Goal: Task Accomplishment & Management: Manage account settings

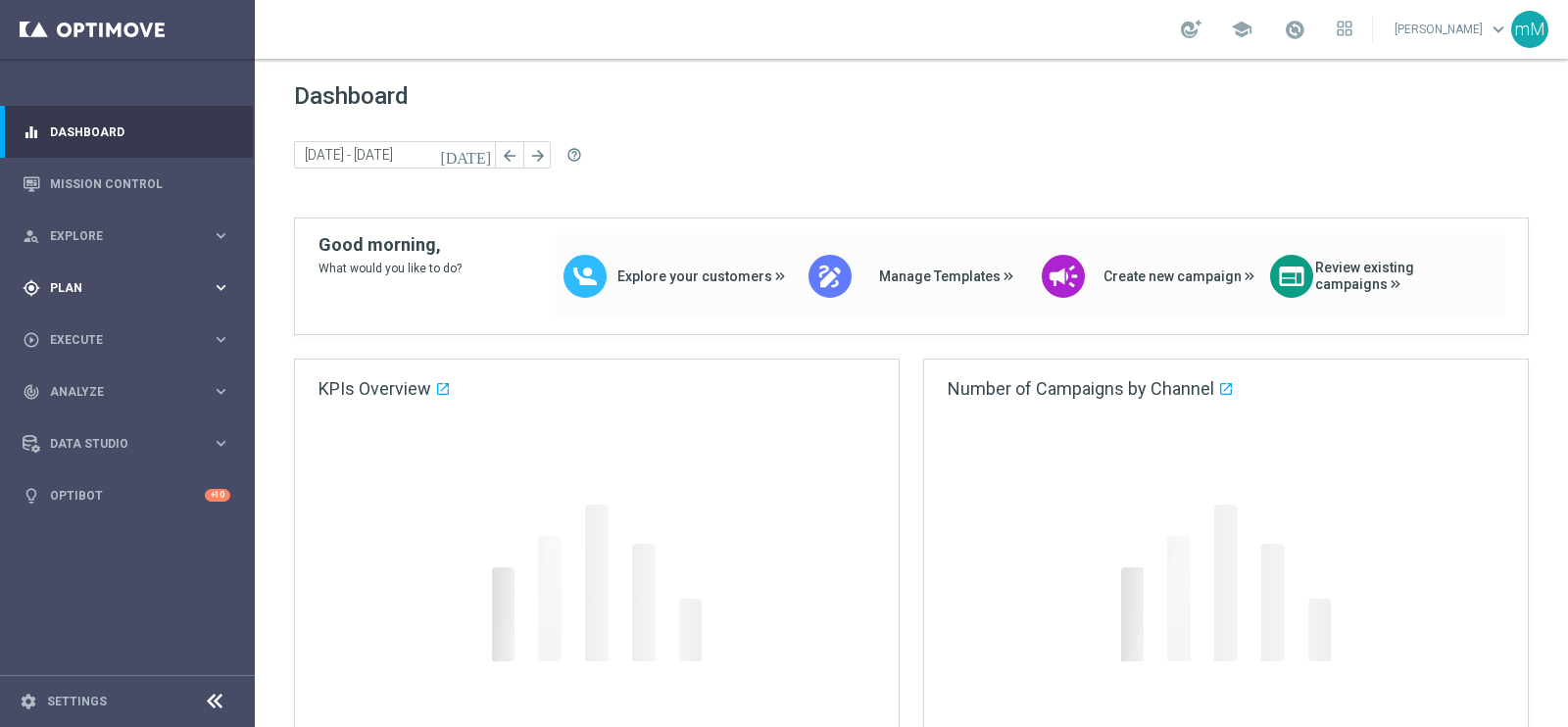
click at [187, 301] on div "gps_fixed Plan keyboard_arrow_right" at bounding box center [126, 288] width 253 height 52
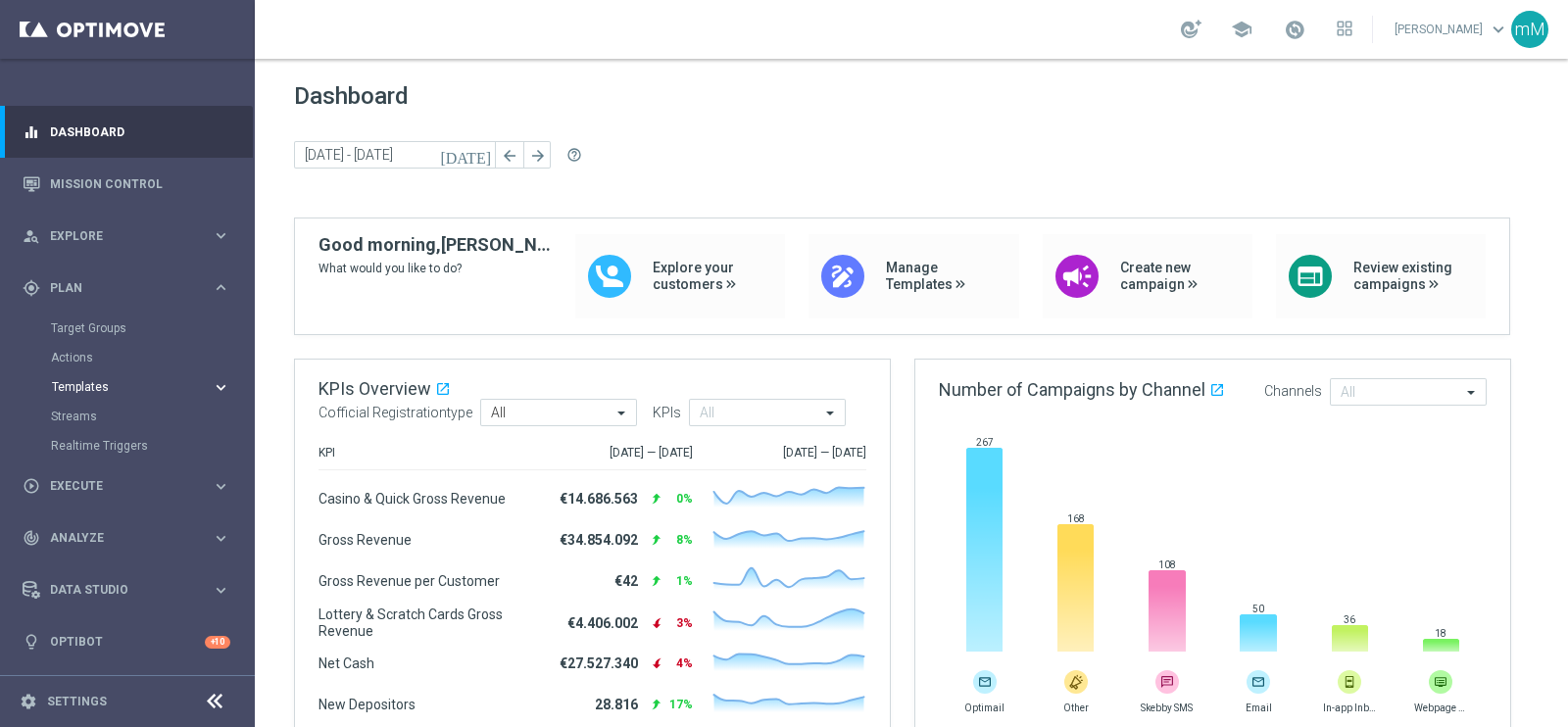
click at [101, 384] on span "Templates" at bounding box center [121, 387] width 140 height 12
click at [88, 424] on link "Optimail" at bounding box center [132, 417] width 143 height 16
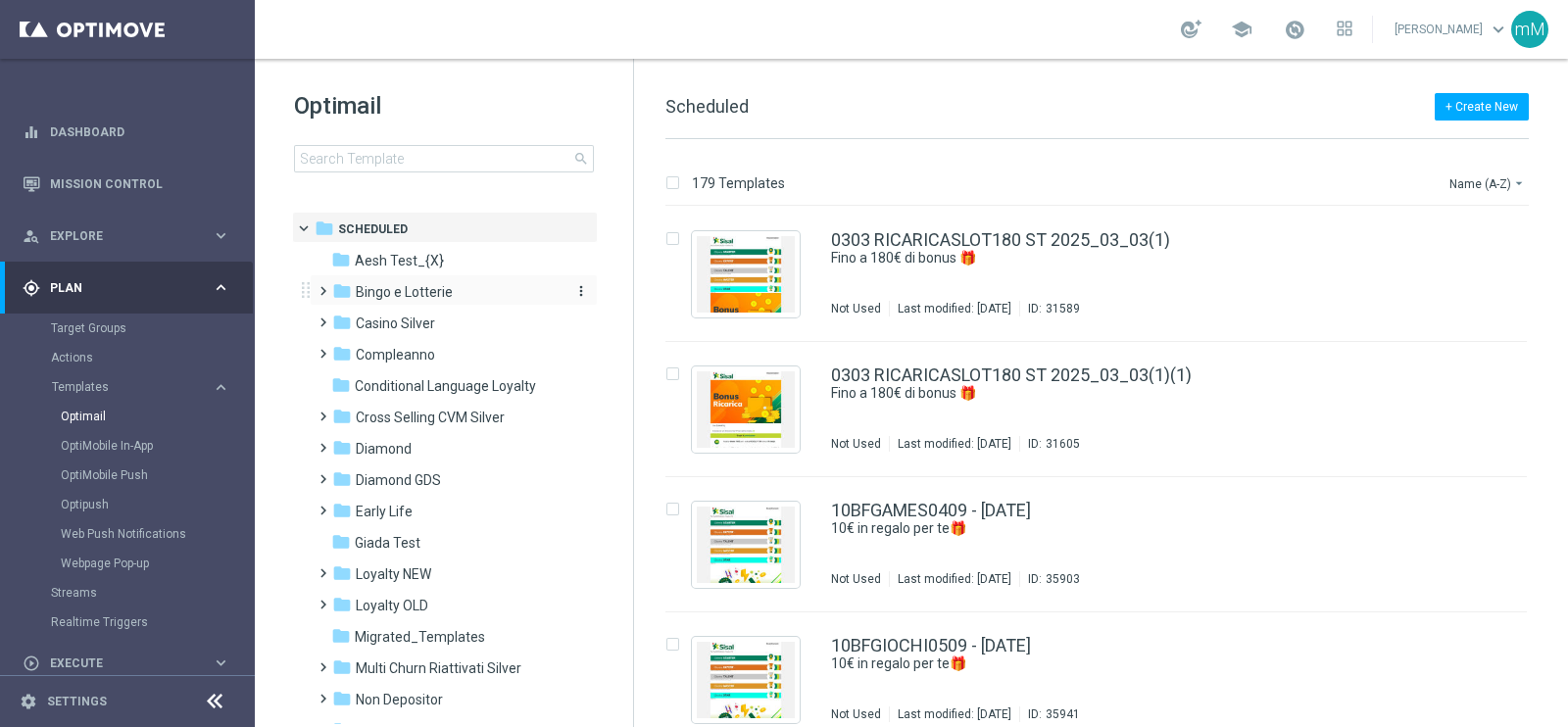
click at [470, 296] on div "folder Bingo e Lotterie" at bounding box center [445, 292] width 225 height 23
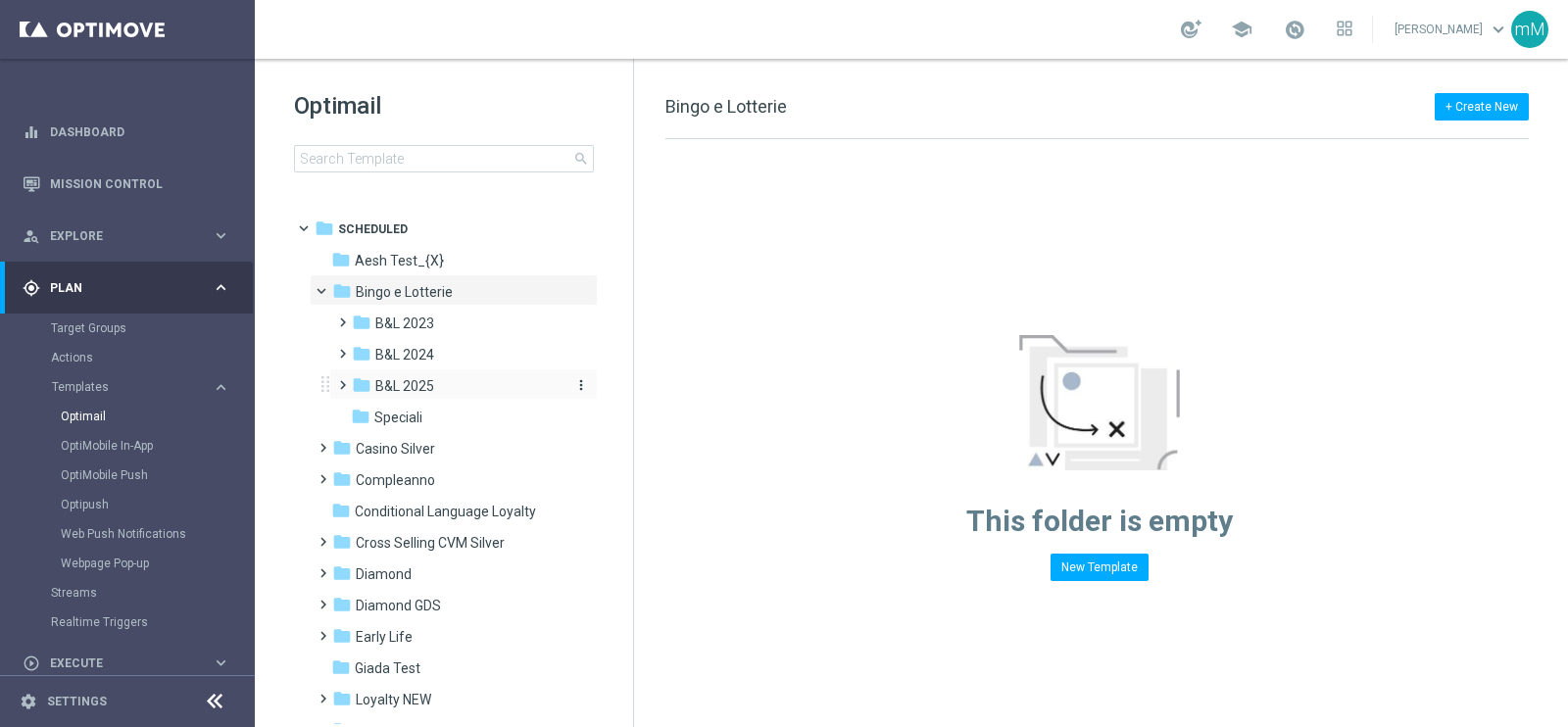
click at [451, 389] on div "folder B&L 2025" at bounding box center [456, 386] width 208 height 23
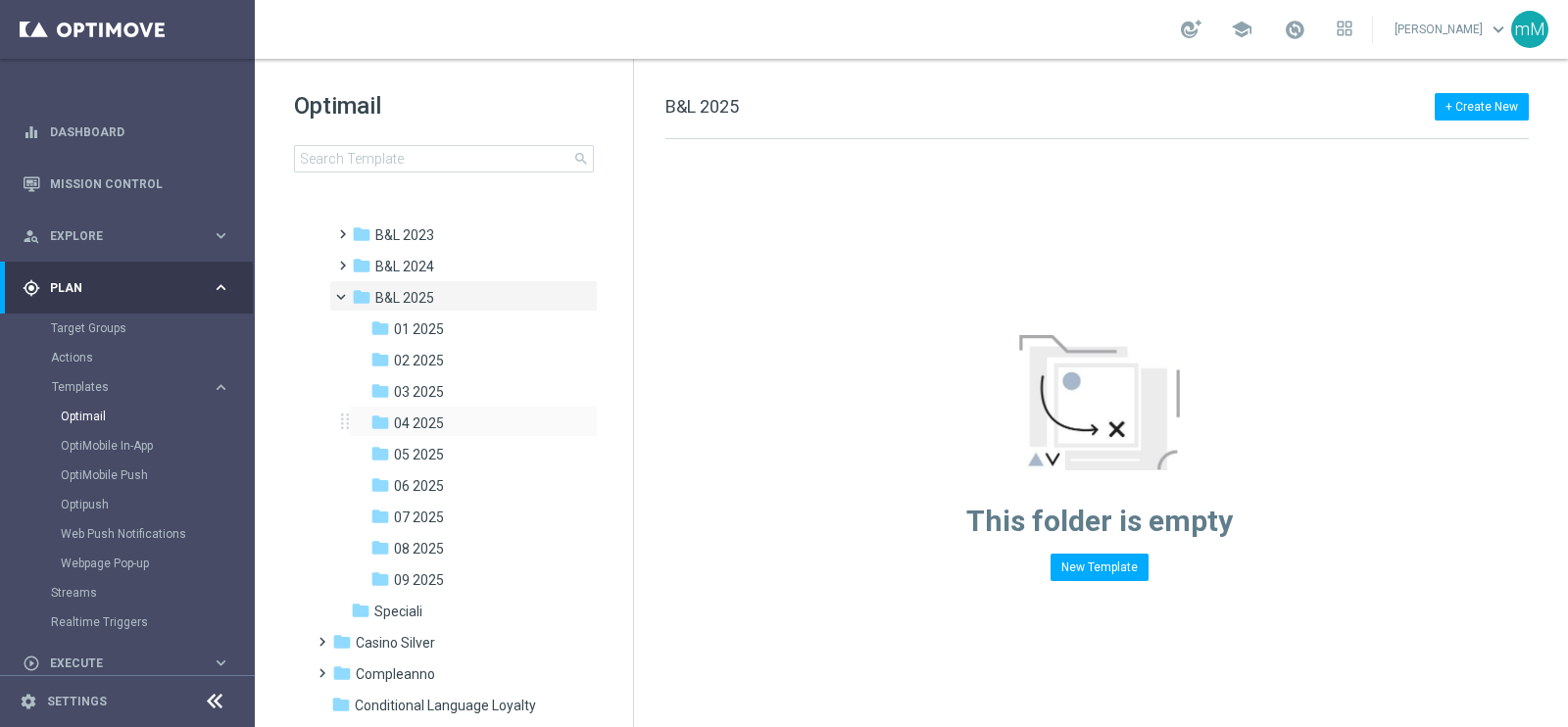
scroll to position [121, 0]
click at [468, 509] on div "folder 08 2025" at bounding box center [466, 515] width 193 height 23
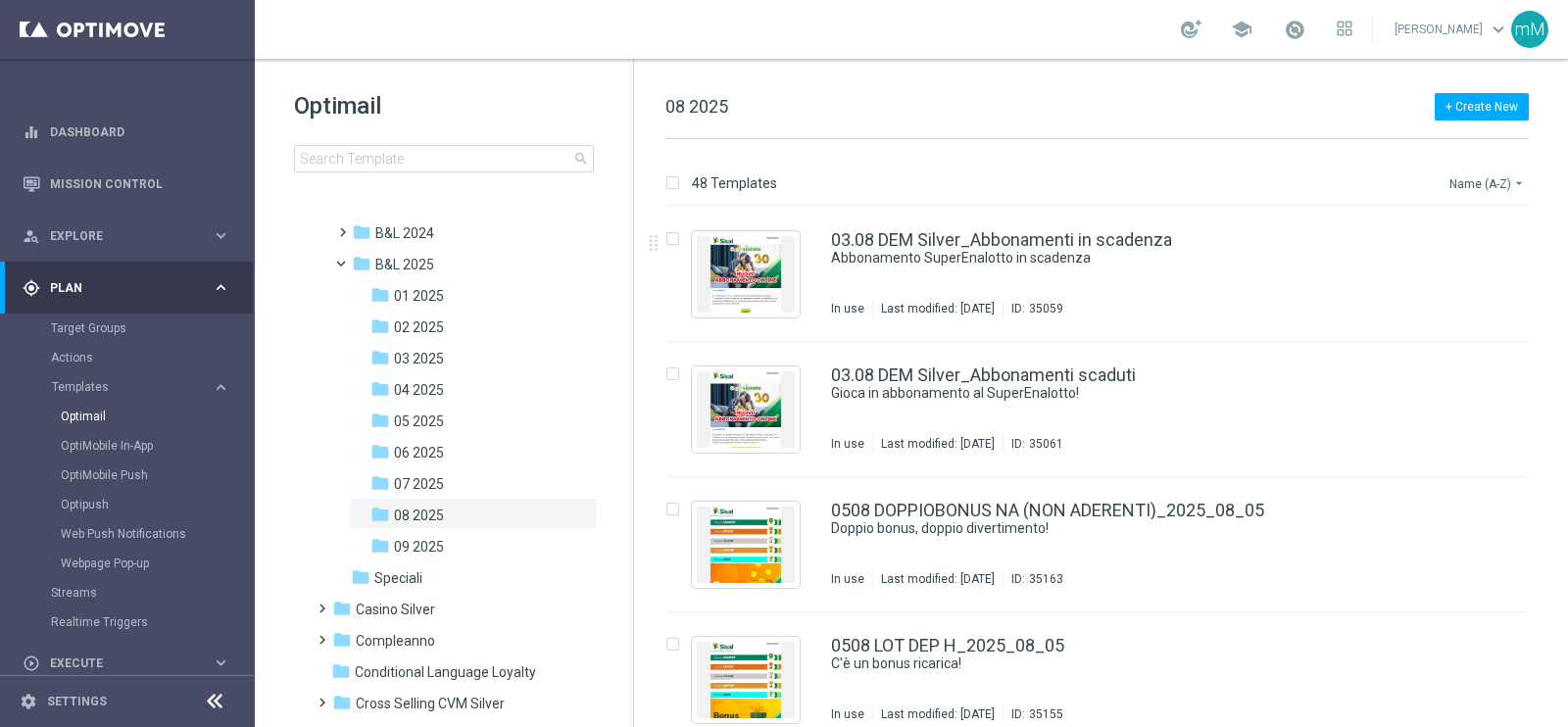
click at [1460, 189] on button "Name (A-Z) arrow_drop_down" at bounding box center [1488, 183] width 81 height 24
click at [1462, 272] on span "Date Modified (Newest)" at bounding box center [1453, 271] width 131 height 14
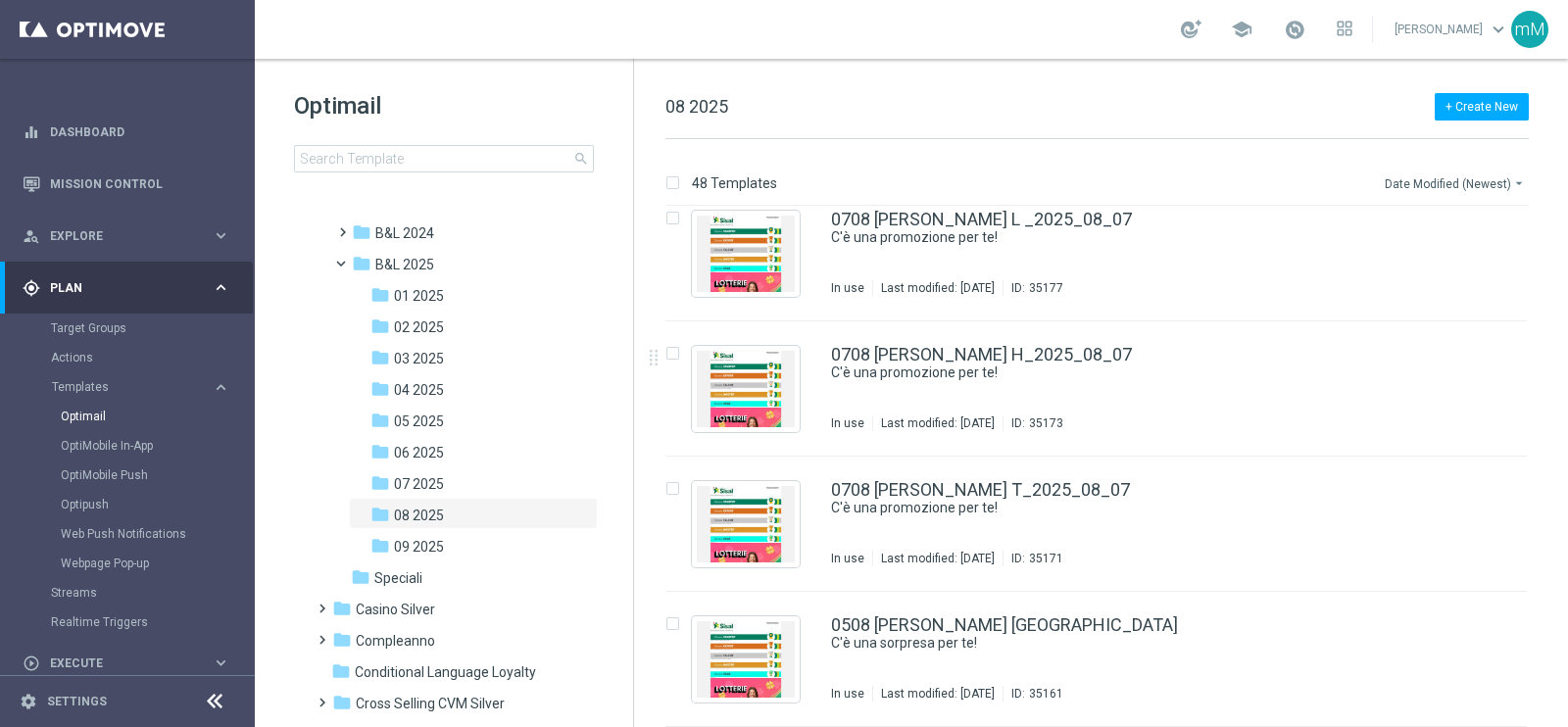
scroll to position [5143, 0]
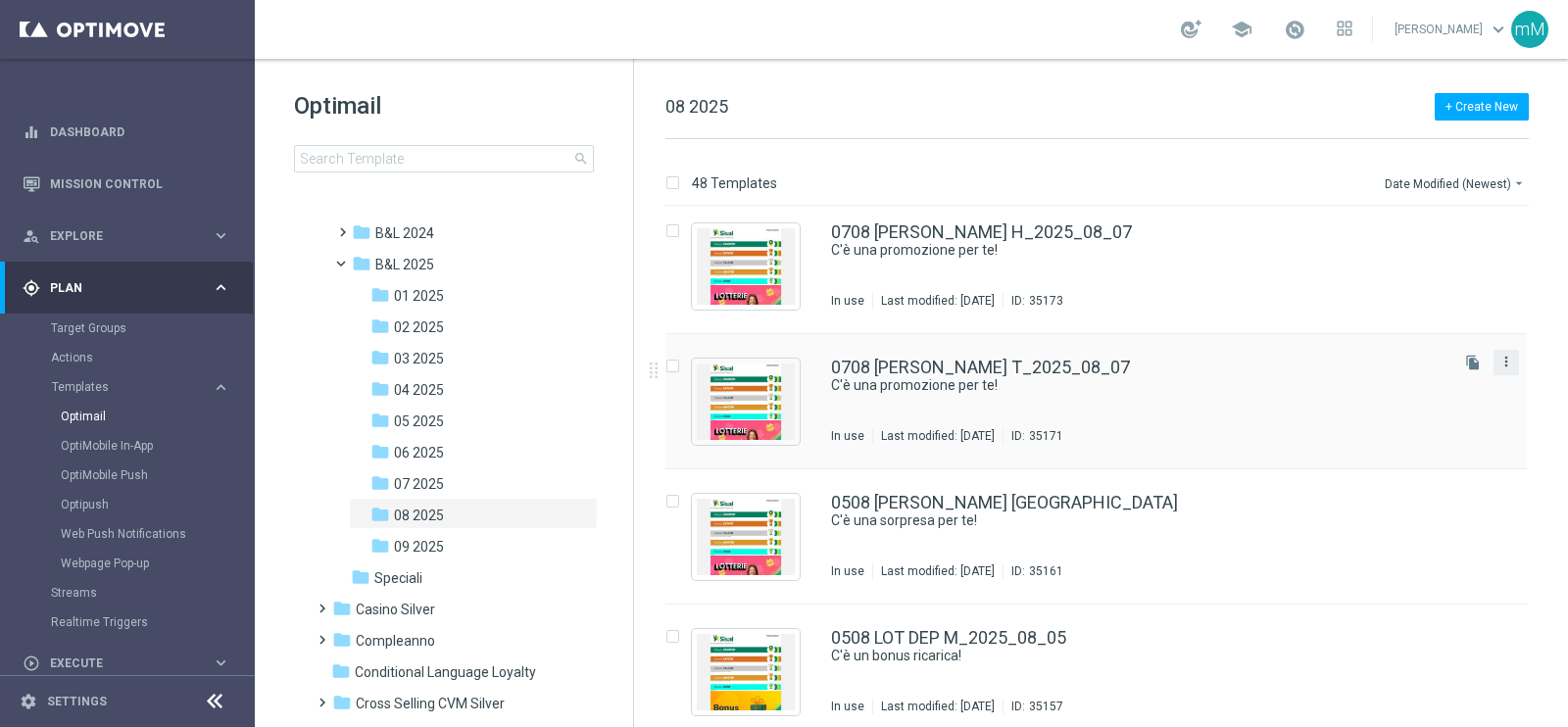
click at [1502, 357] on icon "more_vert" at bounding box center [1506, 361] width 16 height 16
click at [1450, 404] on div "Copy To" at bounding box center [1424, 410] width 118 height 14
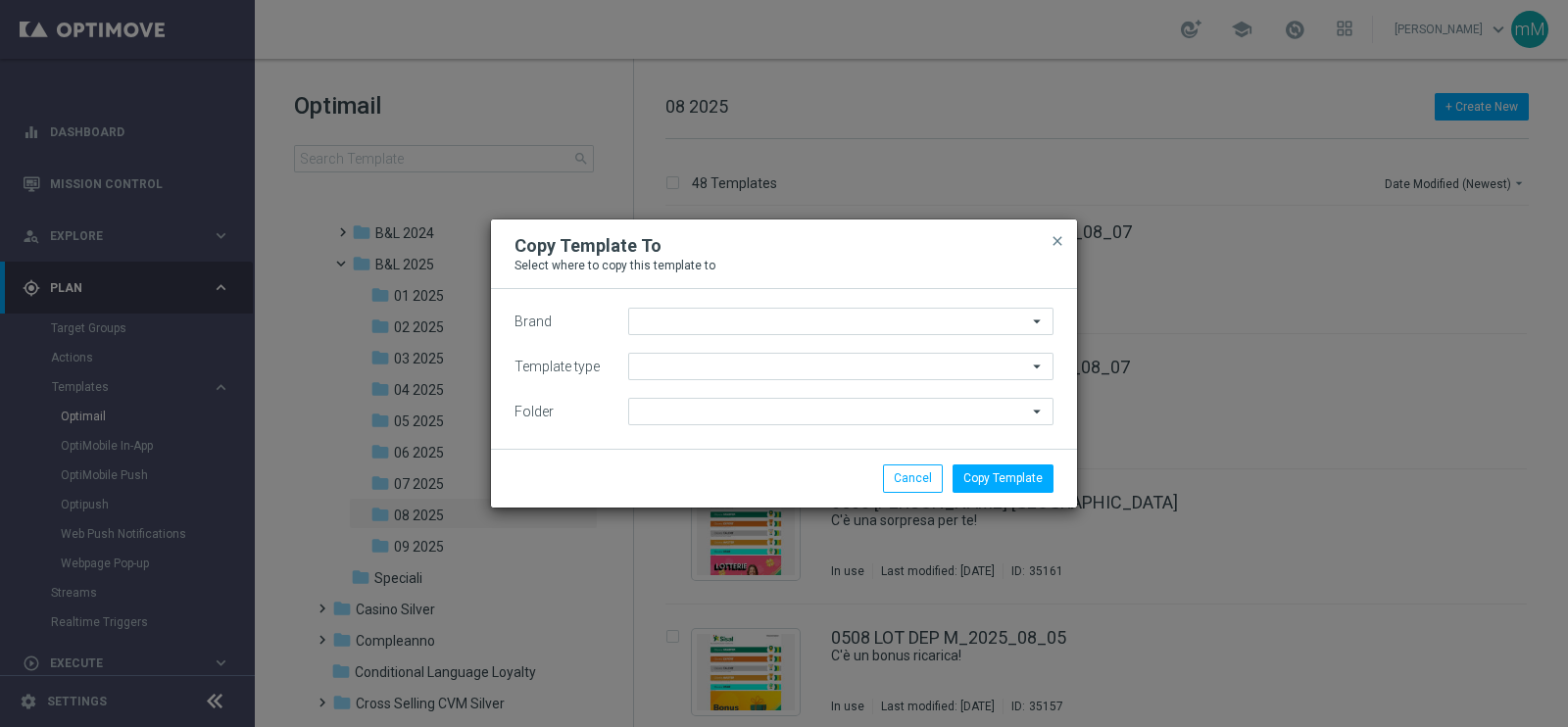
type input "Sisal Marketing"
type input "Scheduled"
type input "08 2025"
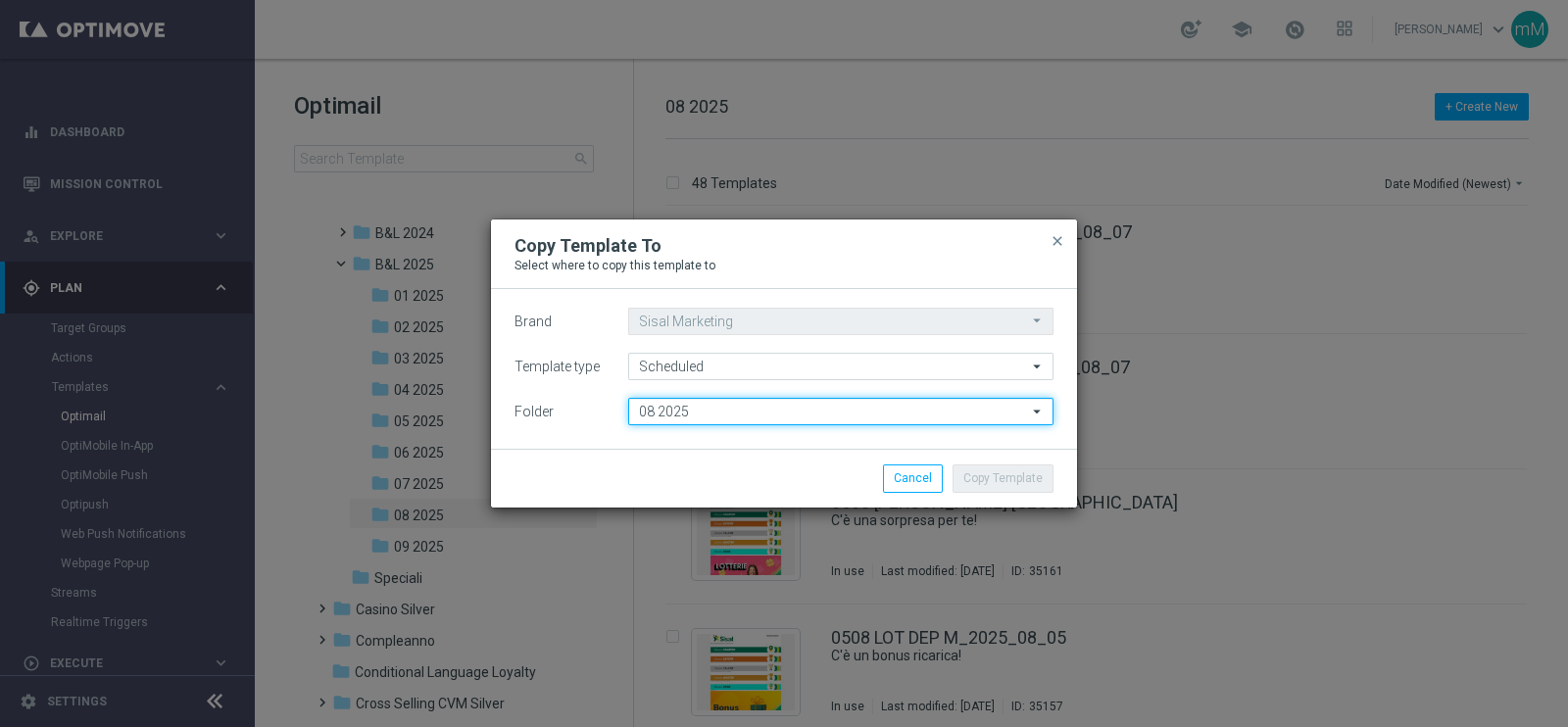
click at [799, 404] on input "08 2025" at bounding box center [841, 412] width 425 height 28
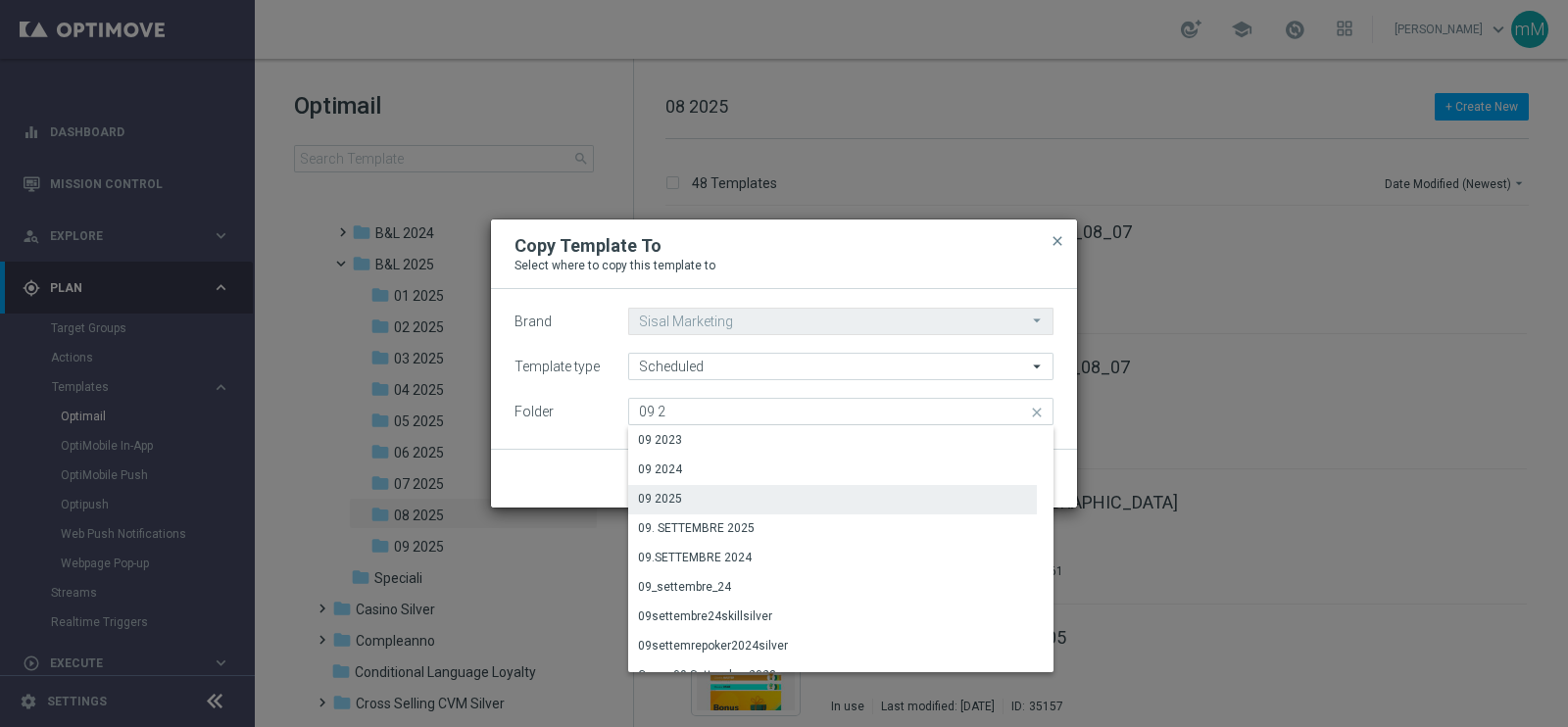
click at [714, 503] on div "09 2025" at bounding box center [833, 499] width 409 height 28
type input "09 2025"
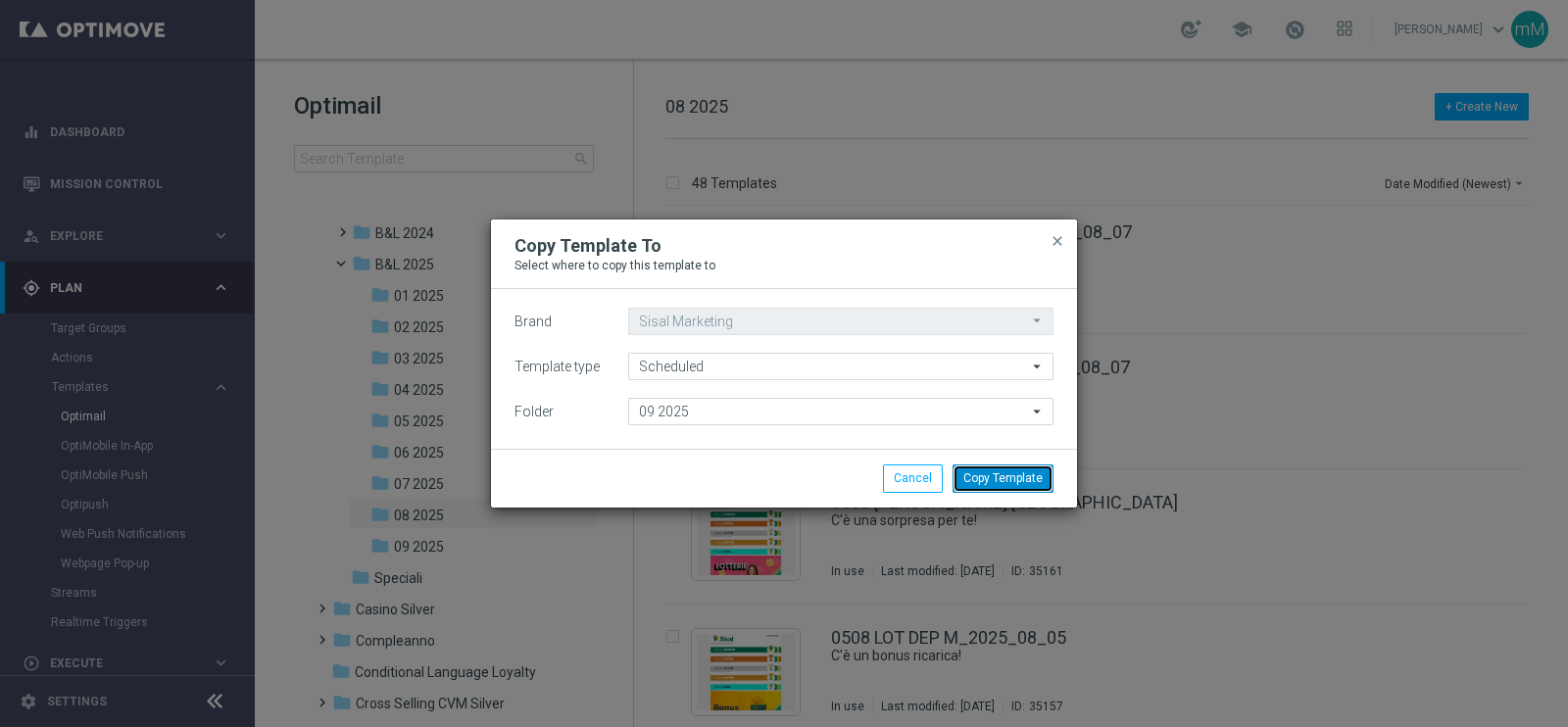
click at [1000, 483] on button "Copy Template" at bounding box center [1003, 478] width 101 height 28
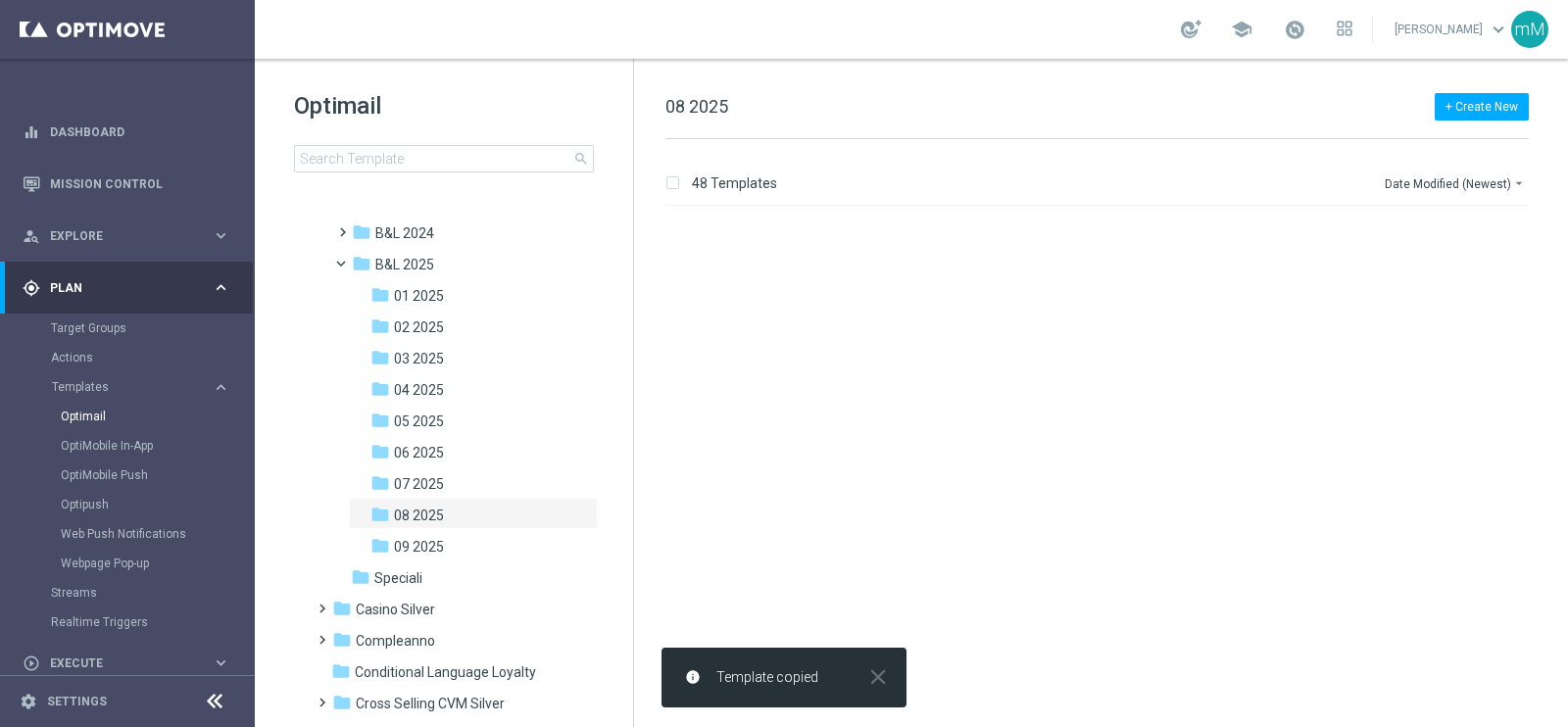
scroll to position [0, 0]
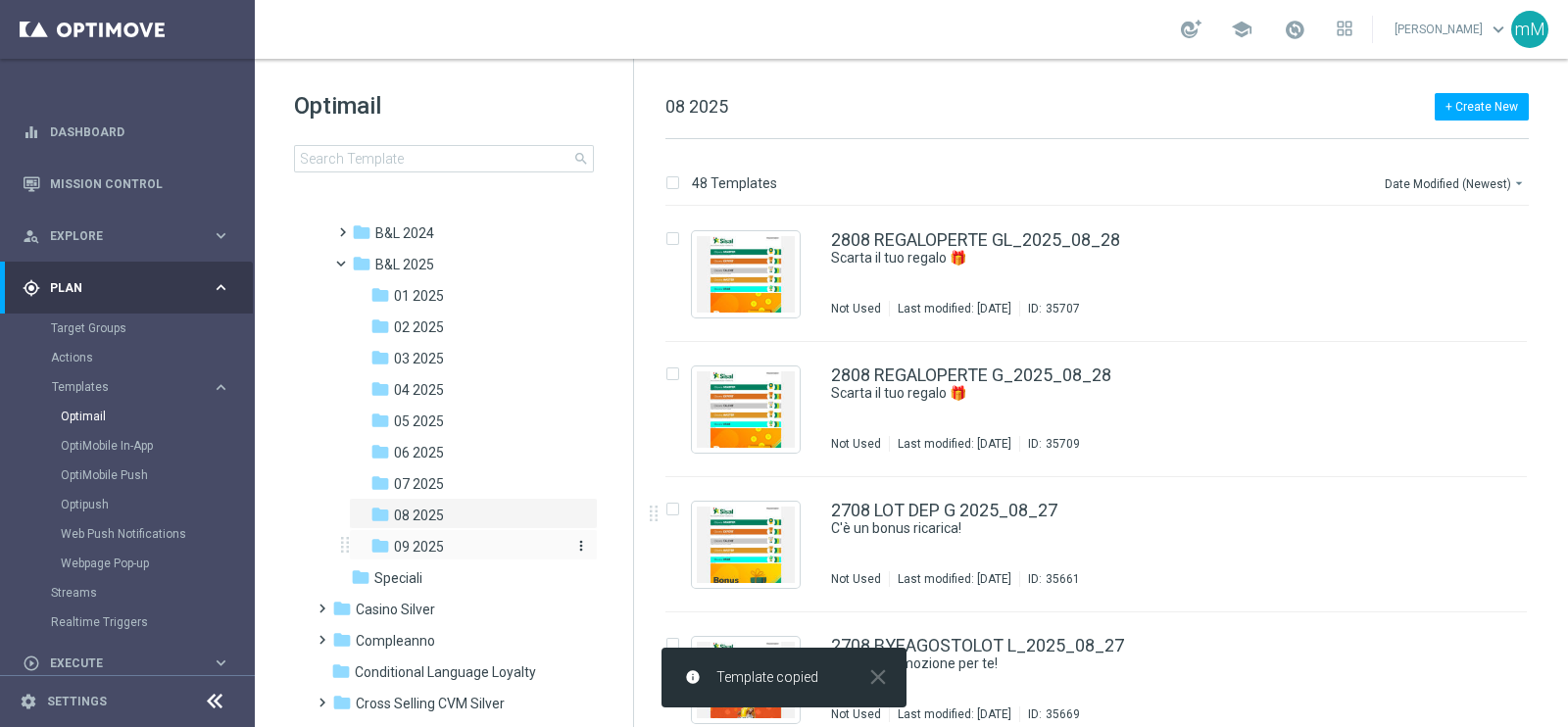
click at [434, 547] on span "09 2025" at bounding box center [419, 546] width 50 height 18
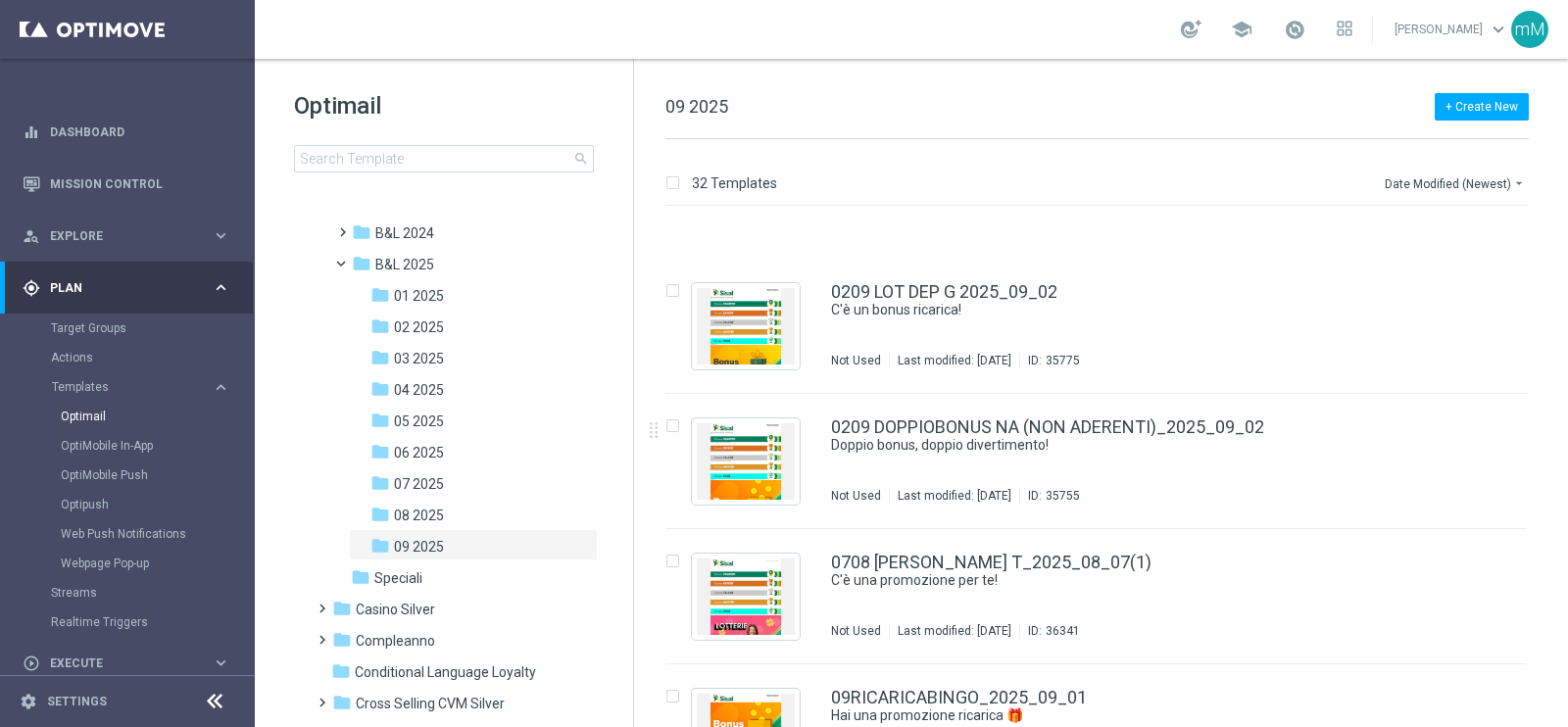
scroll to position [3804, 0]
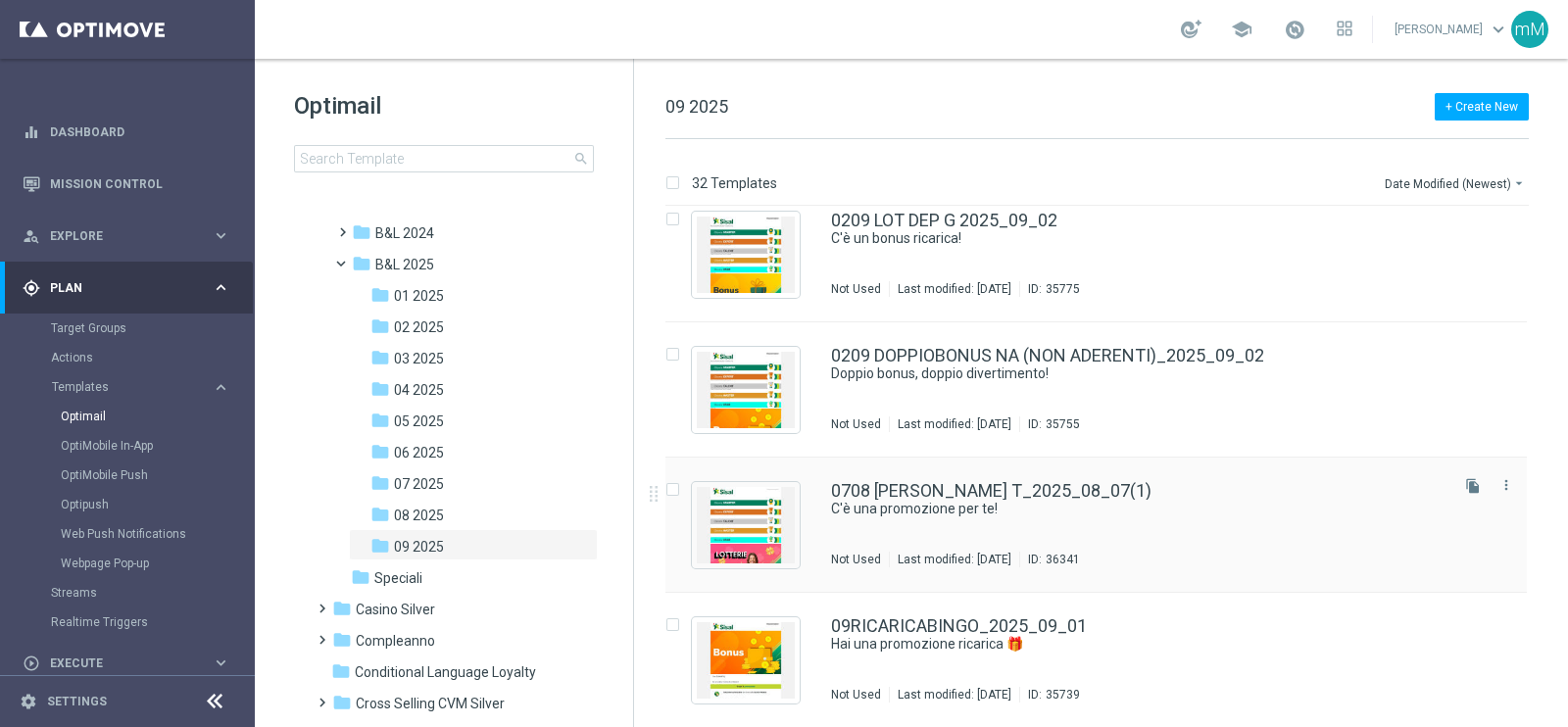
click at [1102, 524] on div "0708 [PERSON_NAME] T_2025_08_07(1) C'è una promozione per te! Not Used Last mod…" at bounding box center [1137, 525] width 613 height 85
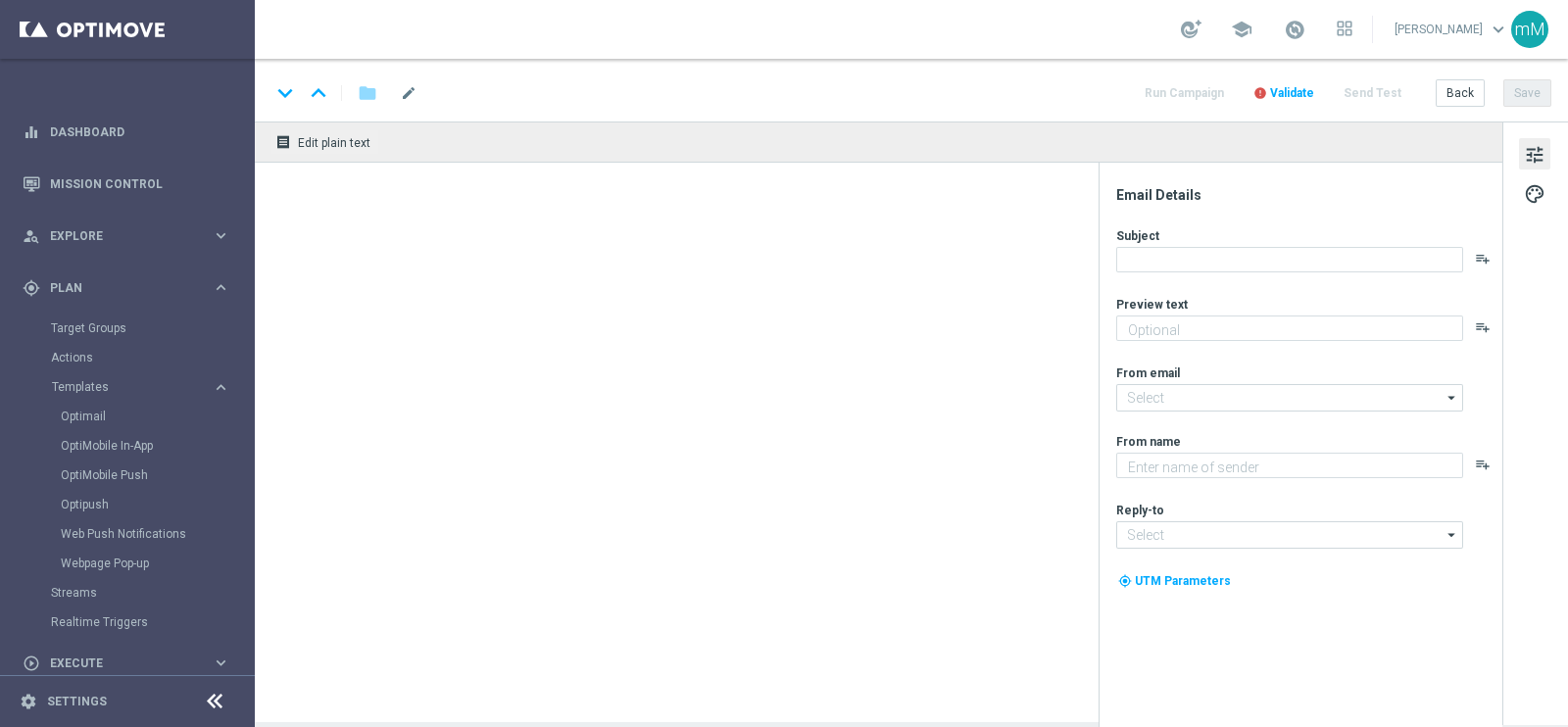
type textarea "Bonus fino a 20.000 Sisal point"
type textarea "Sisal"
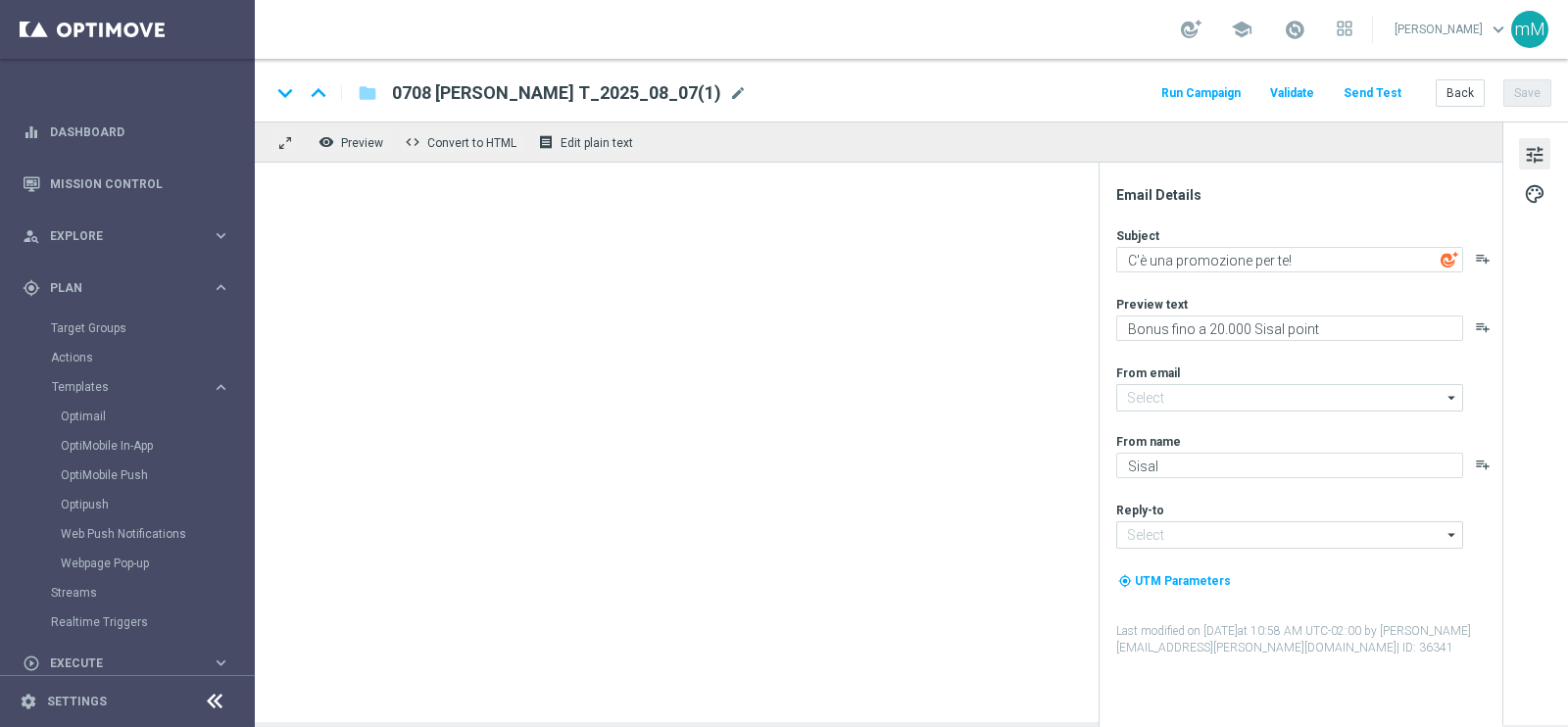
type input "[EMAIL_ADDRESS][DOMAIN_NAME]"
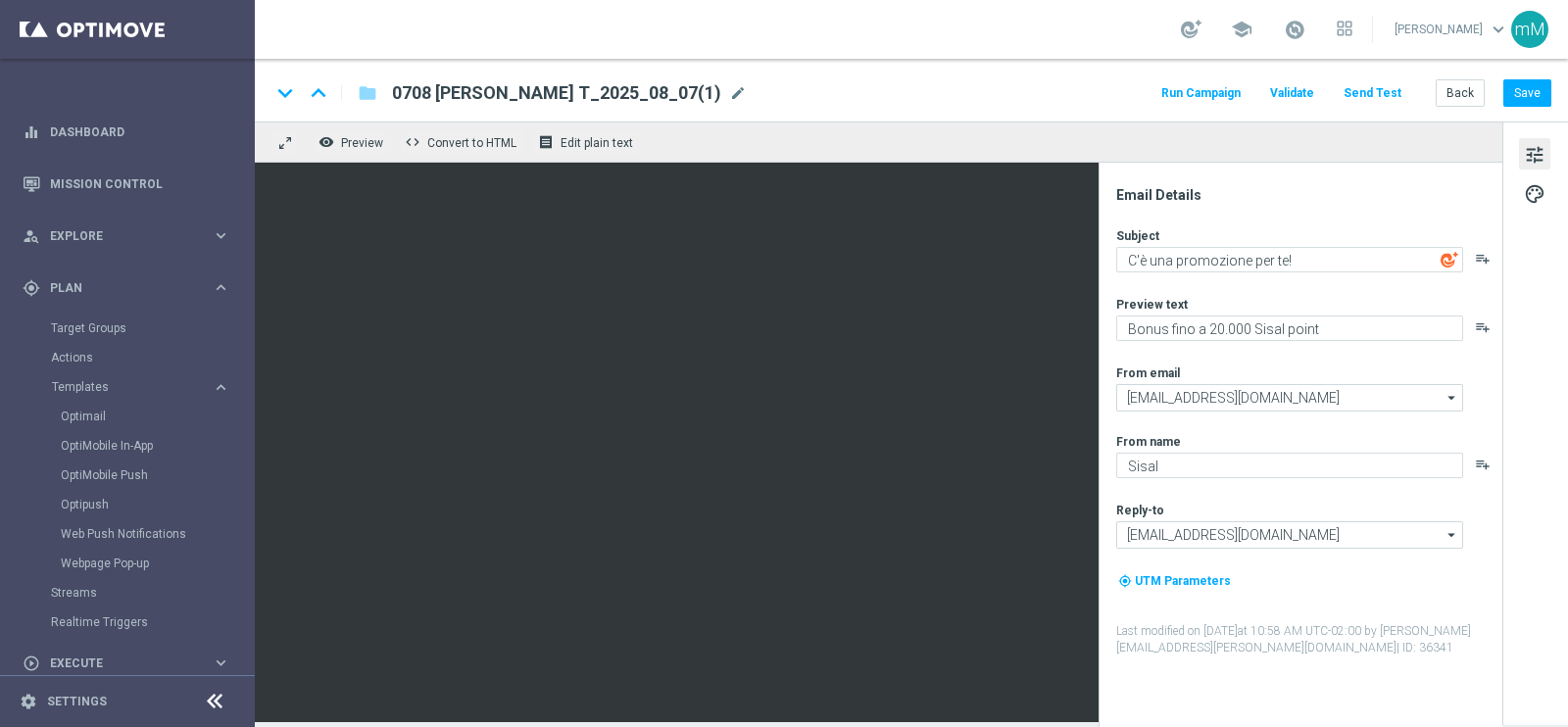
click at [592, 88] on span "0708 [PERSON_NAME] T_2025_08_07(1)" at bounding box center [557, 93] width 329 height 24
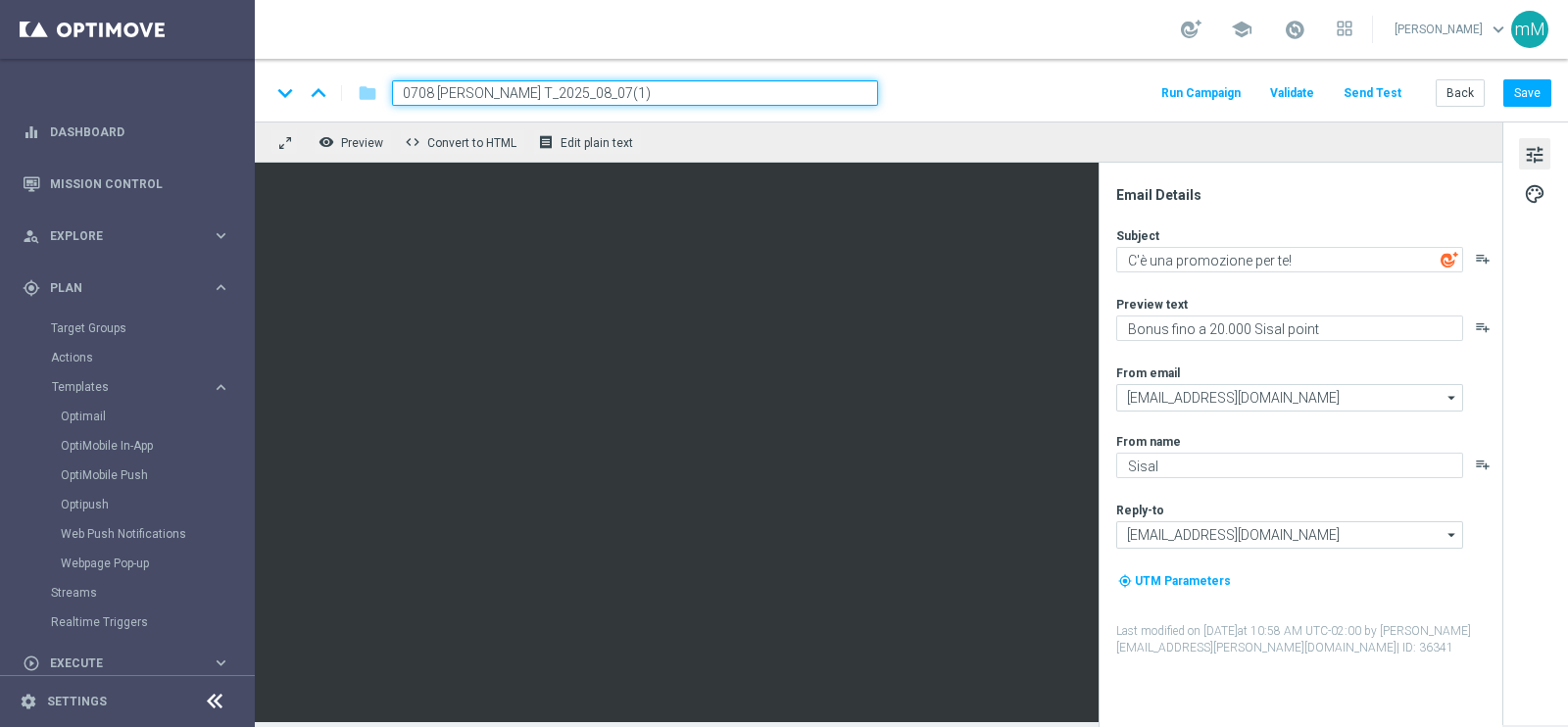
drag, startPoint x: 529, startPoint y: 100, endPoint x: 384, endPoint y: 95, distance: 145.1
click at [384, 95] on div "0708 [PERSON_NAME] T_2025_08_07(1)" at bounding box center [626, 93] width 501 height 26
paste input "1909 LOTSUPER"
click at [568, 88] on input "1909 LOTSUPER T_2025_08_07(1)" at bounding box center [635, 93] width 486 height 26
type input "1909 LOTSUPER T_2025_09_19"
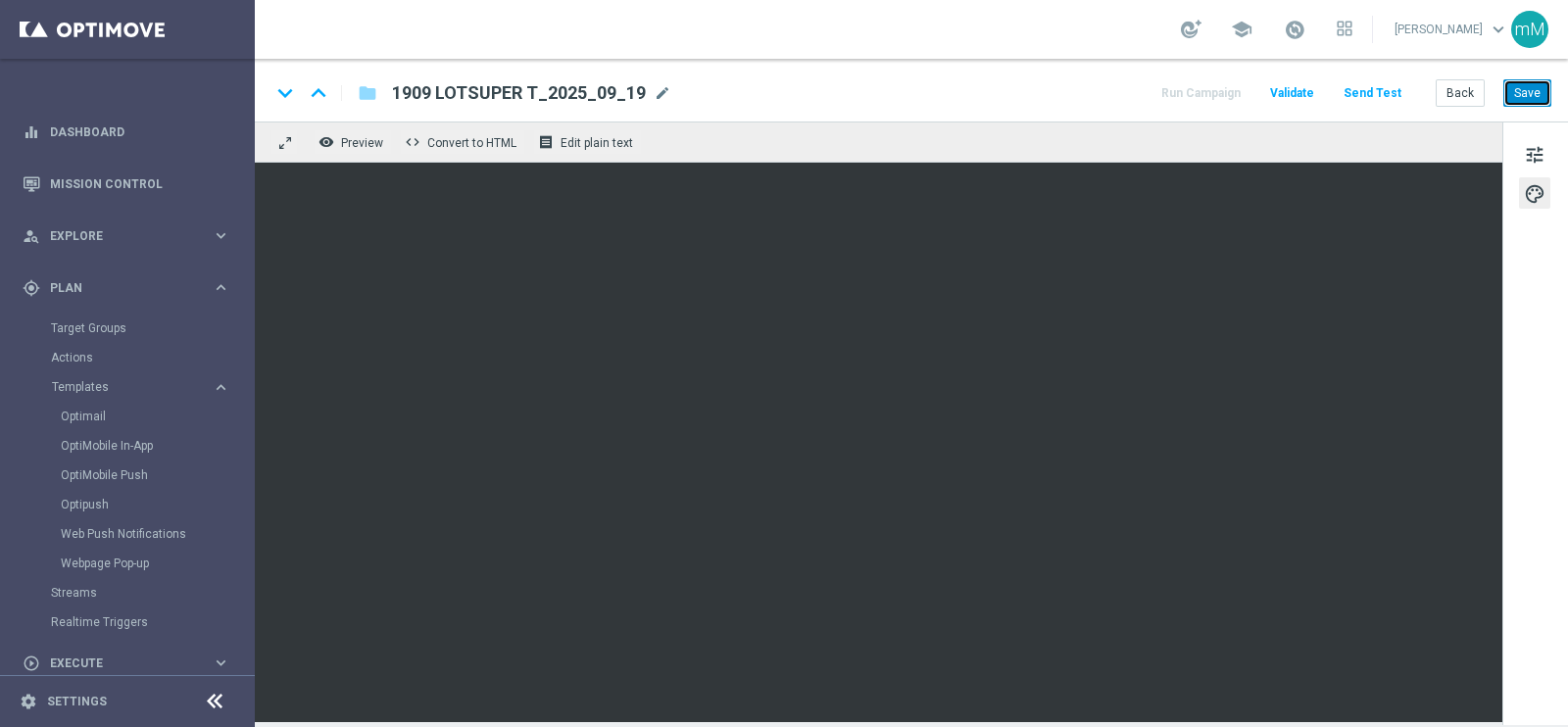
click at [1540, 100] on button "Save" at bounding box center [1527, 93] width 48 height 28
click at [1533, 85] on button "Save" at bounding box center [1527, 93] width 48 height 28
click at [1521, 84] on button "Save" at bounding box center [1527, 93] width 48 height 28
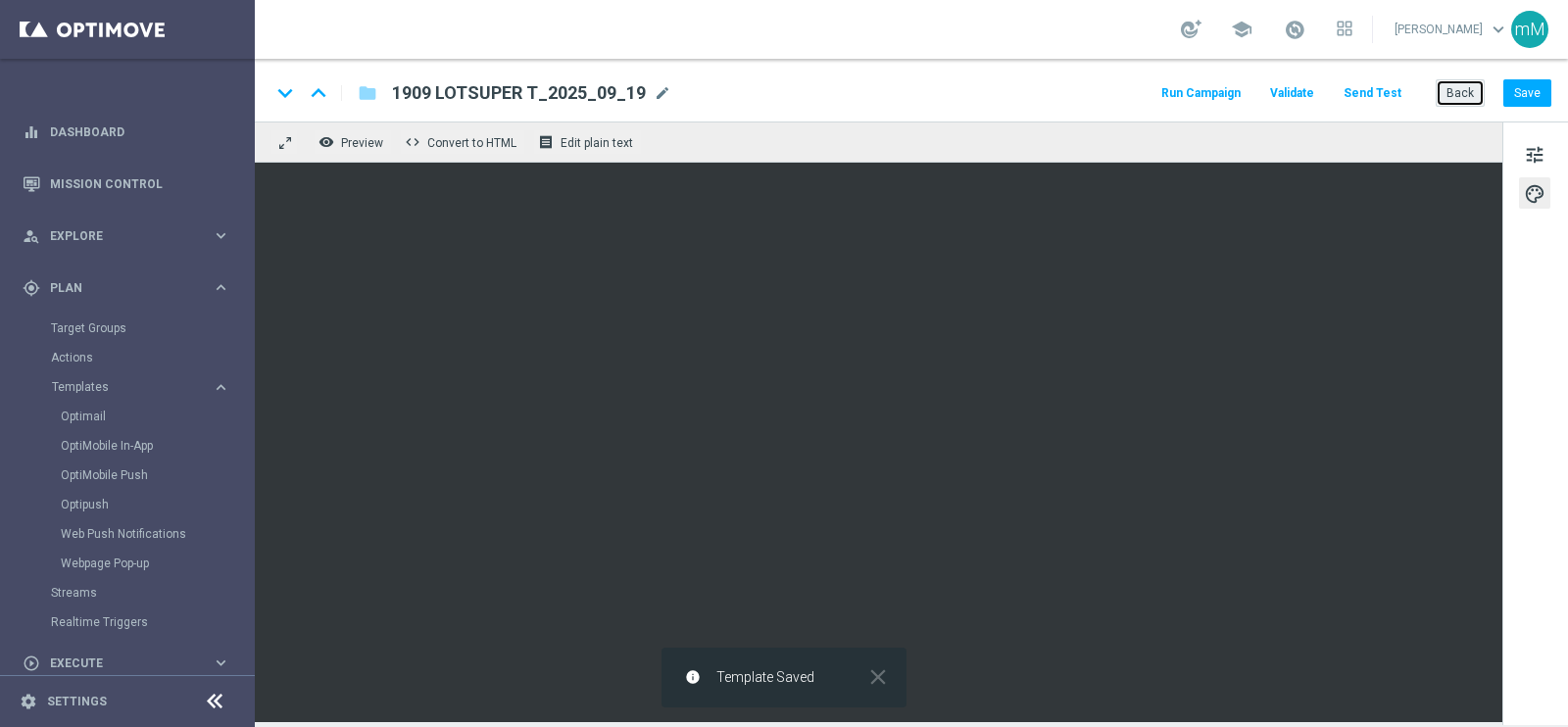
click at [1470, 92] on button "Back" at bounding box center [1459, 93] width 49 height 28
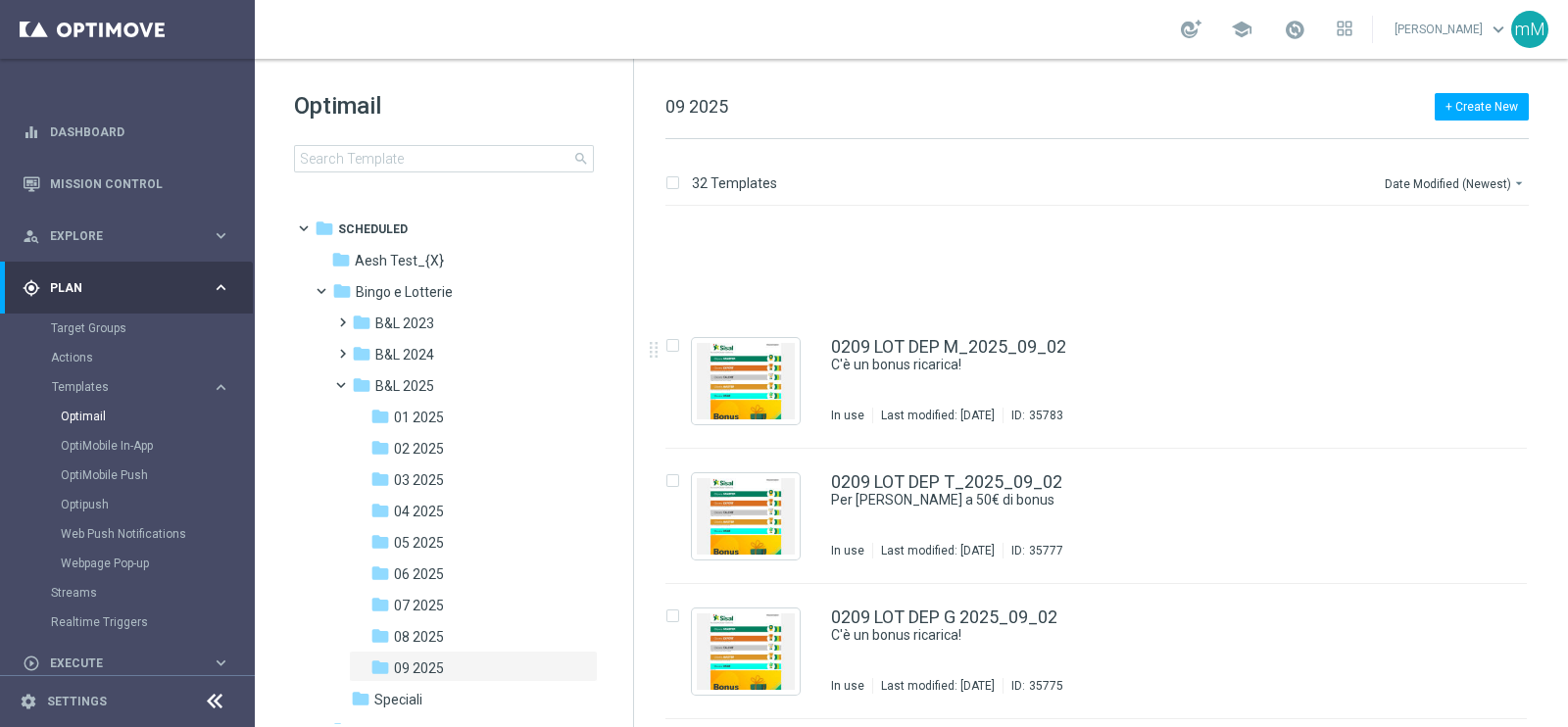
scroll to position [3804, 0]
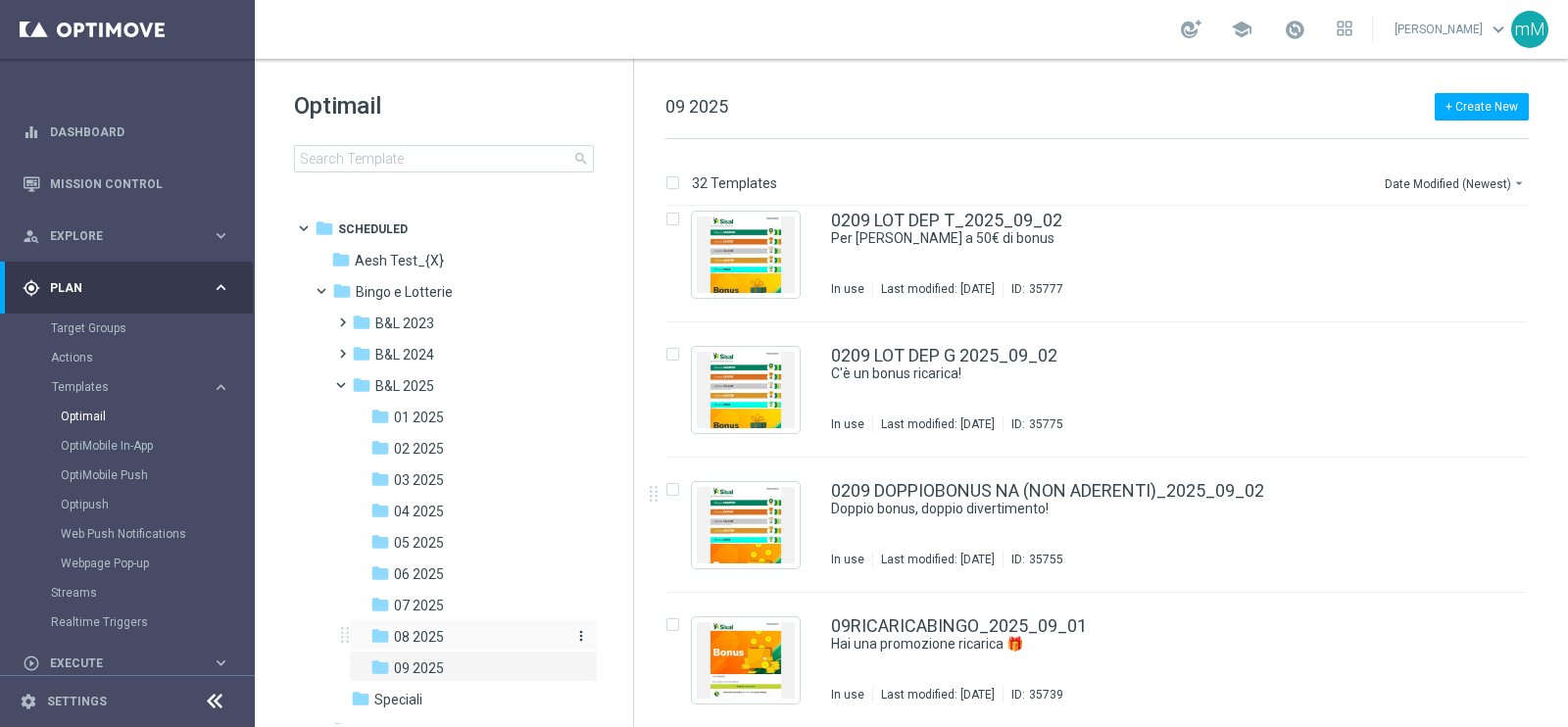
click at [461, 637] on div "folder 08 2025" at bounding box center [466, 637] width 193 height 23
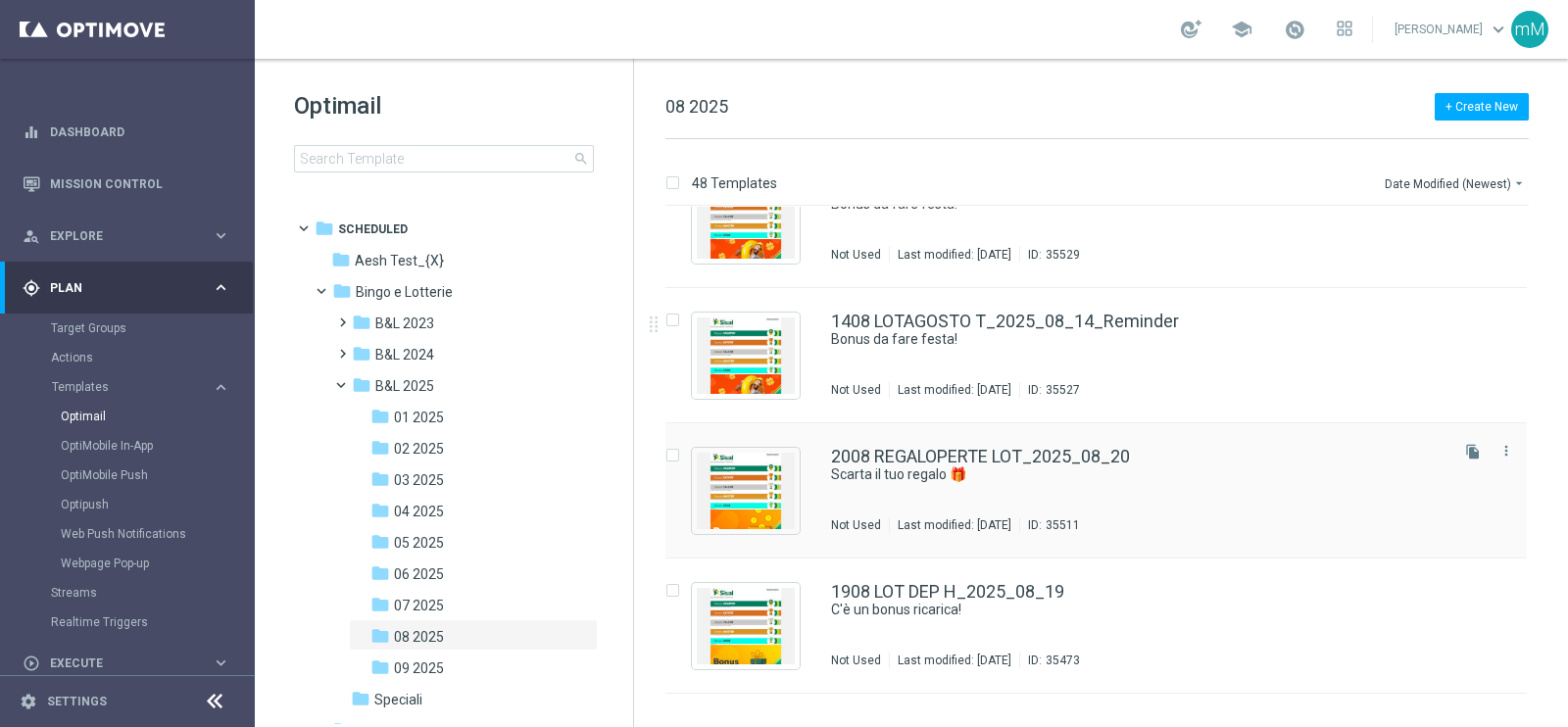
scroll to position [1958, 0]
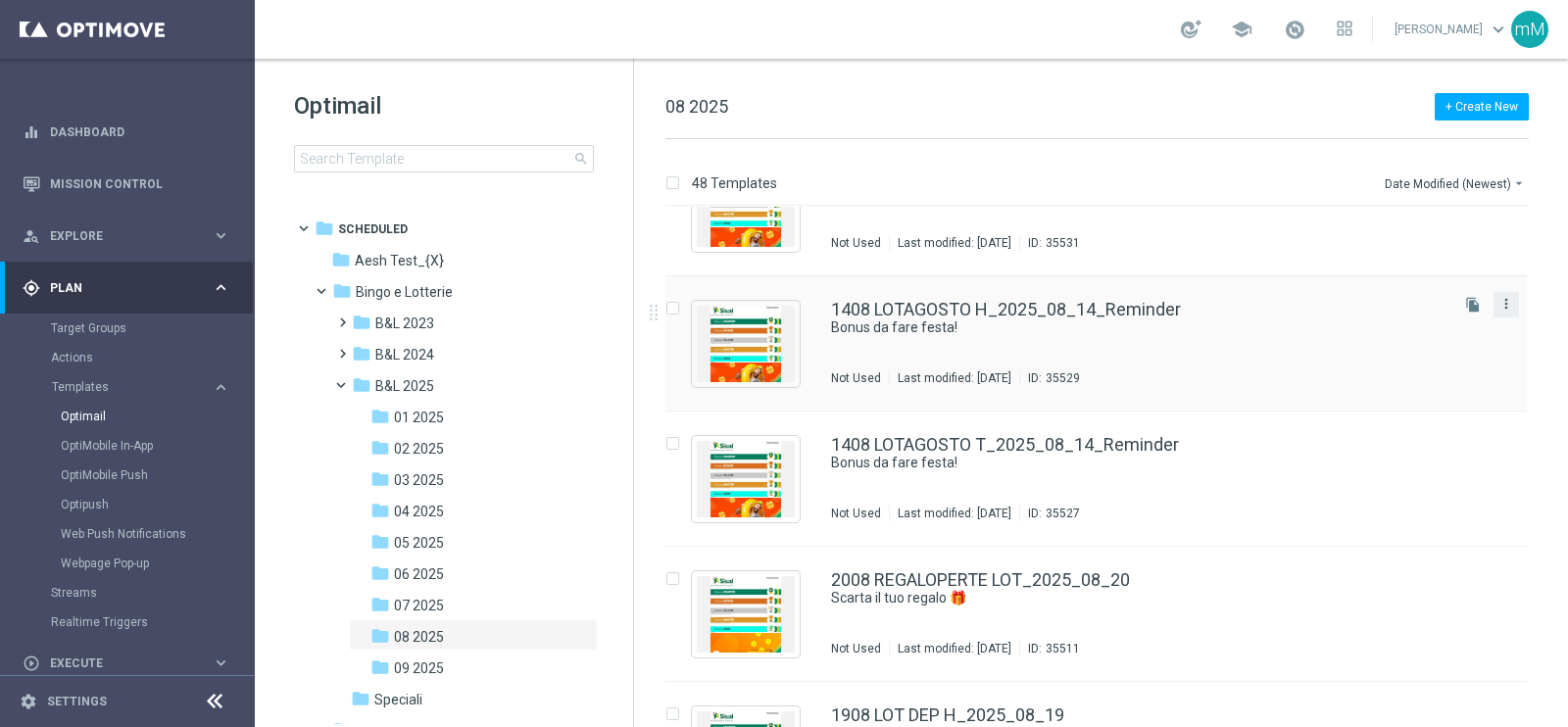
click at [1502, 296] on icon "more_vert" at bounding box center [1506, 303] width 16 height 16
click at [1455, 350] on div "Copy To" at bounding box center [1424, 351] width 118 height 14
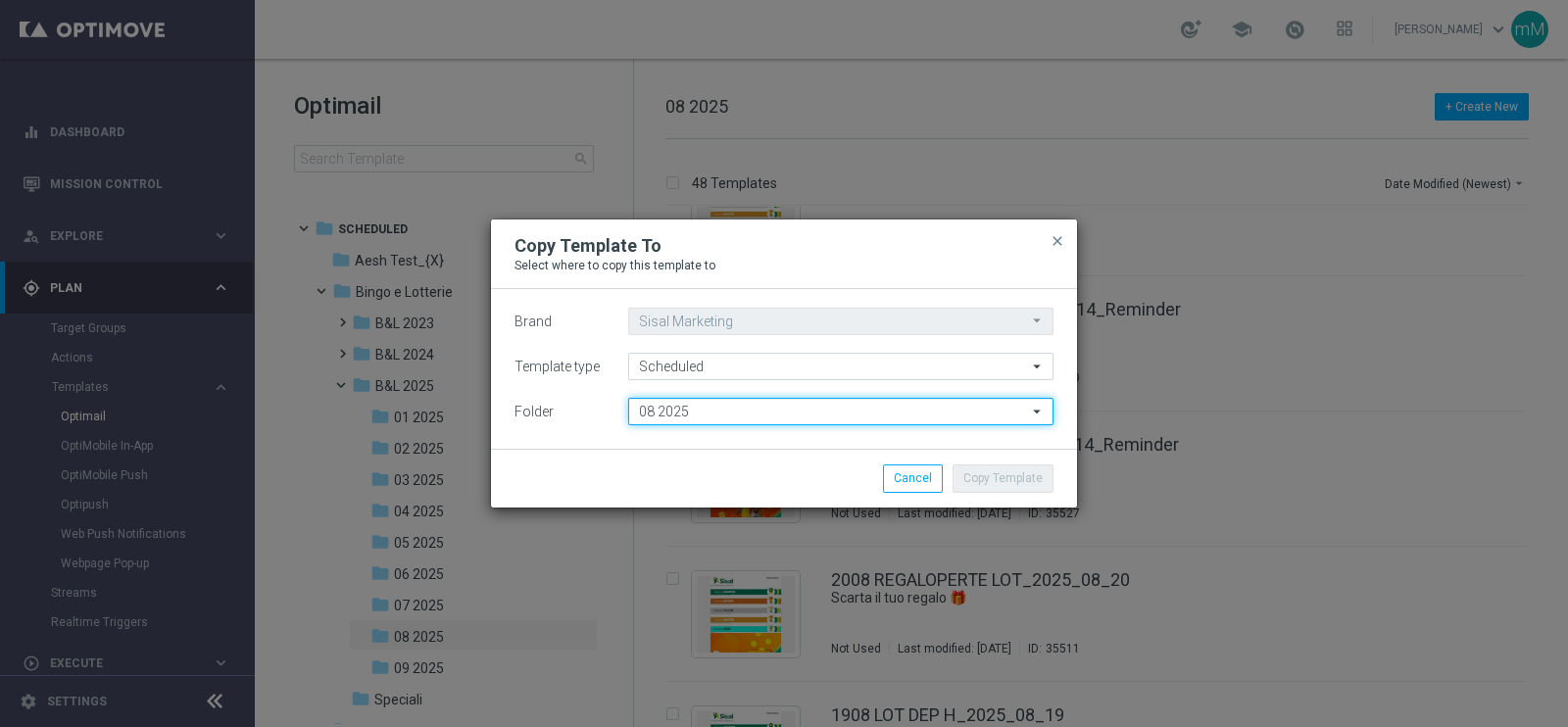
click at [839, 414] on input "08 2025" at bounding box center [841, 412] width 425 height 28
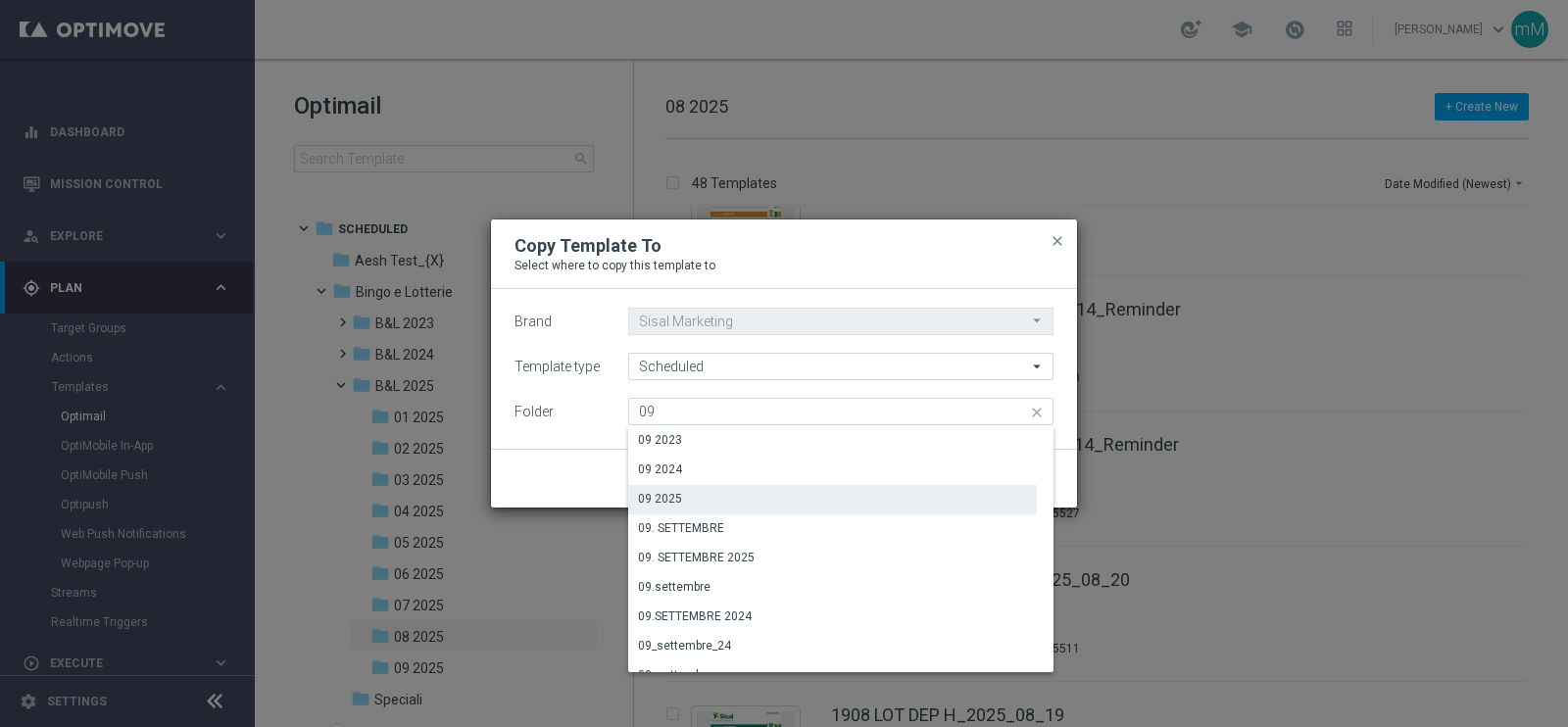
click at [768, 489] on div "09 2025" at bounding box center [833, 499] width 409 height 28
type input "09 2025"
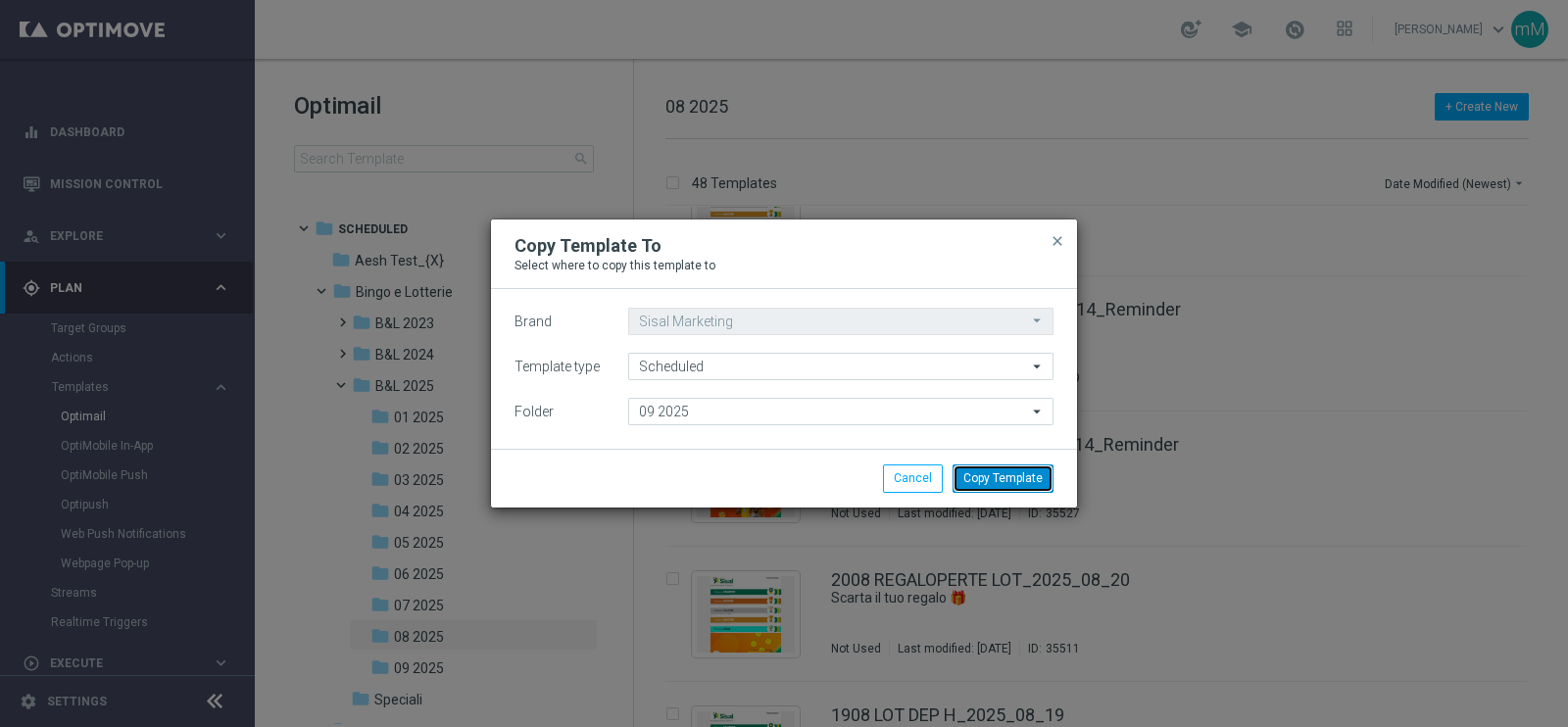
click at [976, 474] on button "Copy Template" at bounding box center [1003, 478] width 101 height 28
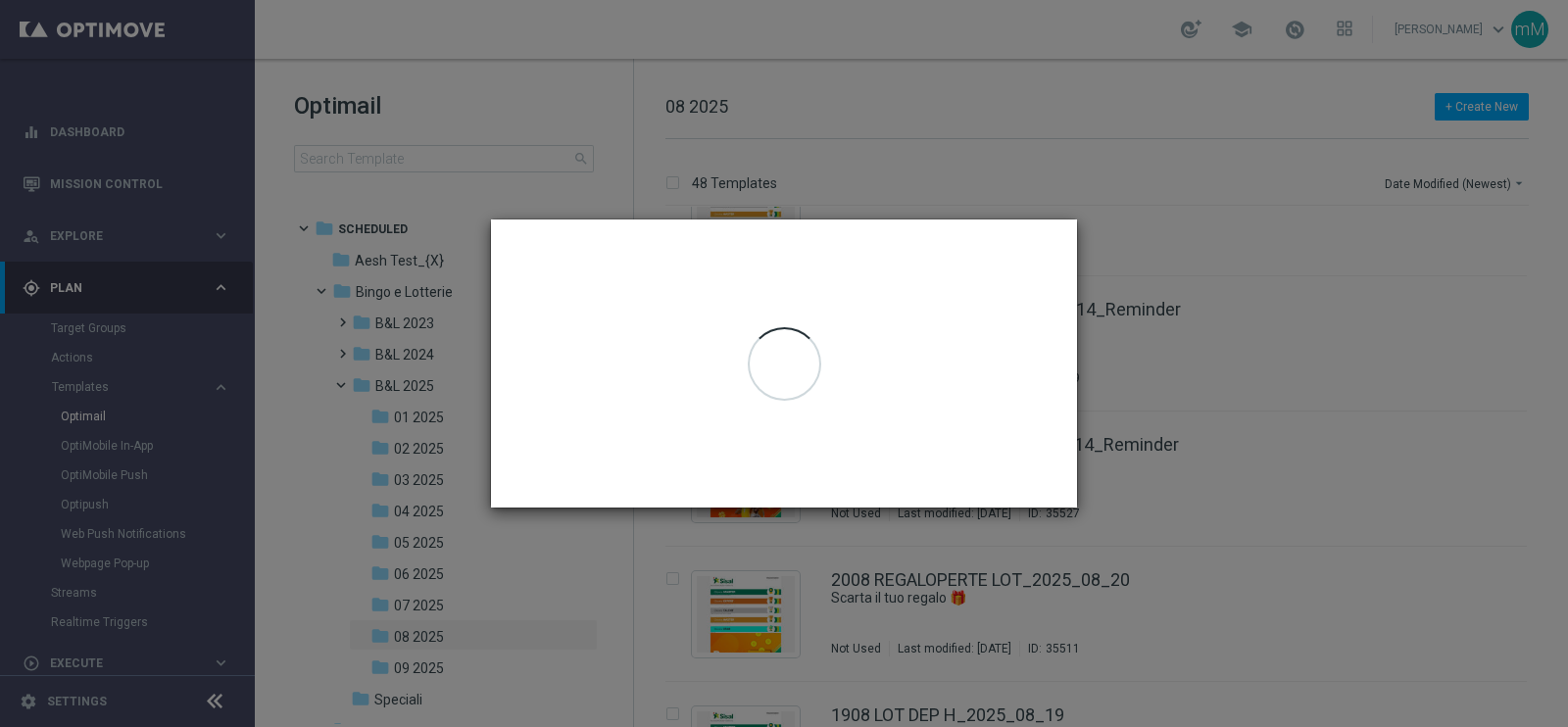
scroll to position [0, 0]
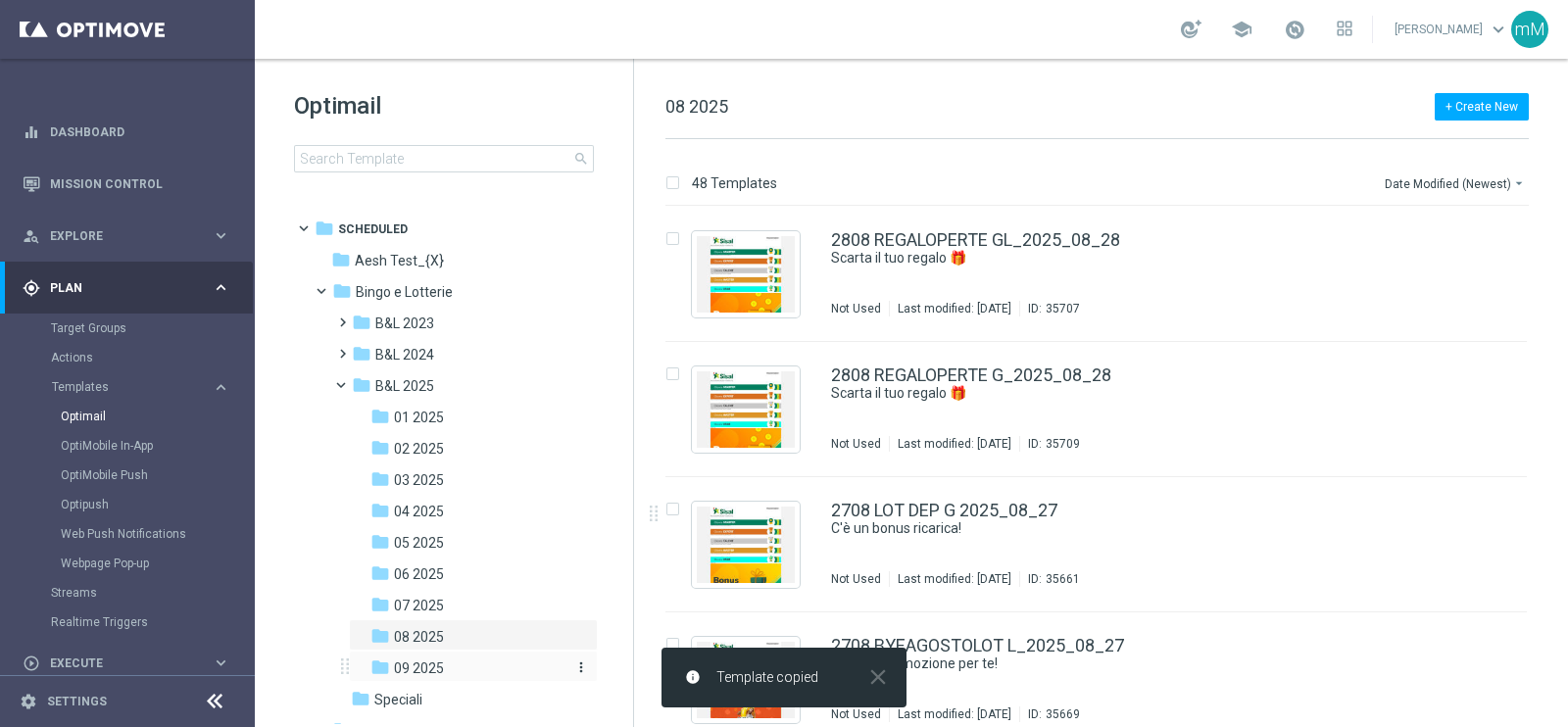
click at [420, 661] on span "09 2025" at bounding box center [419, 667] width 50 height 18
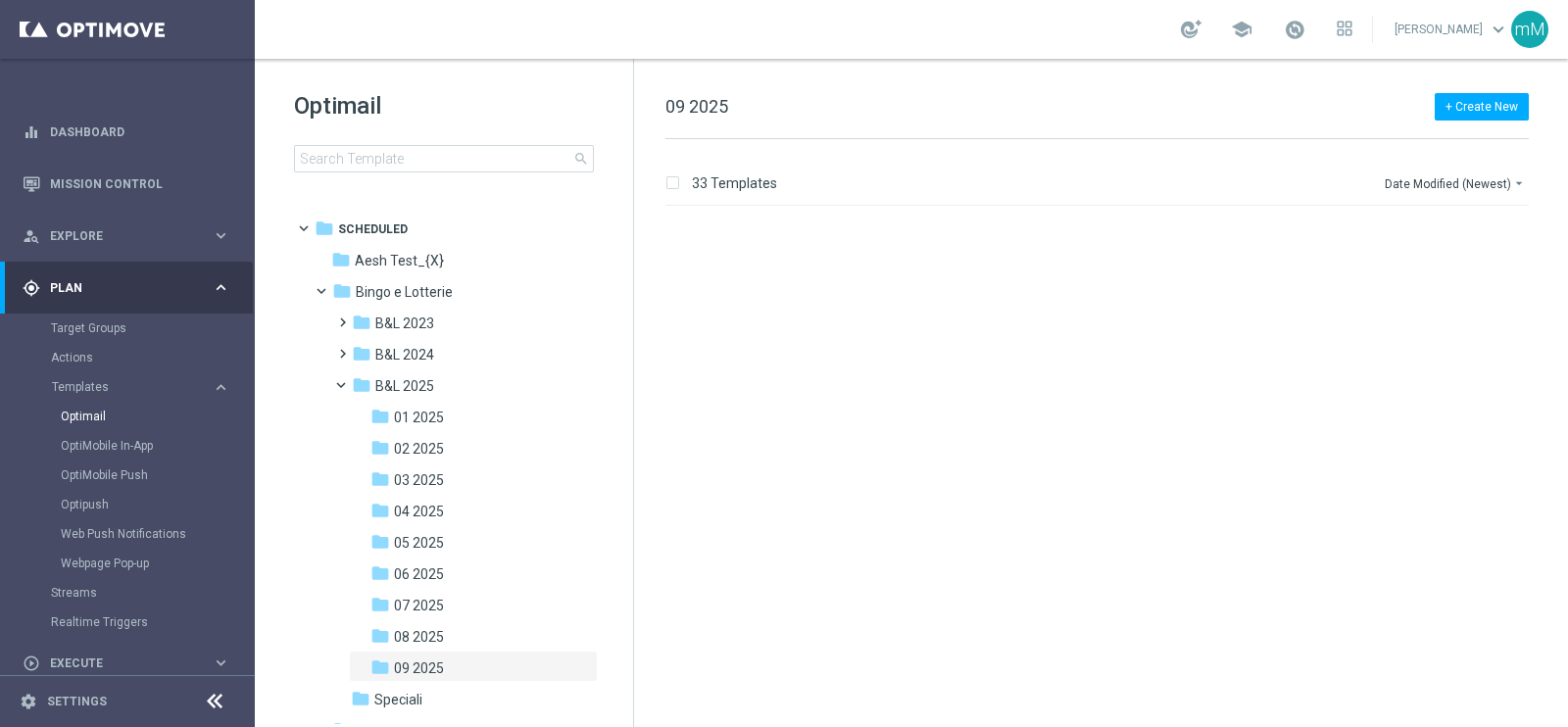
scroll to position [3939, 0]
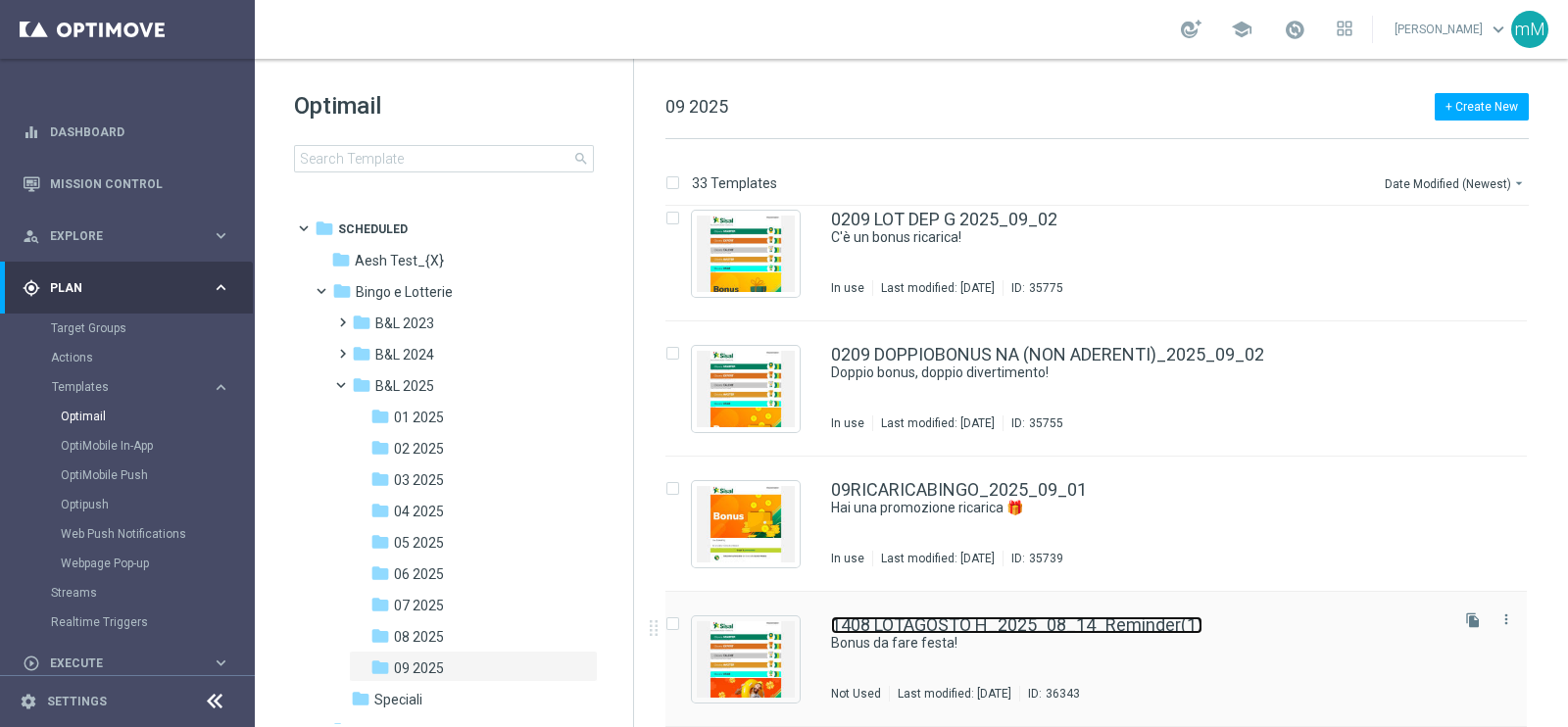
click at [969, 627] on link "1408 LOTAGOSTO H_2025_08_14_Reminder(1)" at bounding box center [1016, 625] width 371 height 18
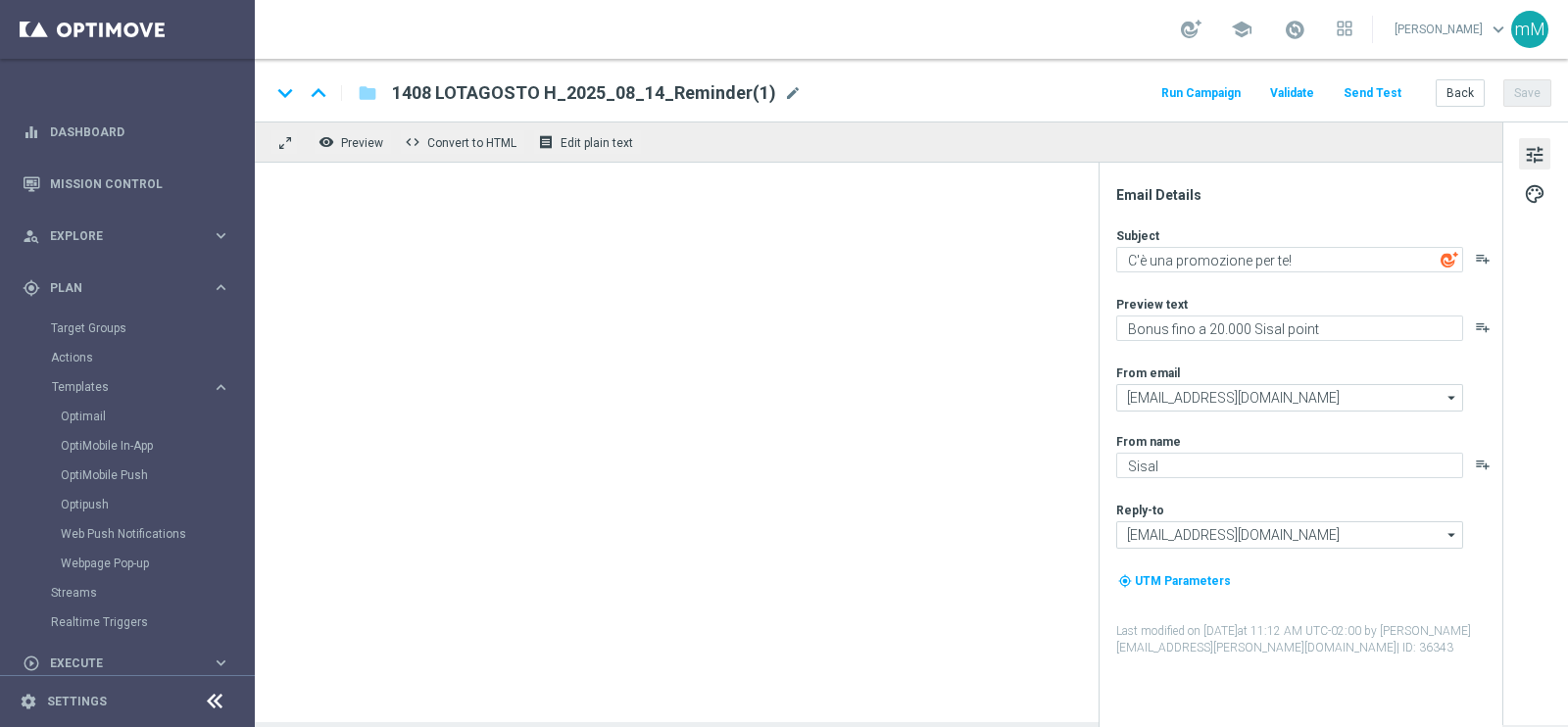
type textarea "Bonus da fare festa!"
type textarea "Fino a 60€ di bonus"
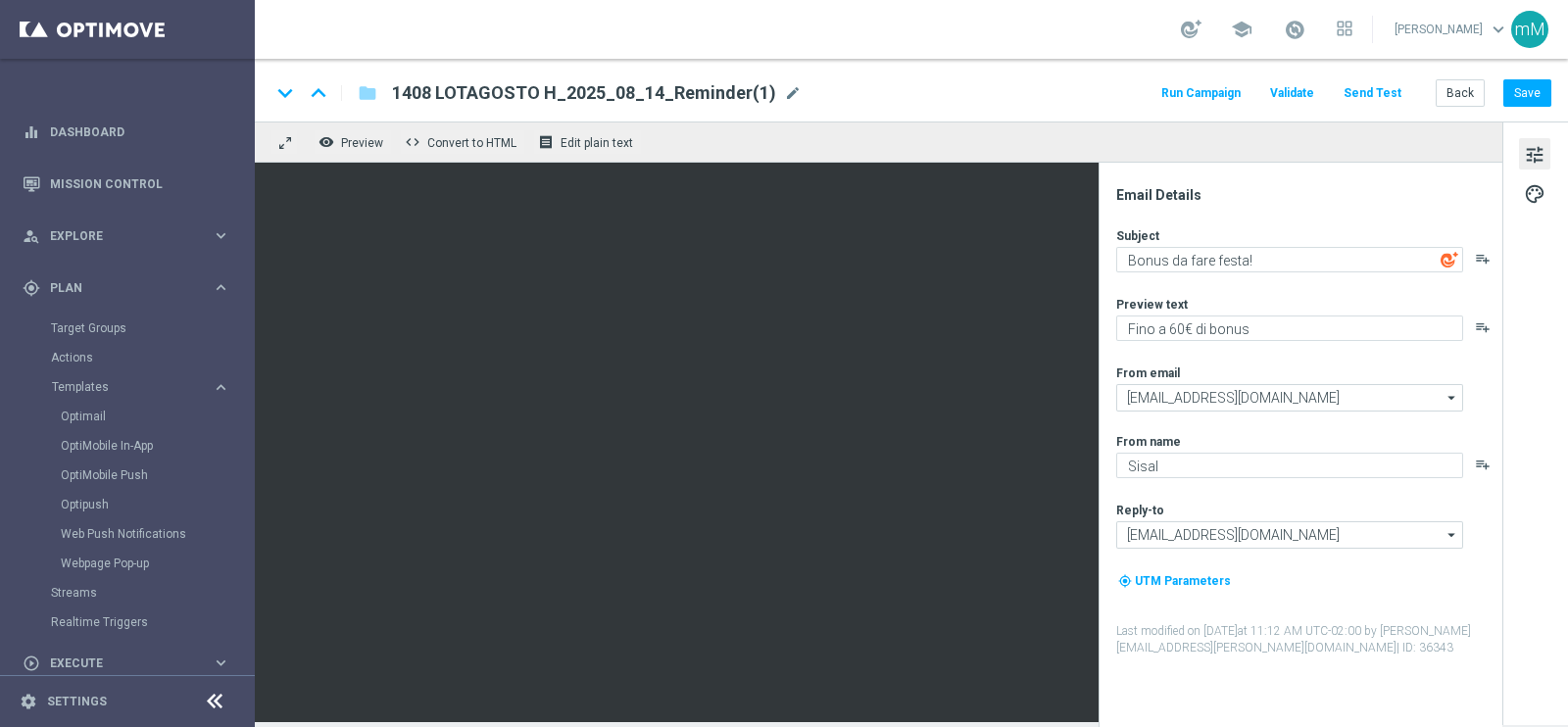
click at [615, 85] on span "1408 LOTAGOSTO H_2025_08_14_Reminder(1)" at bounding box center [584, 93] width 384 height 24
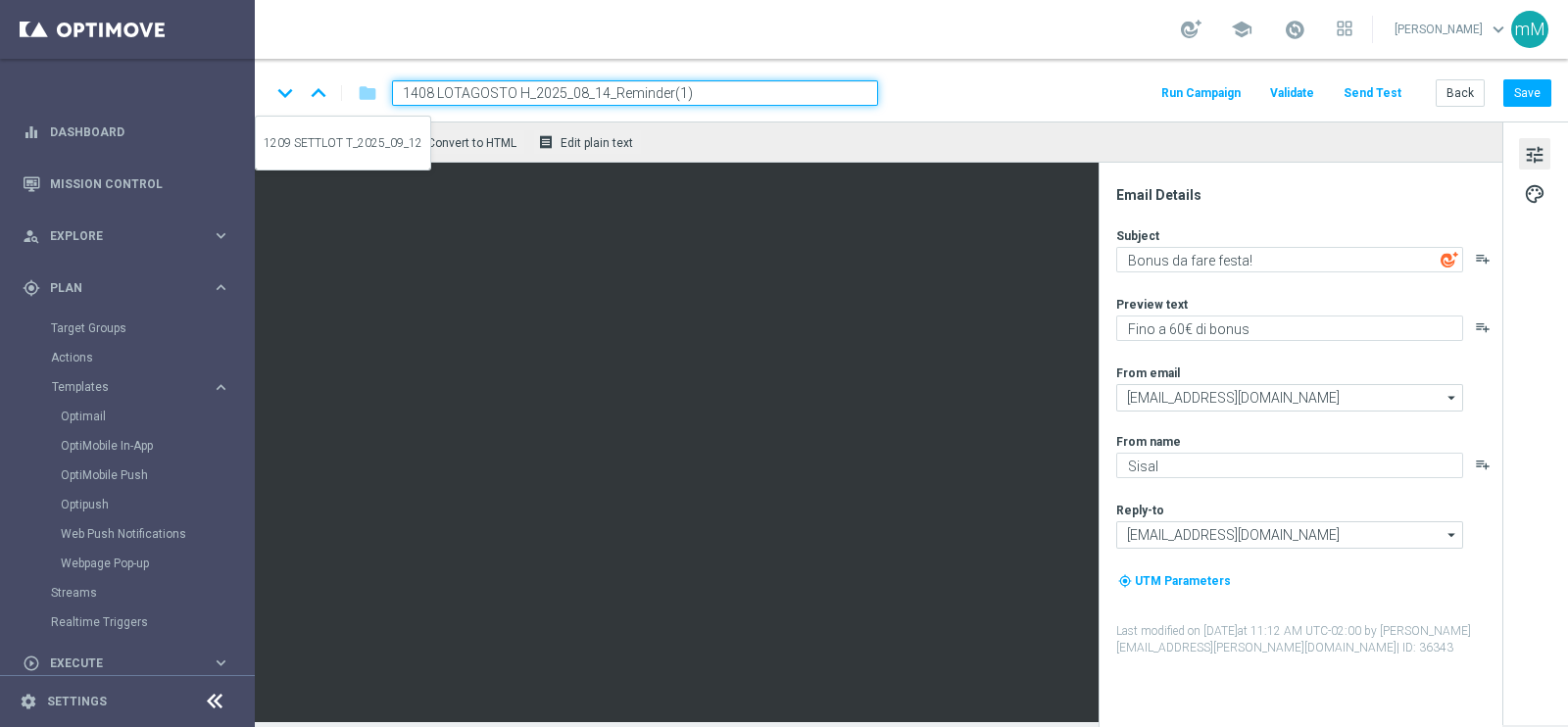
drag, startPoint x: 525, startPoint y: 93, endPoint x: 309, endPoint y: 87, distance: 216.1
click at [310, 91] on div "keyboard_arrow_down keyboard_arrow_up folder 1408 LOTAGOSTO H_2025_08_14_Remind…" at bounding box center [574, 93] width 607 height 26
paste input "909 LOTSUPER"
type input "1909 LOTSUPER H_2025_08_14_Reminder(1)"
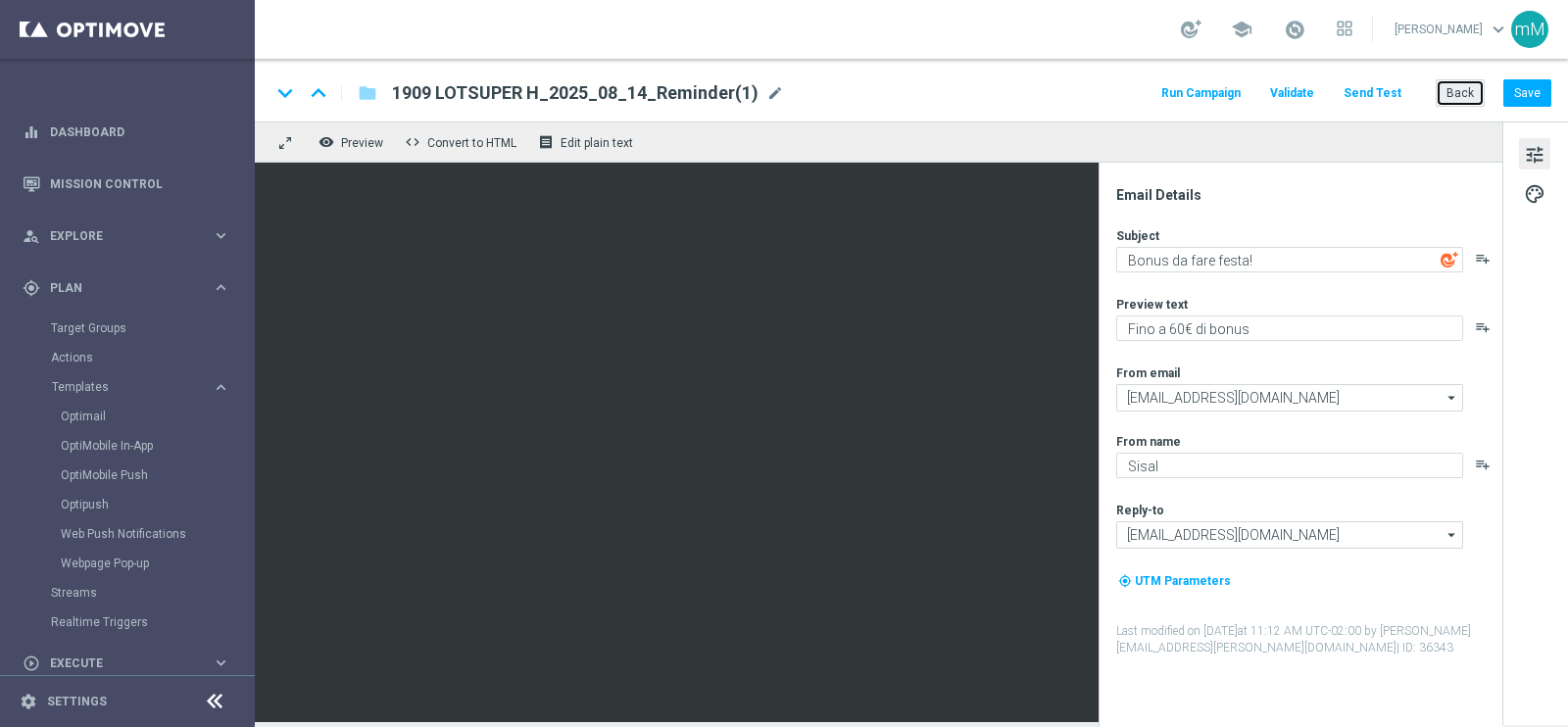
click at [1462, 93] on button "Back" at bounding box center [1459, 93] width 49 height 28
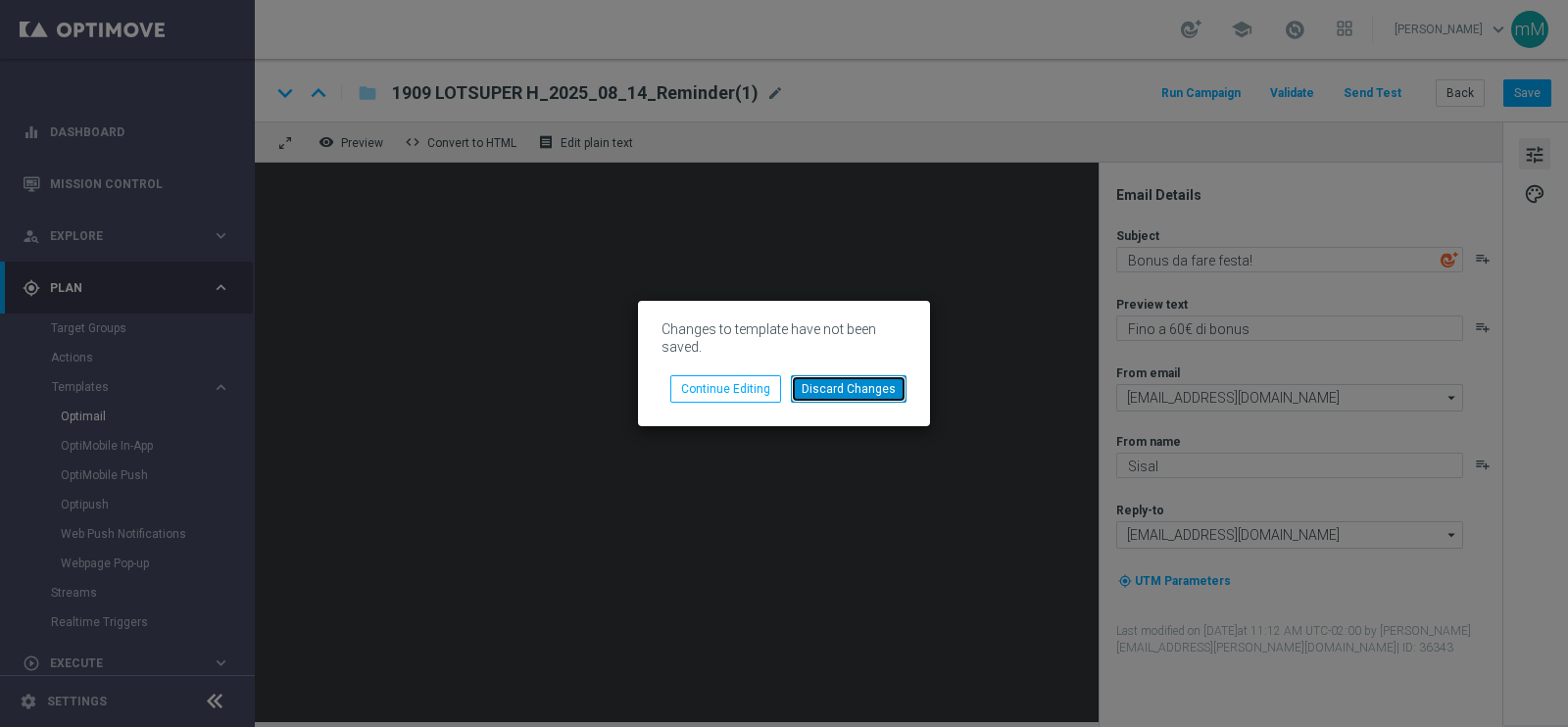
click at [817, 381] on button "Discard Changes" at bounding box center [849, 389] width 116 height 28
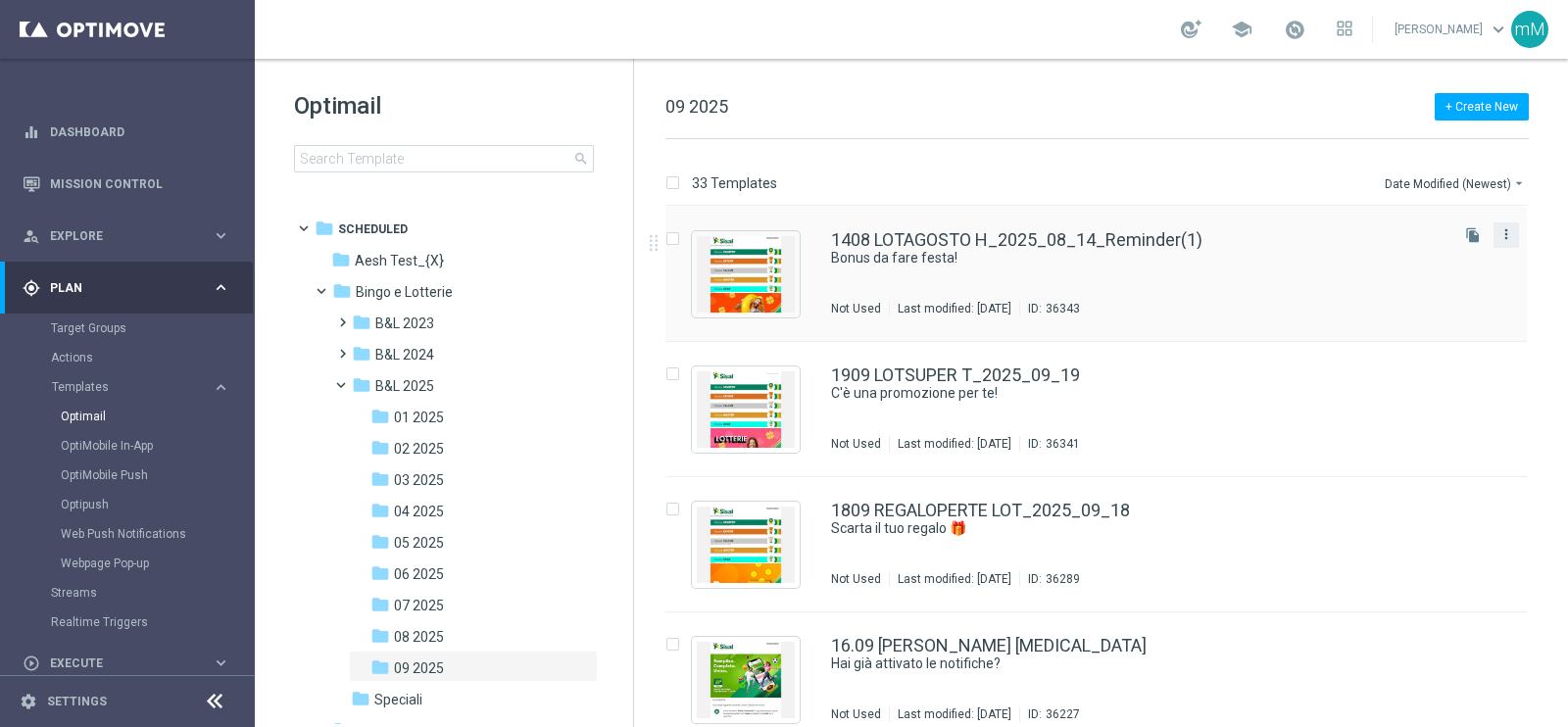
click at [1503, 236] on icon "more_vert" at bounding box center [1506, 234] width 16 height 16
click at [1370, 321] on div "delete_forever [GEOGRAPHIC_DATA]" at bounding box center [1415, 310] width 157 height 28
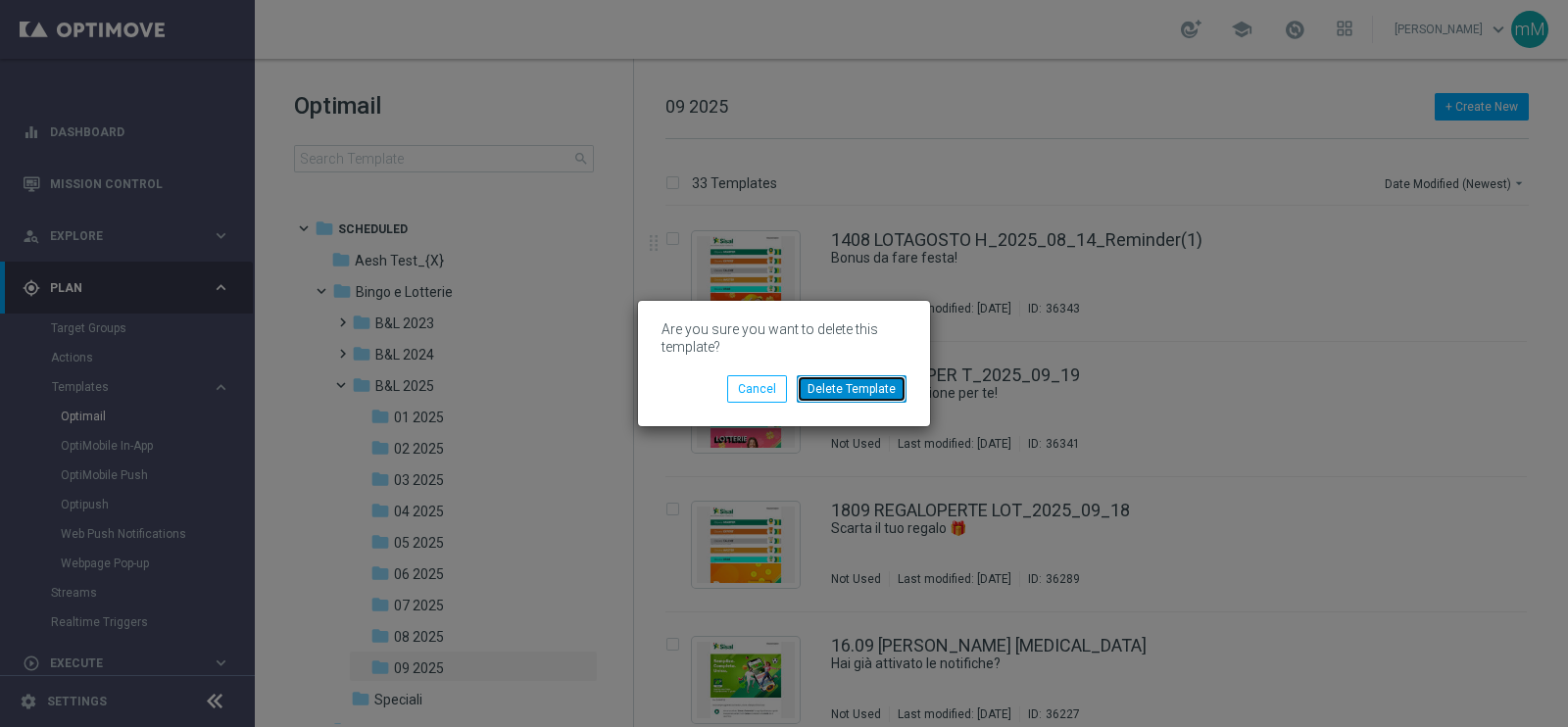
click at [892, 388] on button "Delete Template" at bounding box center [851, 389] width 110 height 28
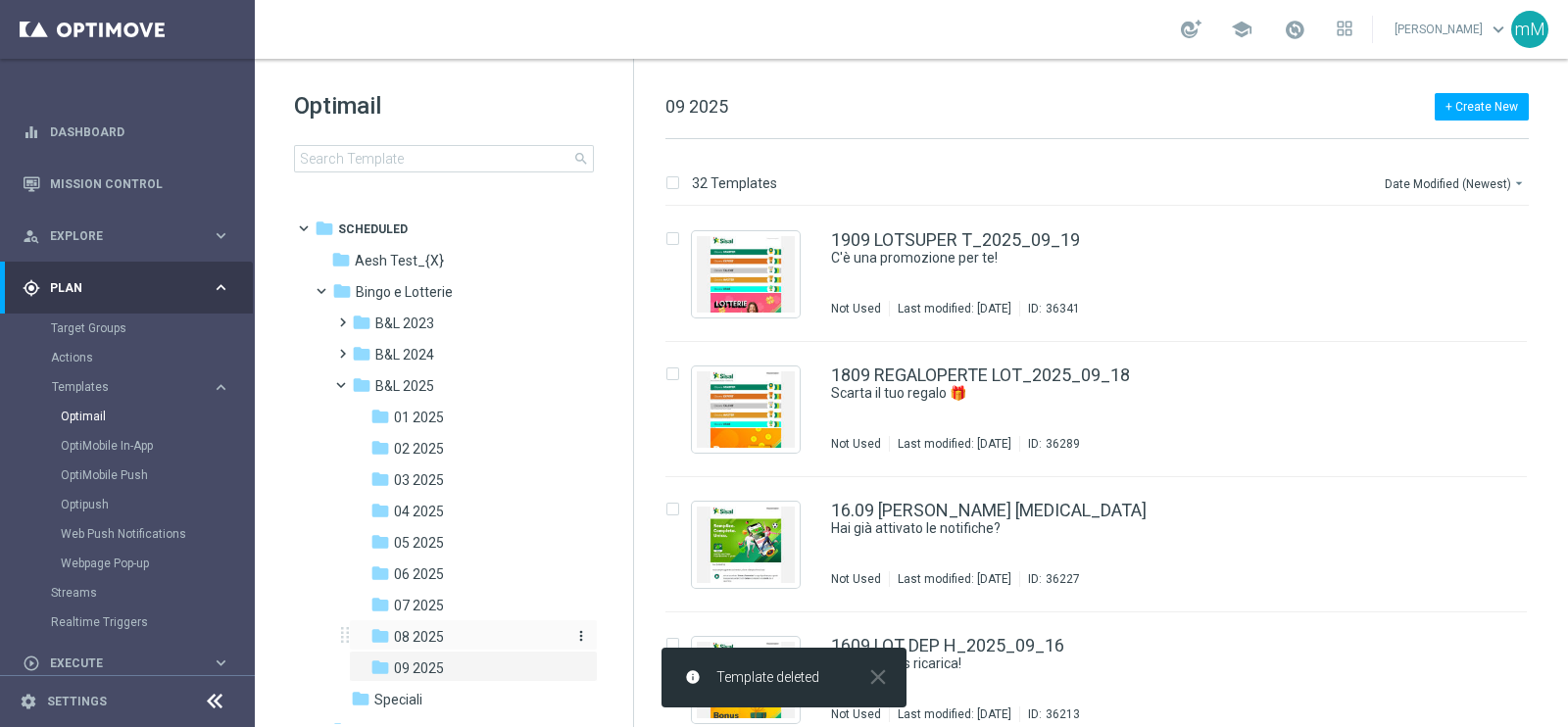
click at [448, 639] on div "folder 08 2025" at bounding box center [466, 637] width 193 height 23
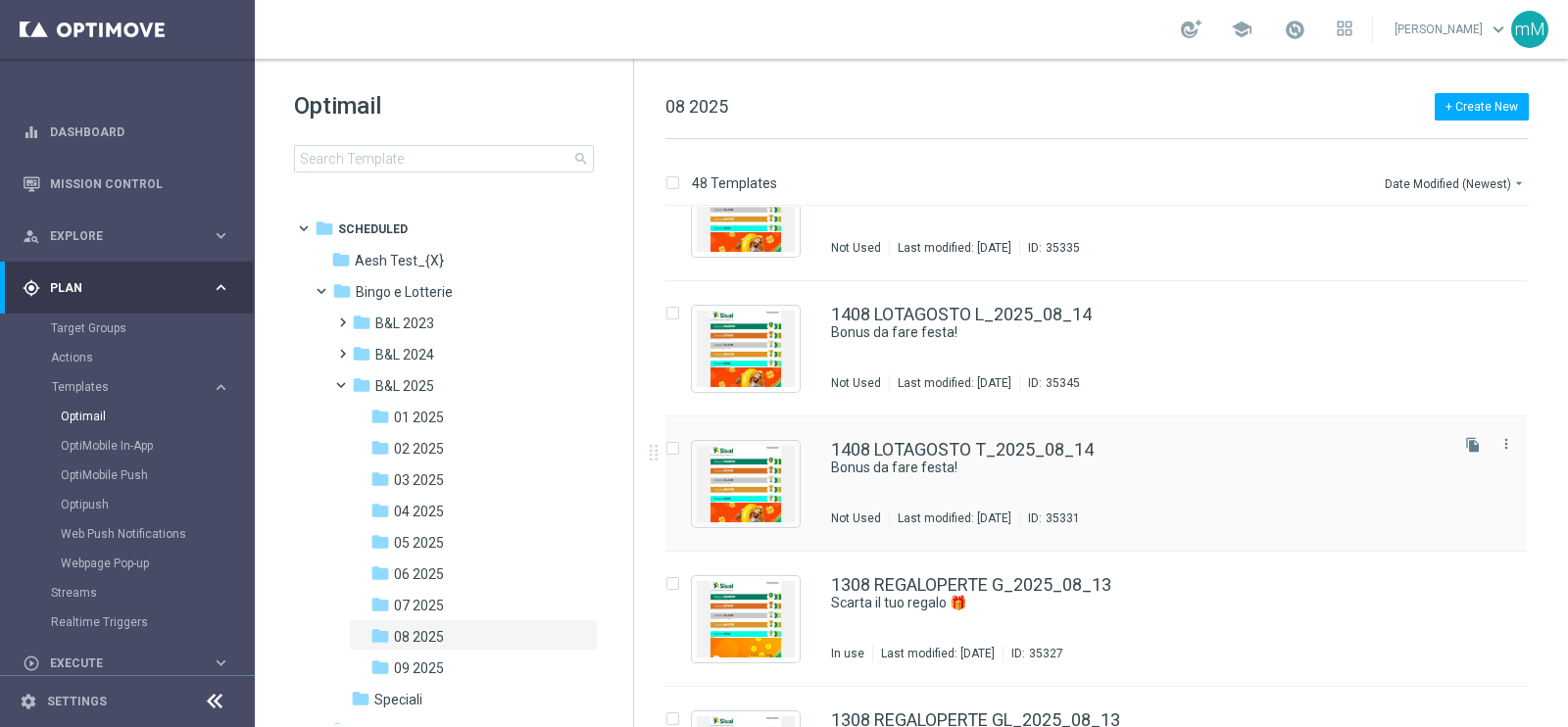
scroll to position [3182, 0]
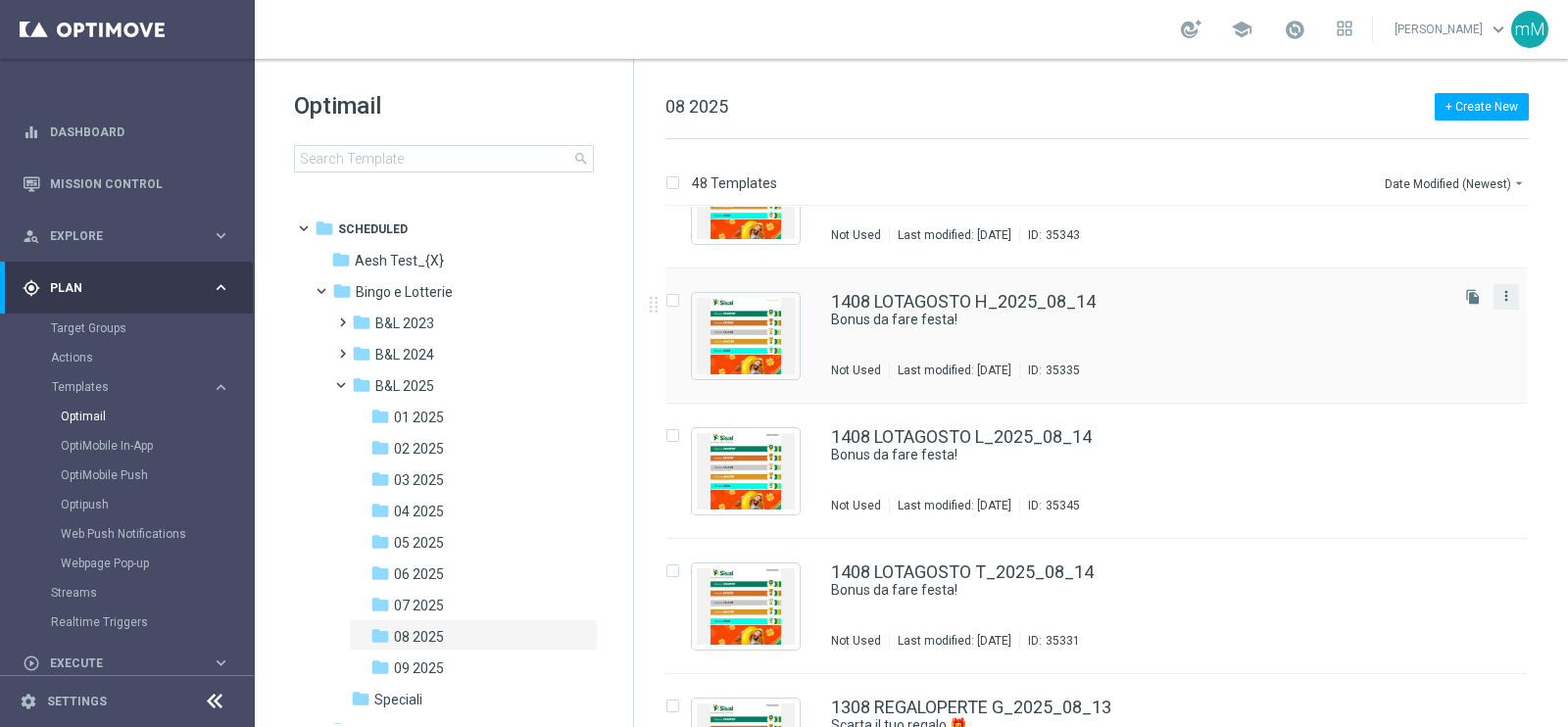
click at [1503, 293] on icon "more_vert" at bounding box center [1506, 296] width 16 height 16
click at [1400, 336] on span "Copy To" at bounding box center [1386, 343] width 43 height 14
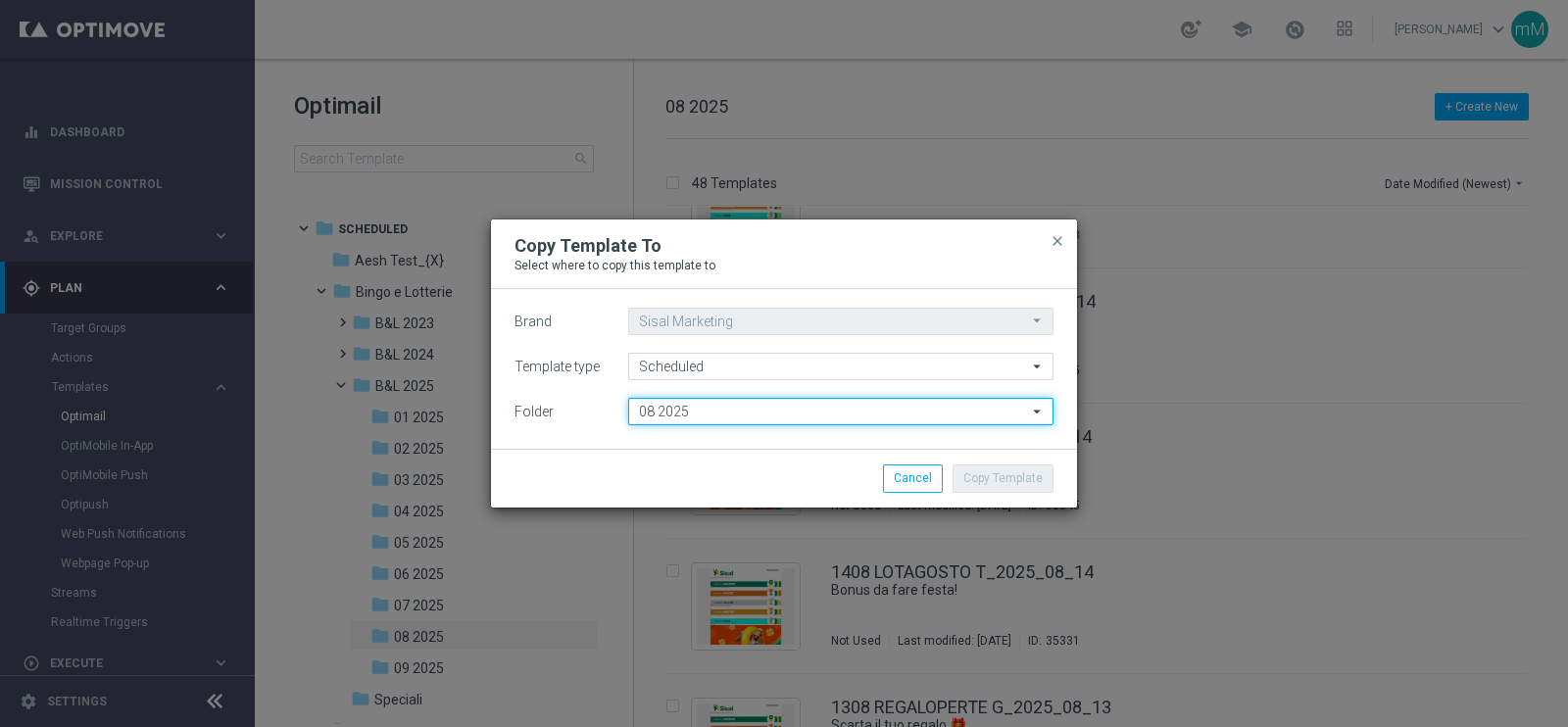
click at [822, 403] on input "08 2025" at bounding box center [841, 412] width 425 height 28
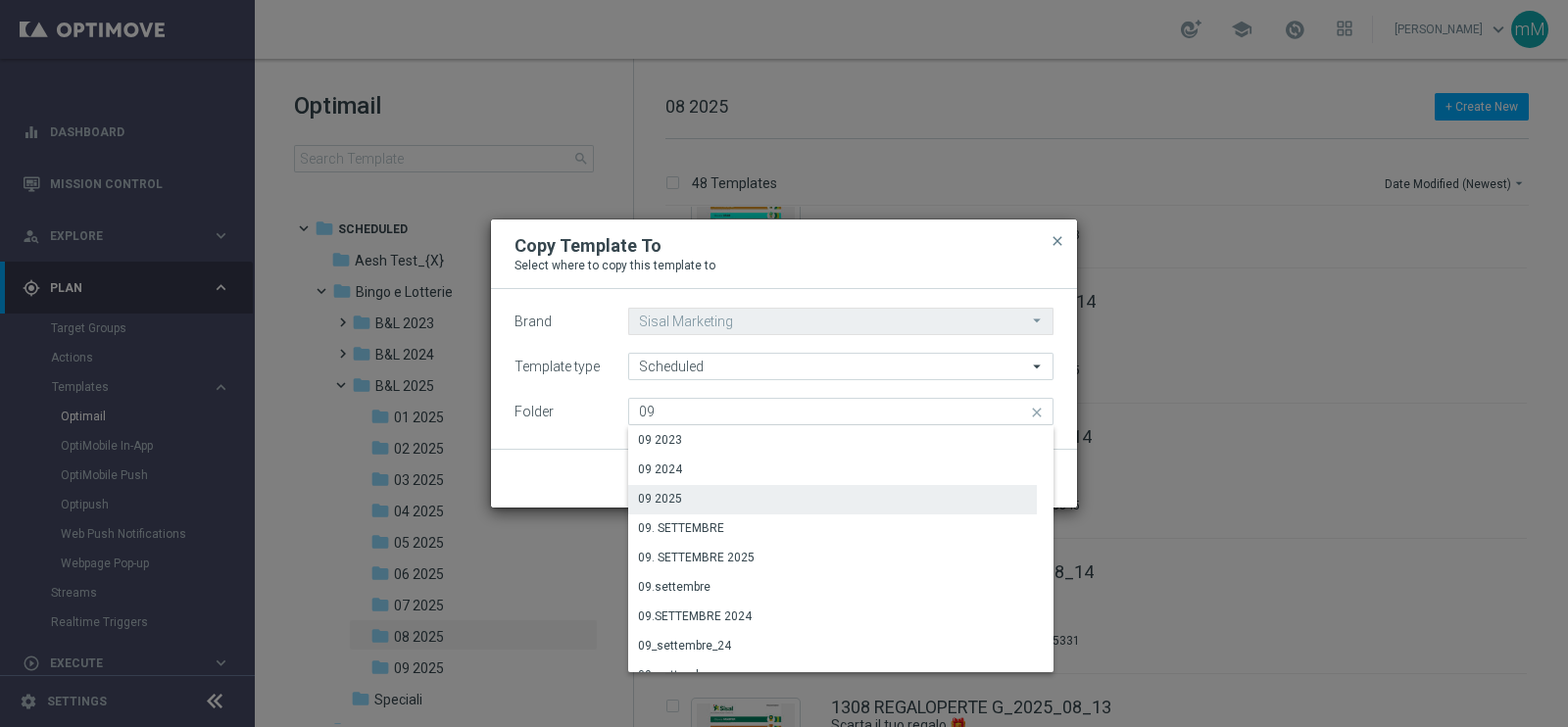
click at [647, 501] on div "09 2025" at bounding box center [660, 499] width 44 height 18
type input "09 2025"
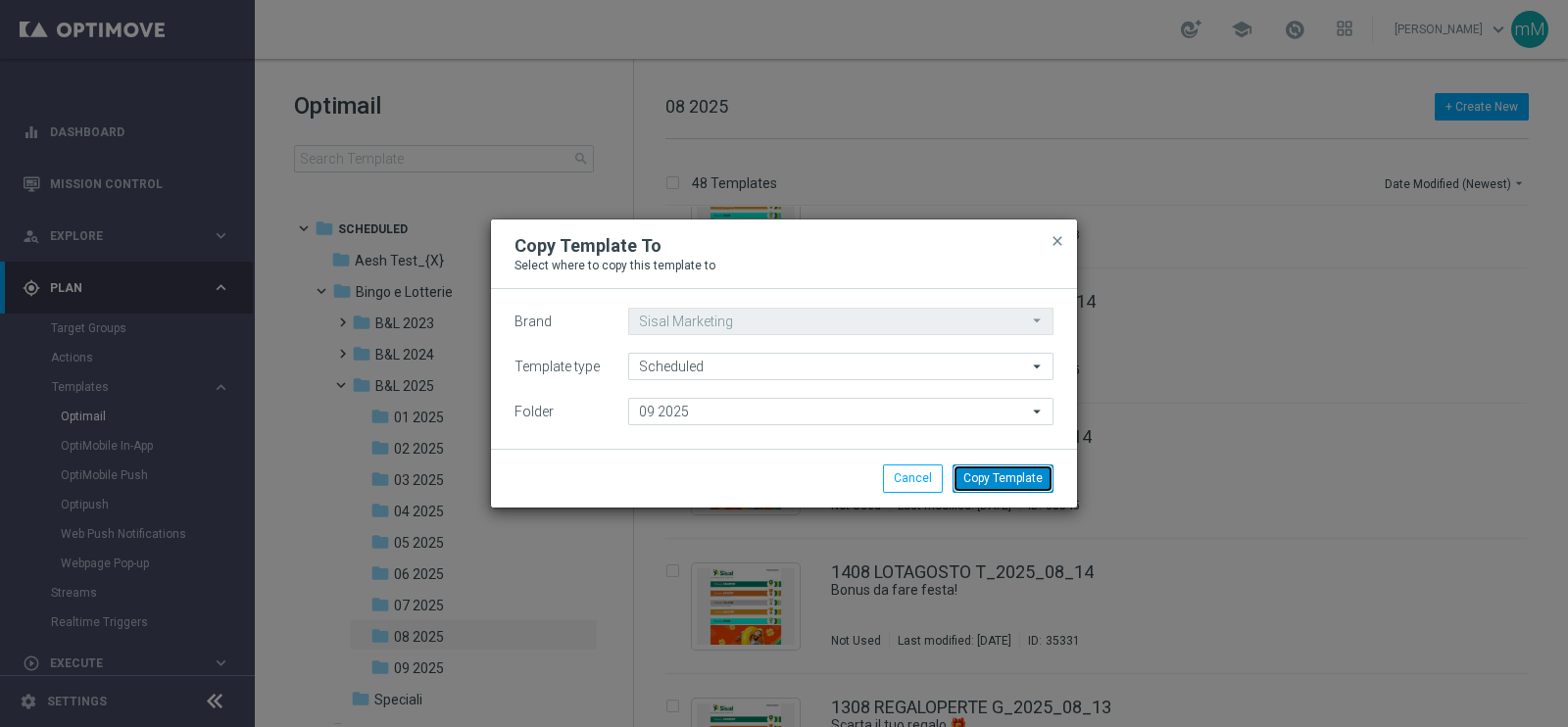
click at [1009, 477] on button "Copy Template" at bounding box center [1003, 478] width 101 height 28
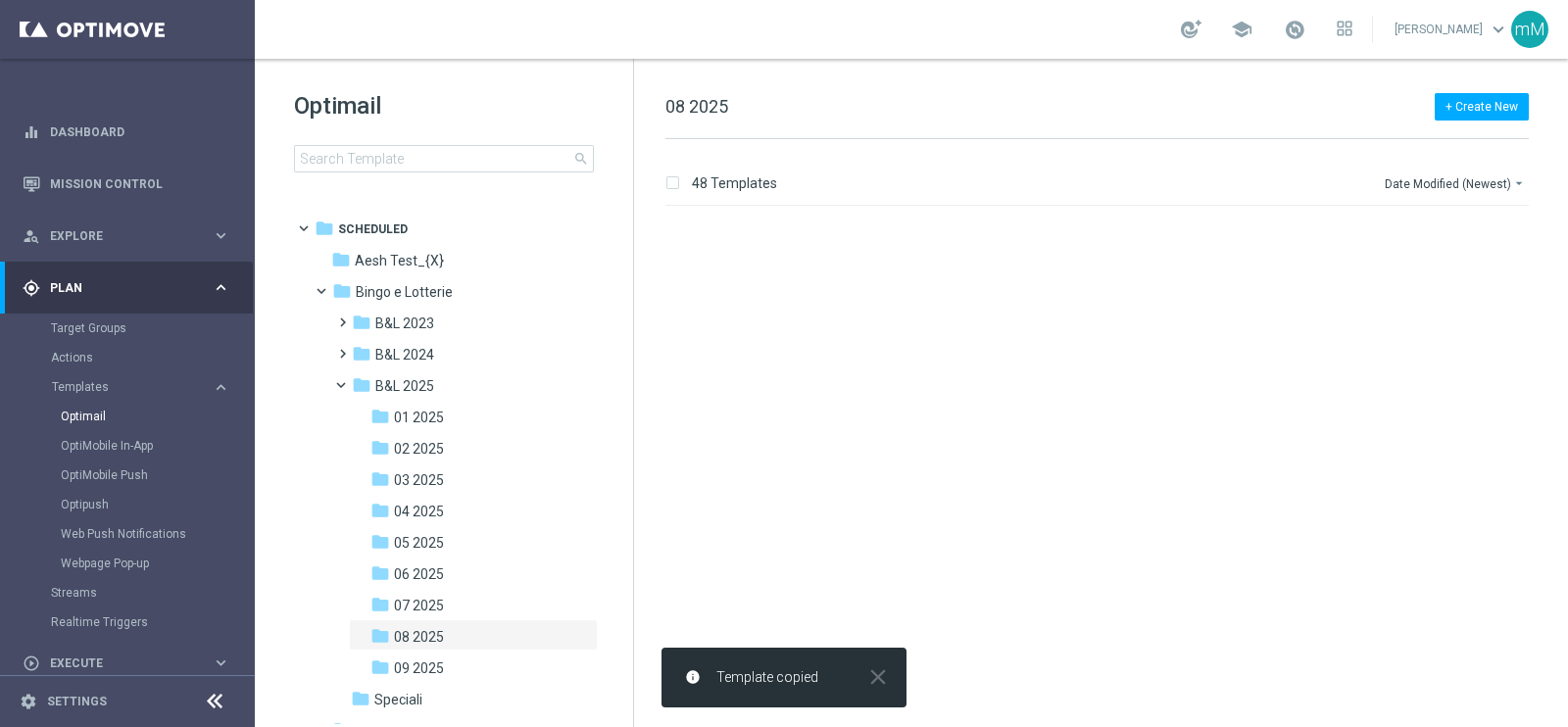
scroll to position [0, 0]
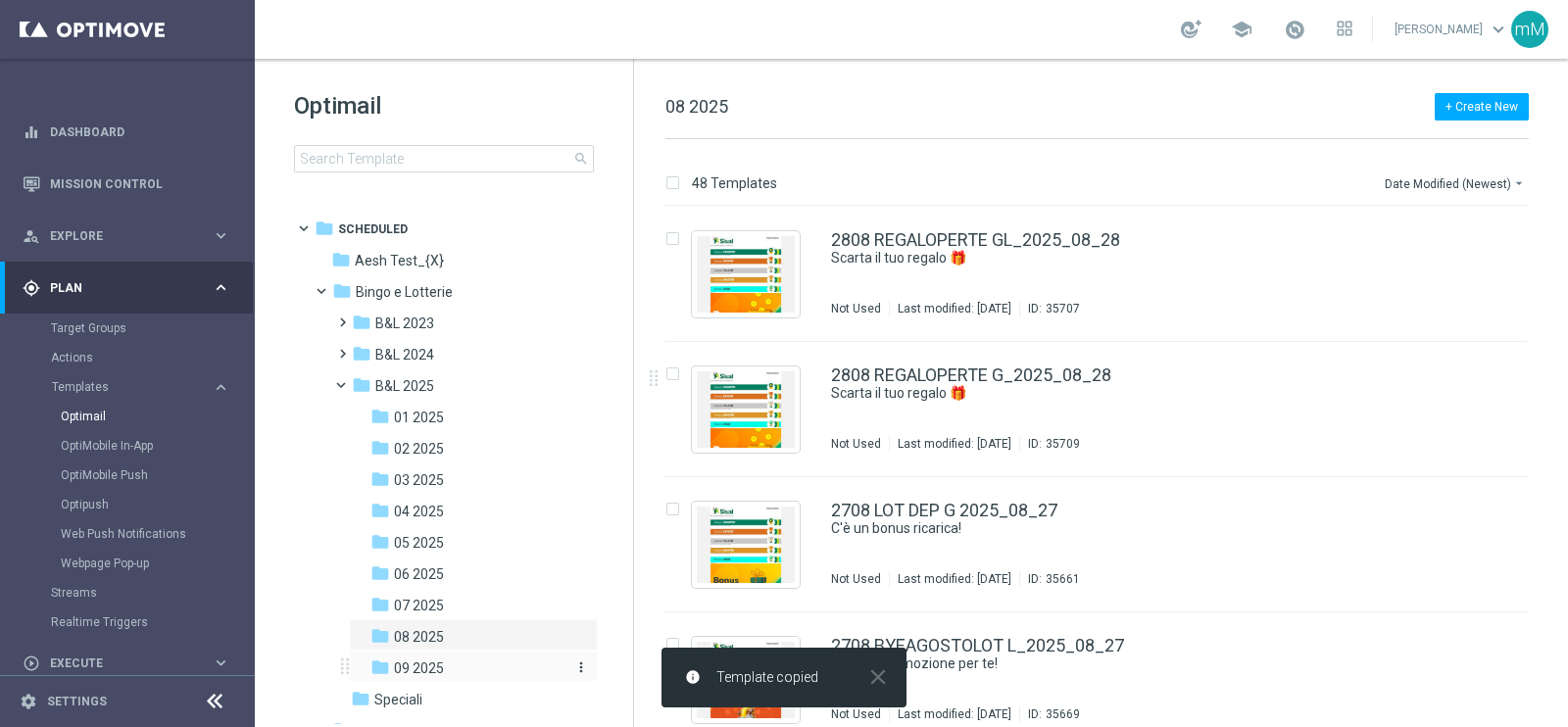
click at [436, 660] on span "09 2025" at bounding box center [419, 667] width 50 height 18
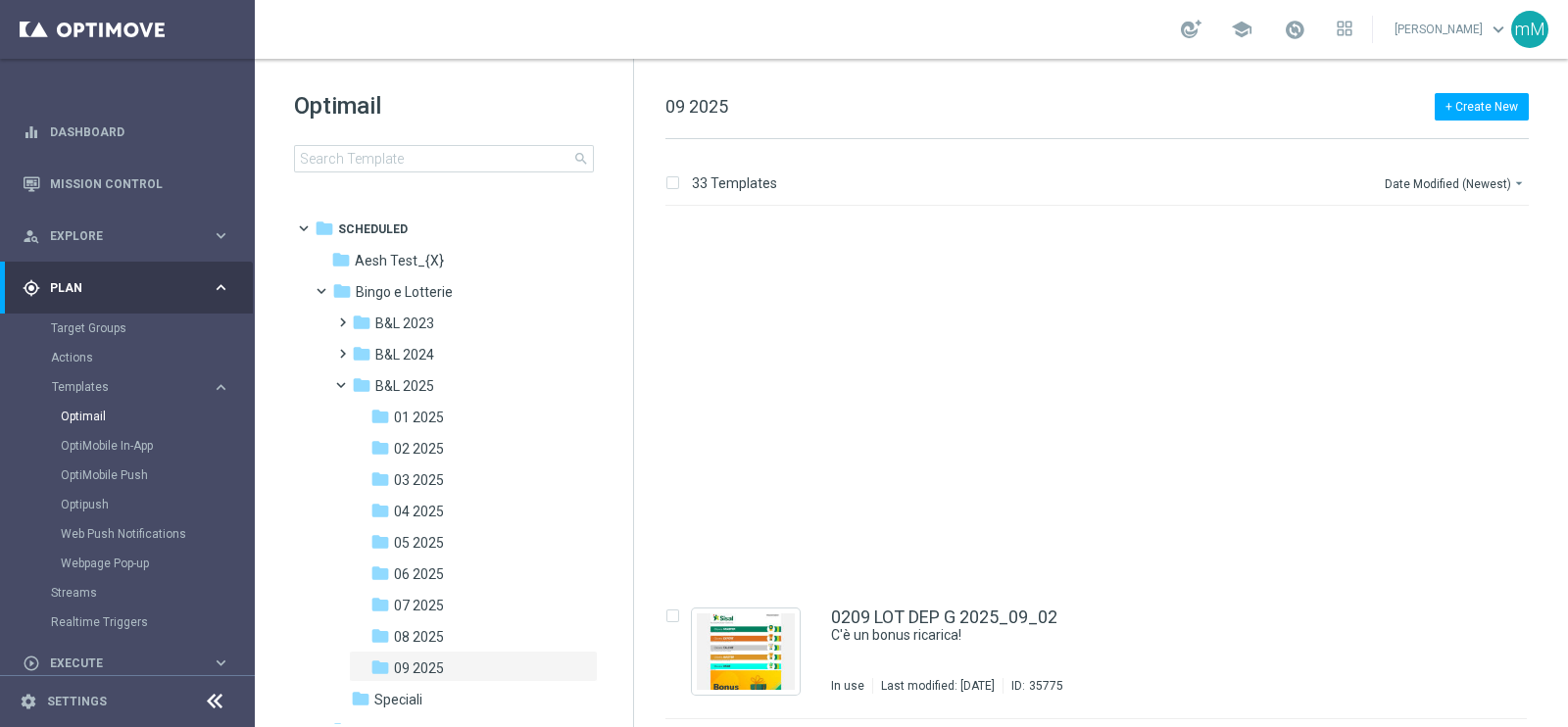
scroll to position [3939, 0]
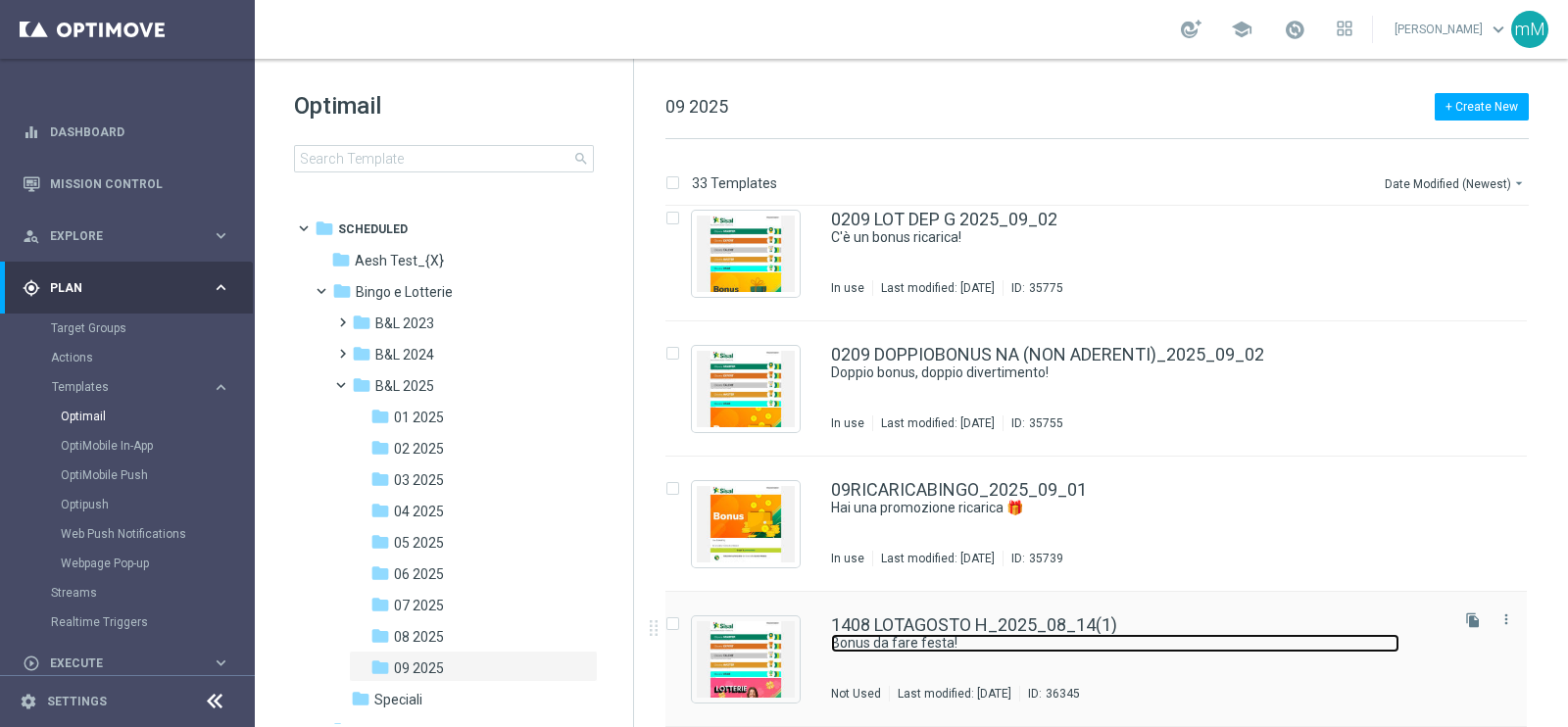
click at [1016, 649] on link "Bonus da fare festa!" at bounding box center [1114, 643] width 569 height 19
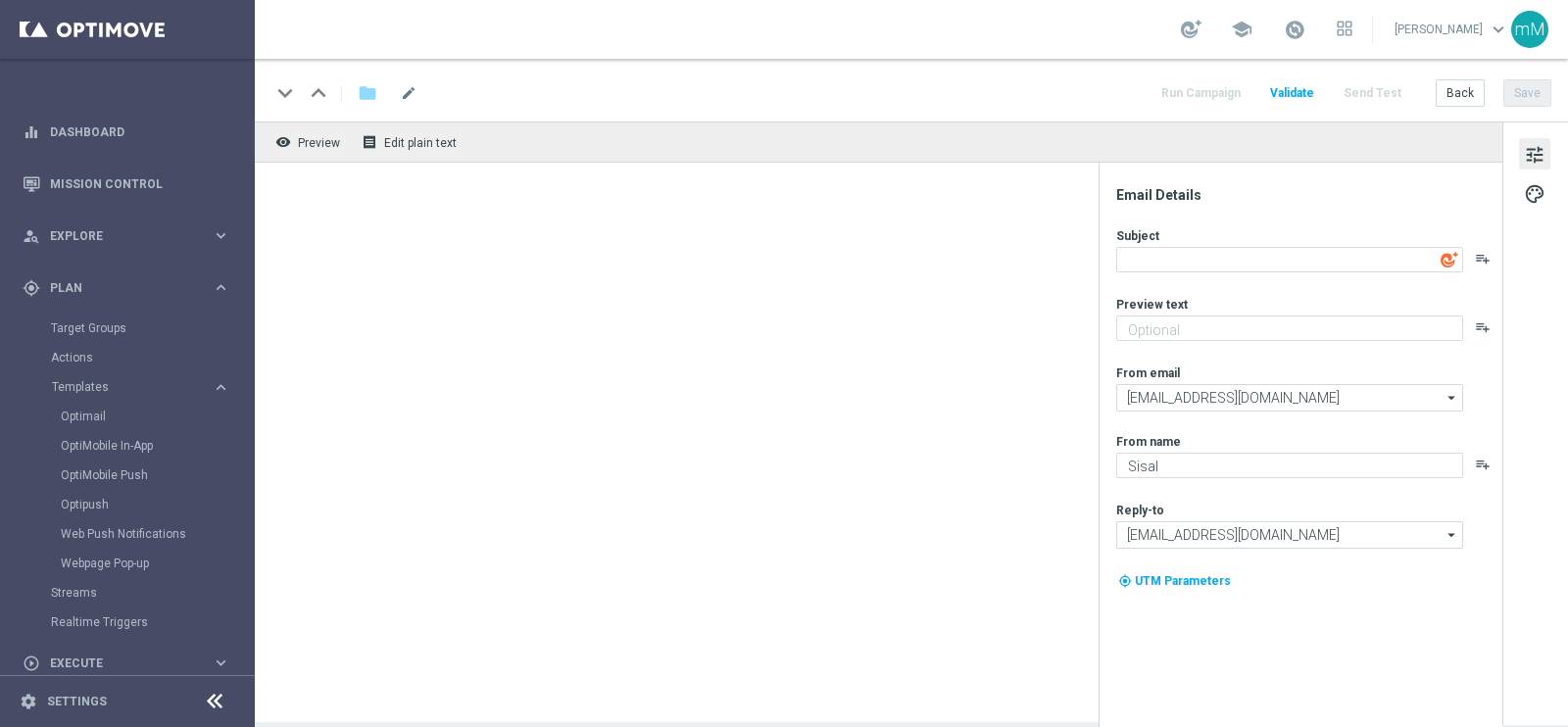
type textarea "Bonus da fare festa!"
type textarea "Fino a 60€ di bonus"
type input "[EMAIL_ADDRESS][DOMAIN_NAME]"
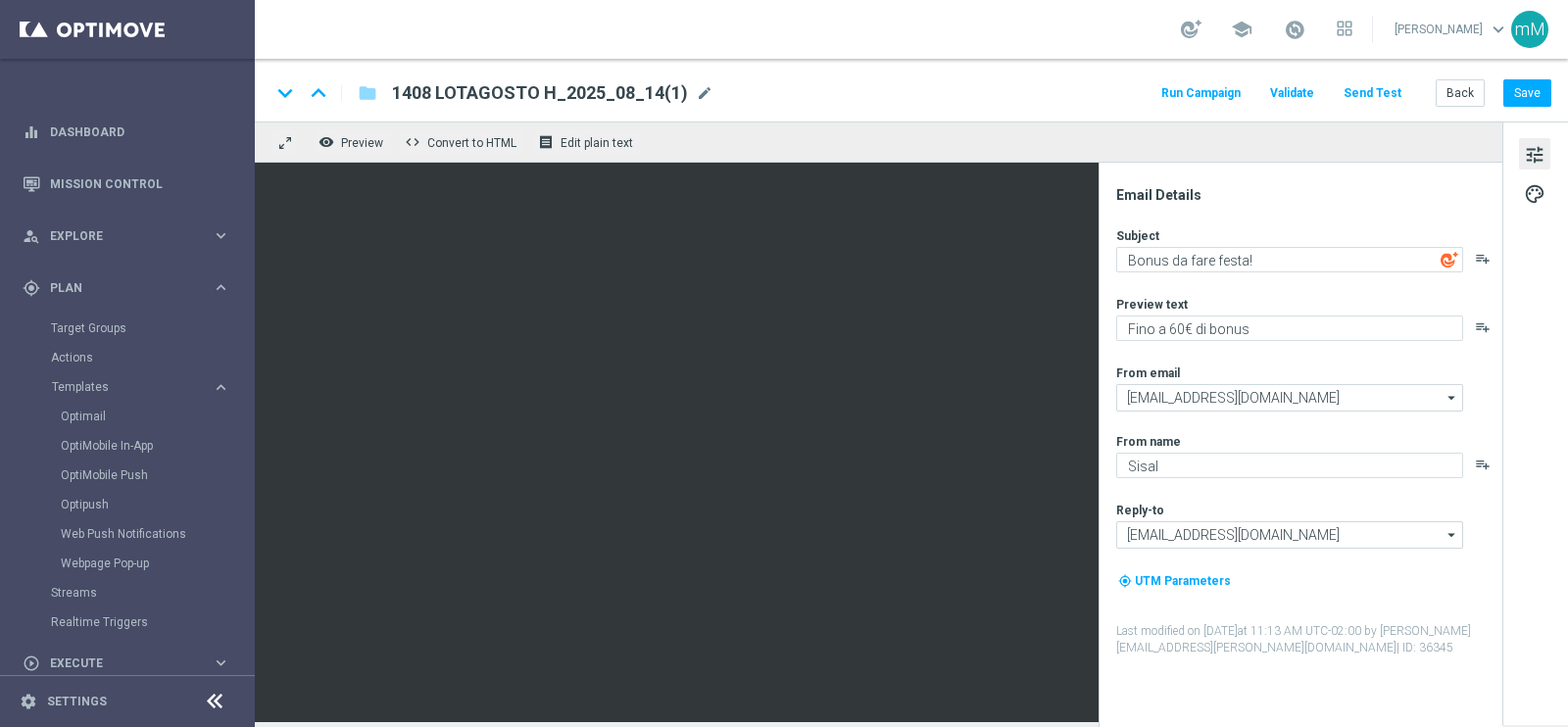
click at [566, 101] on span "1408 LOTAGOSTO H_2025_08_14(1)" at bounding box center [540, 93] width 296 height 24
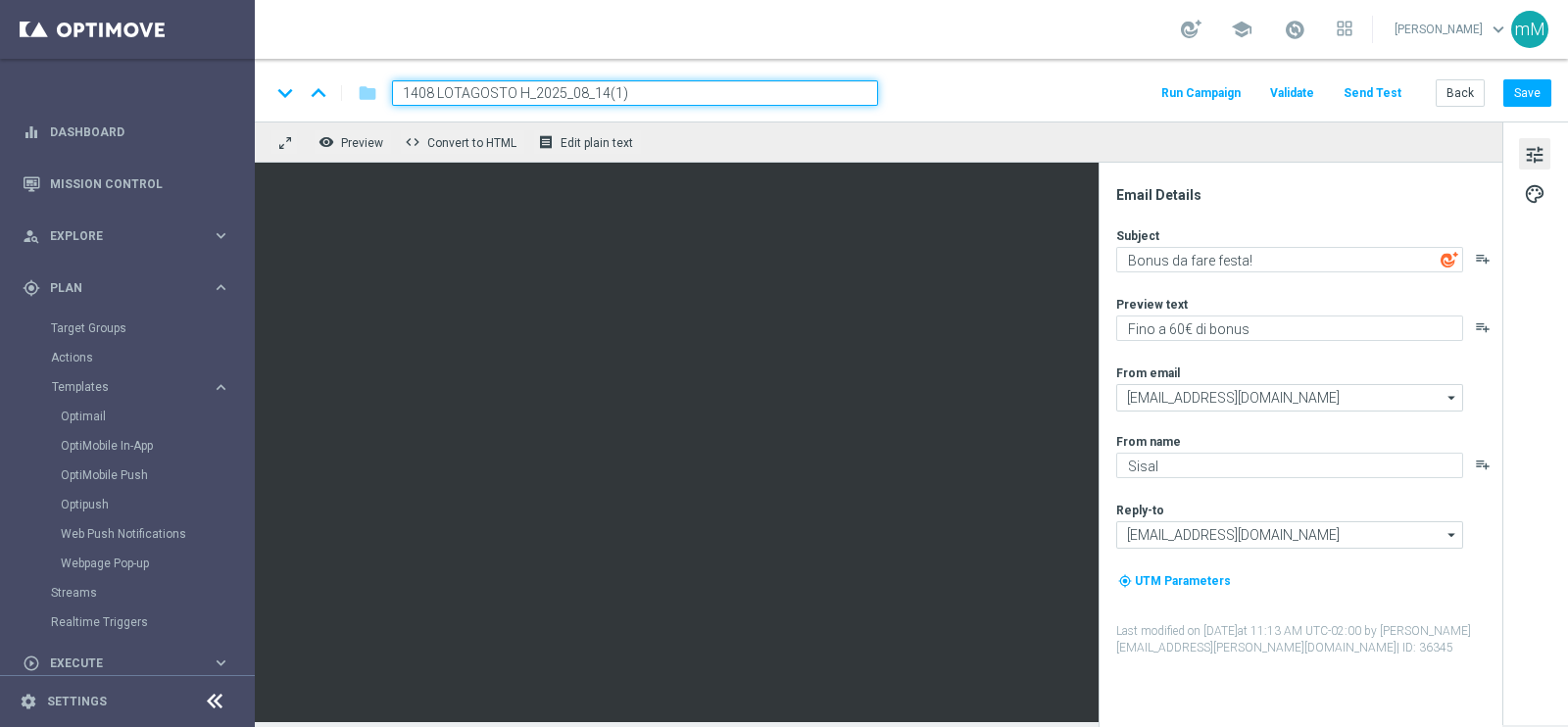
drag, startPoint x: 529, startPoint y: 95, endPoint x: 382, endPoint y: 107, distance: 147.5
click at [384, 107] on div "keyboard_arrow_down keyboard_arrow_up folder 1408 LOTAGOSTO H_2025_08_14(1) Run…" at bounding box center [911, 89] width 1313 height 62
paste input "909 LOTSUPER H"
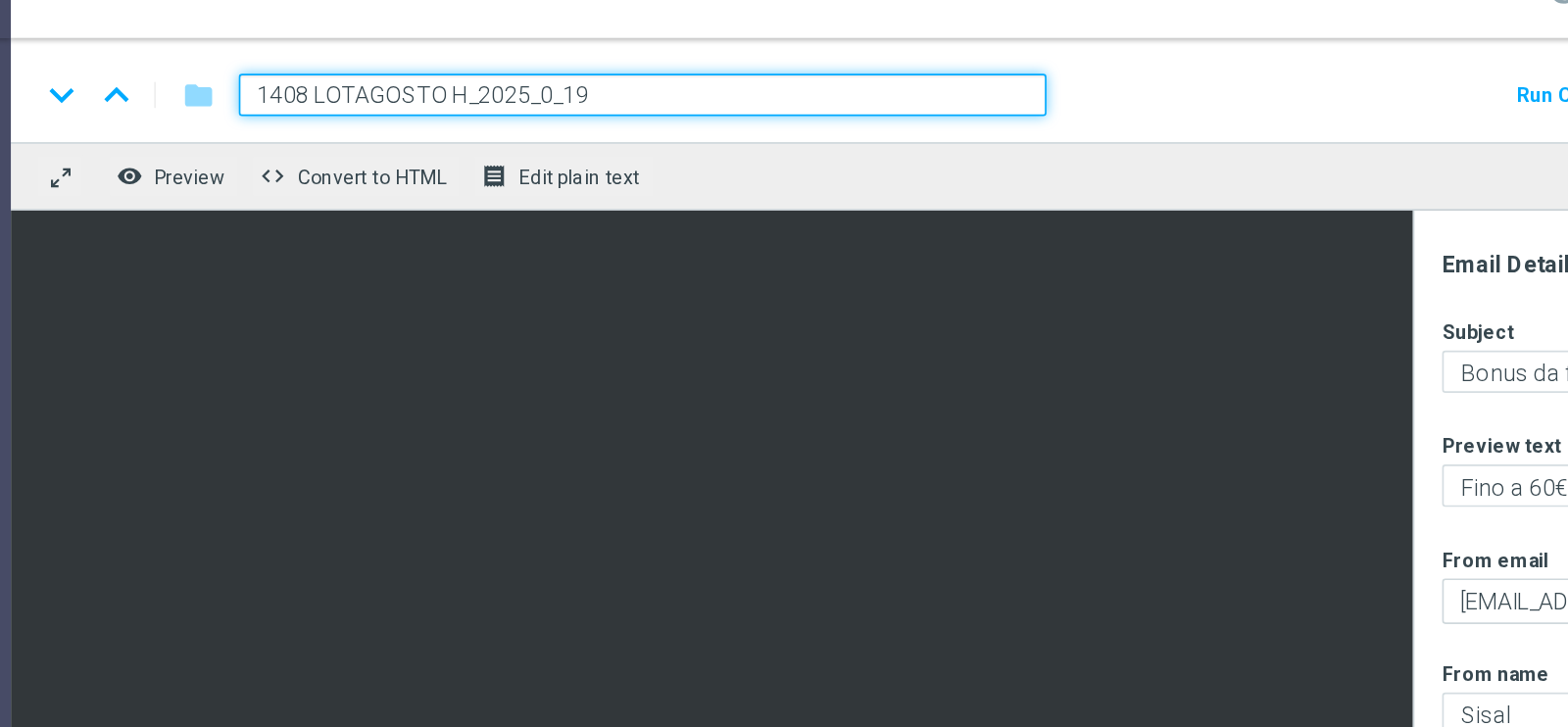
type input "1408 LOTAGOSTO H_2025_09_19"
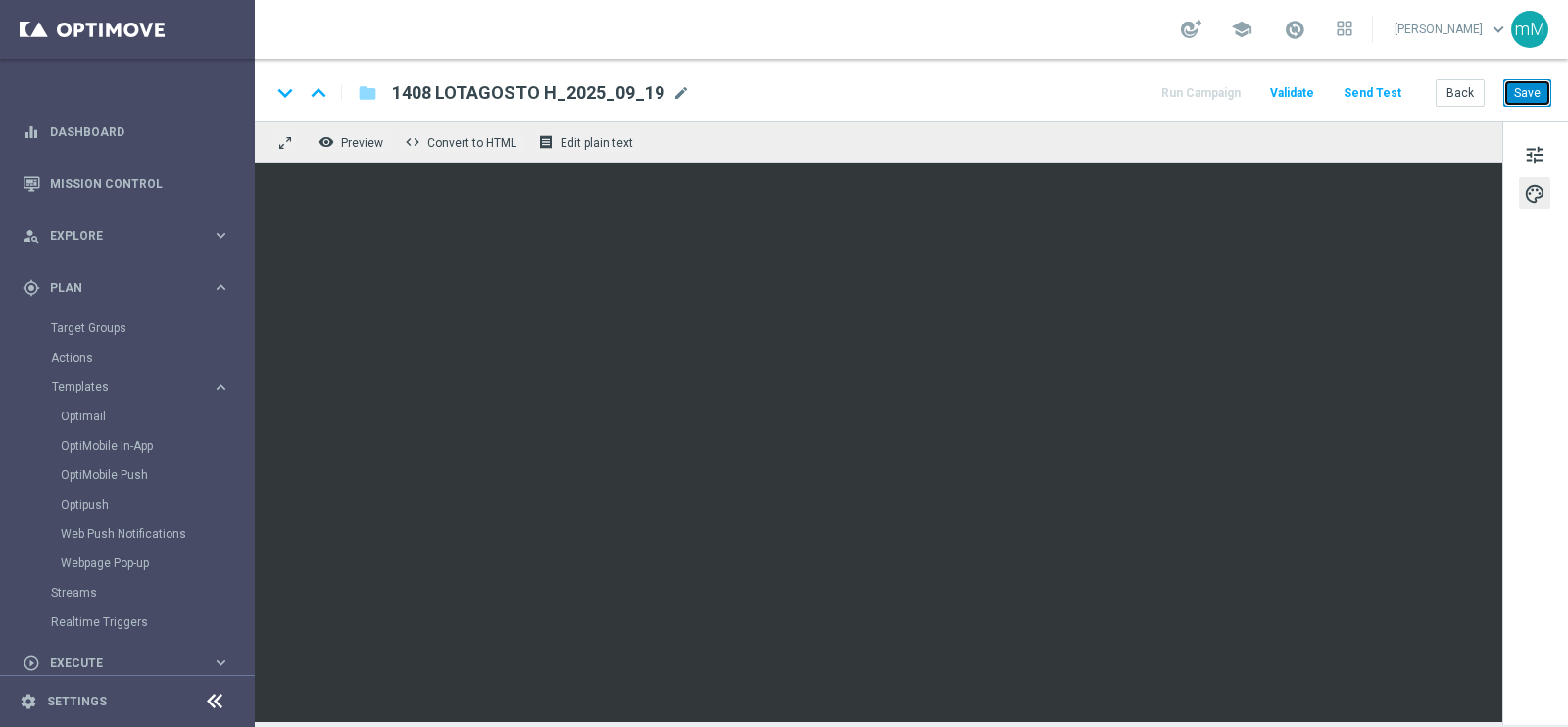
click at [1514, 83] on button "Save" at bounding box center [1527, 93] width 48 height 28
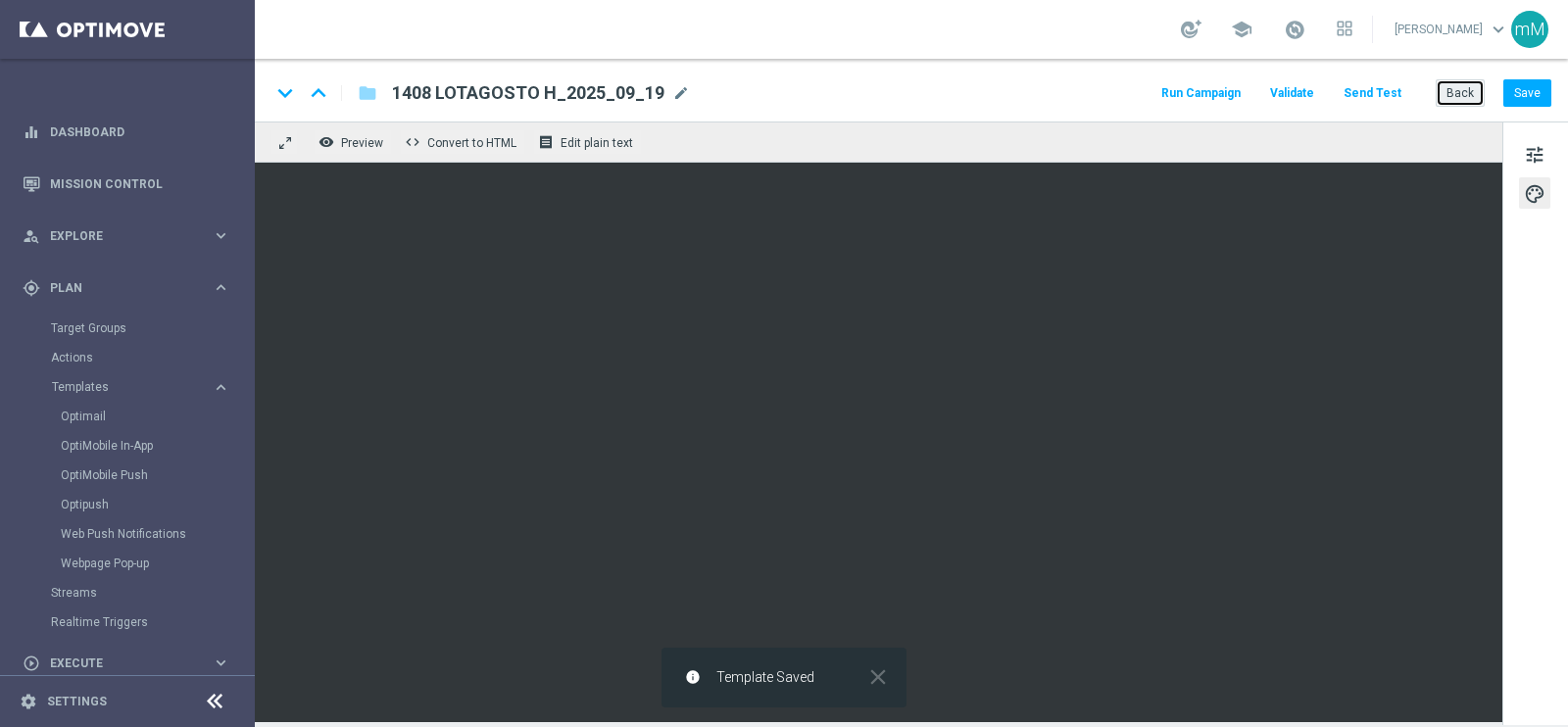
click at [1456, 100] on button "Back" at bounding box center [1459, 93] width 49 height 28
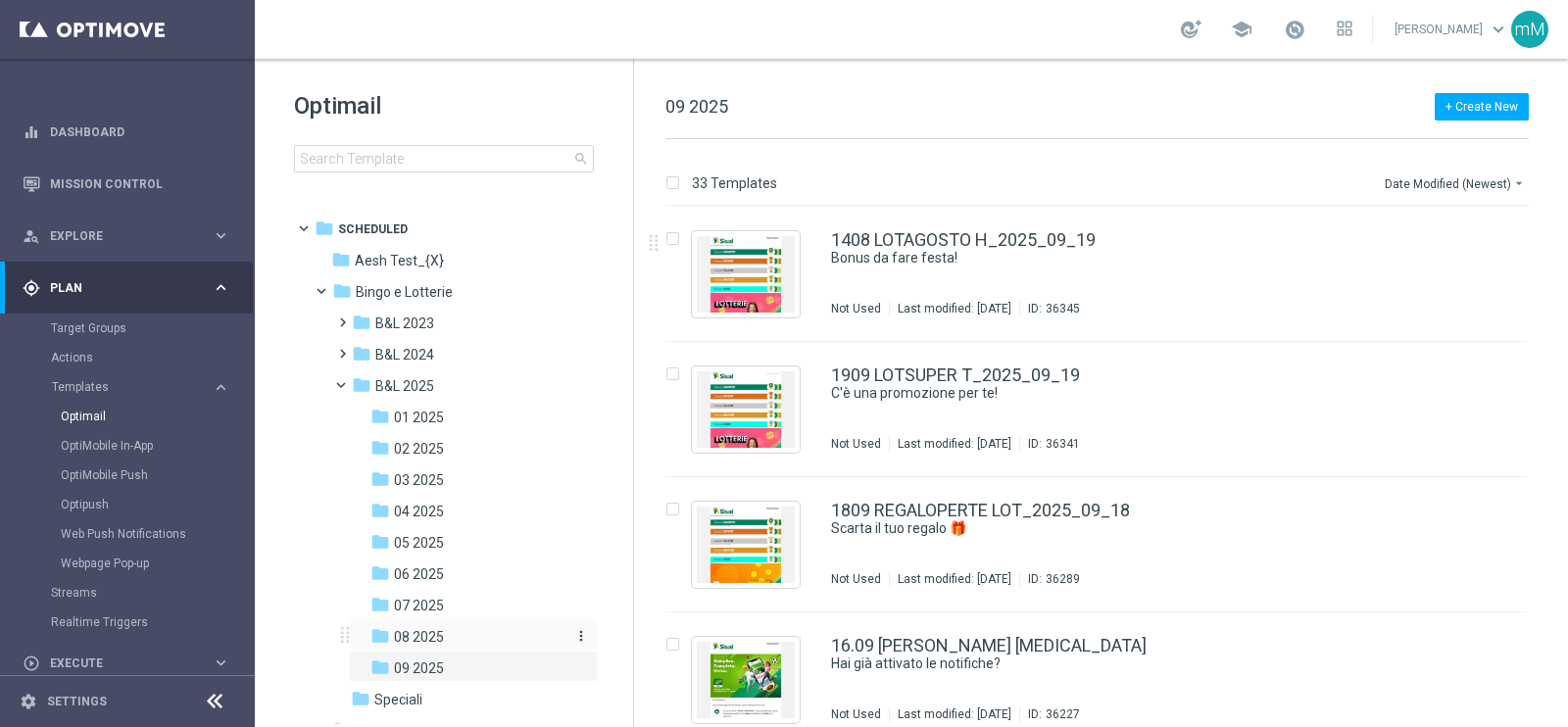
click at [422, 648] on div "folder 08 2025" at bounding box center [466, 637] width 193 height 23
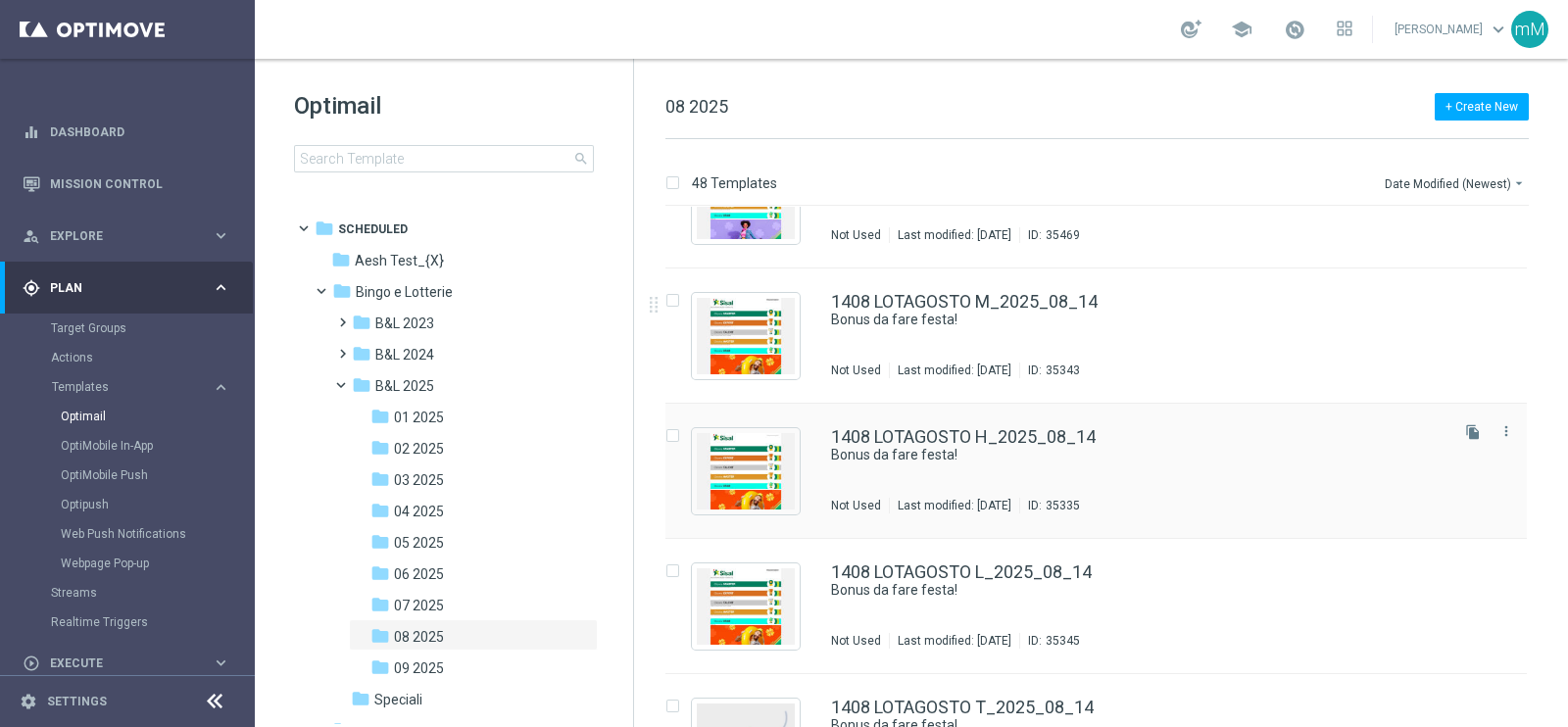
scroll to position [3052, 0]
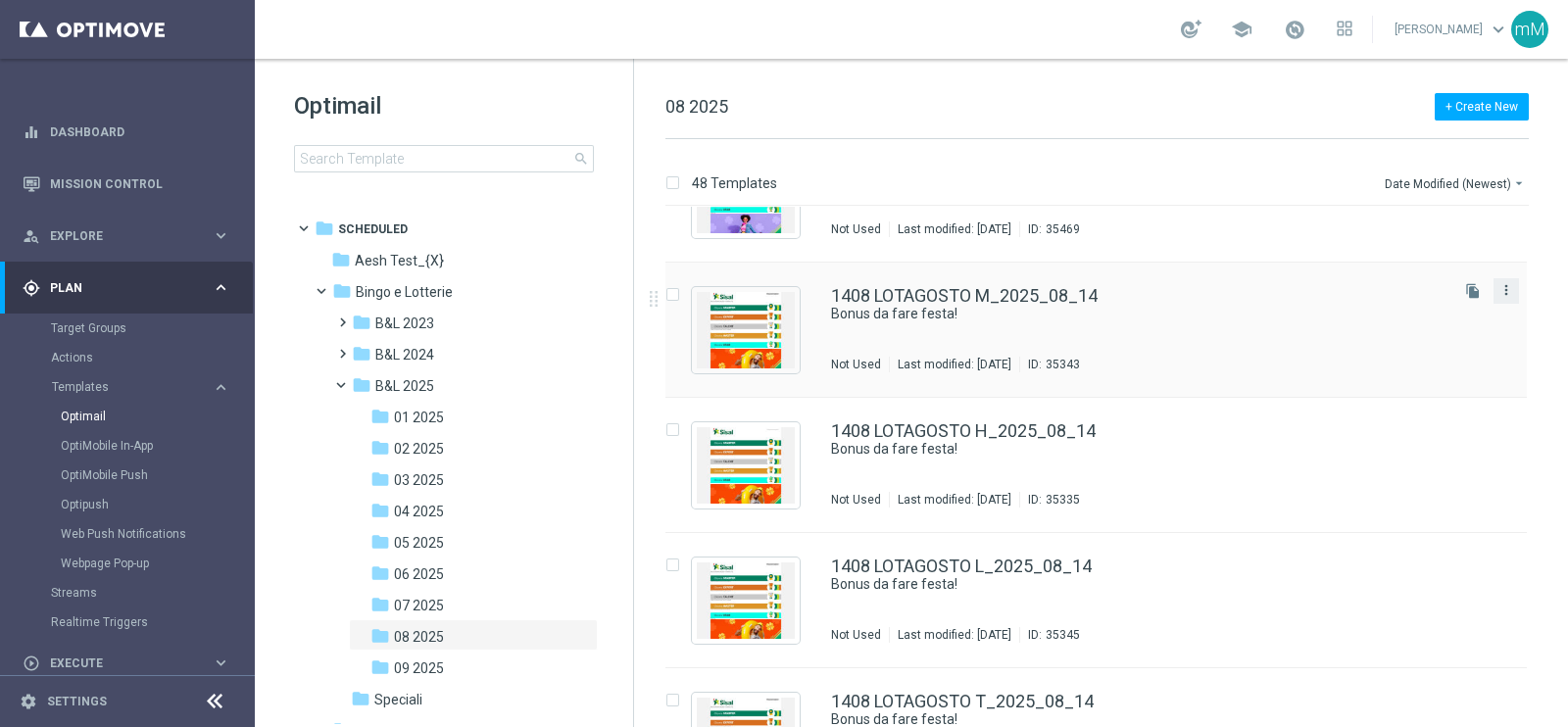
click at [1503, 288] on icon "more_vert" at bounding box center [1506, 290] width 16 height 16
click at [1418, 340] on div "Copy To" at bounding box center [1424, 338] width 118 height 14
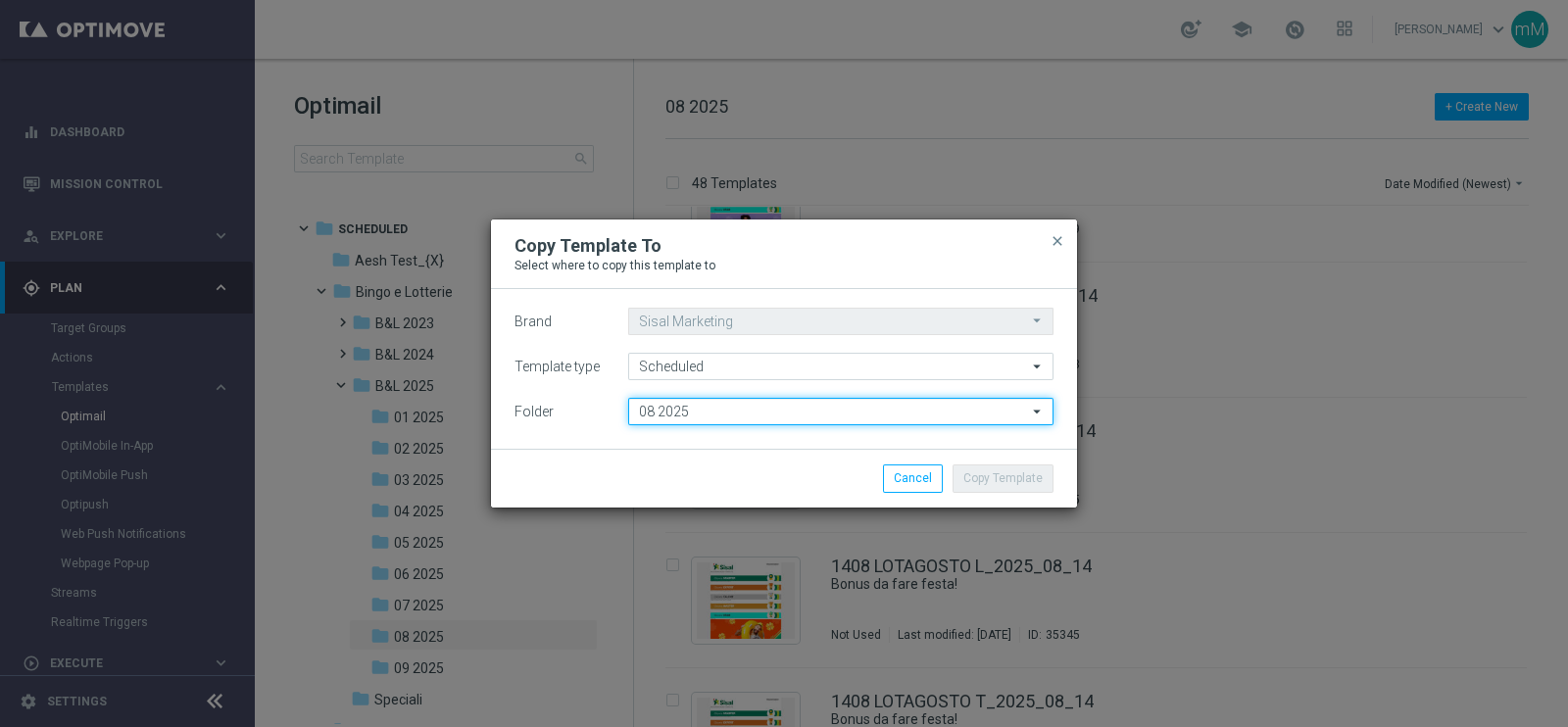
click at [779, 409] on input "08 2025" at bounding box center [841, 412] width 425 height 28
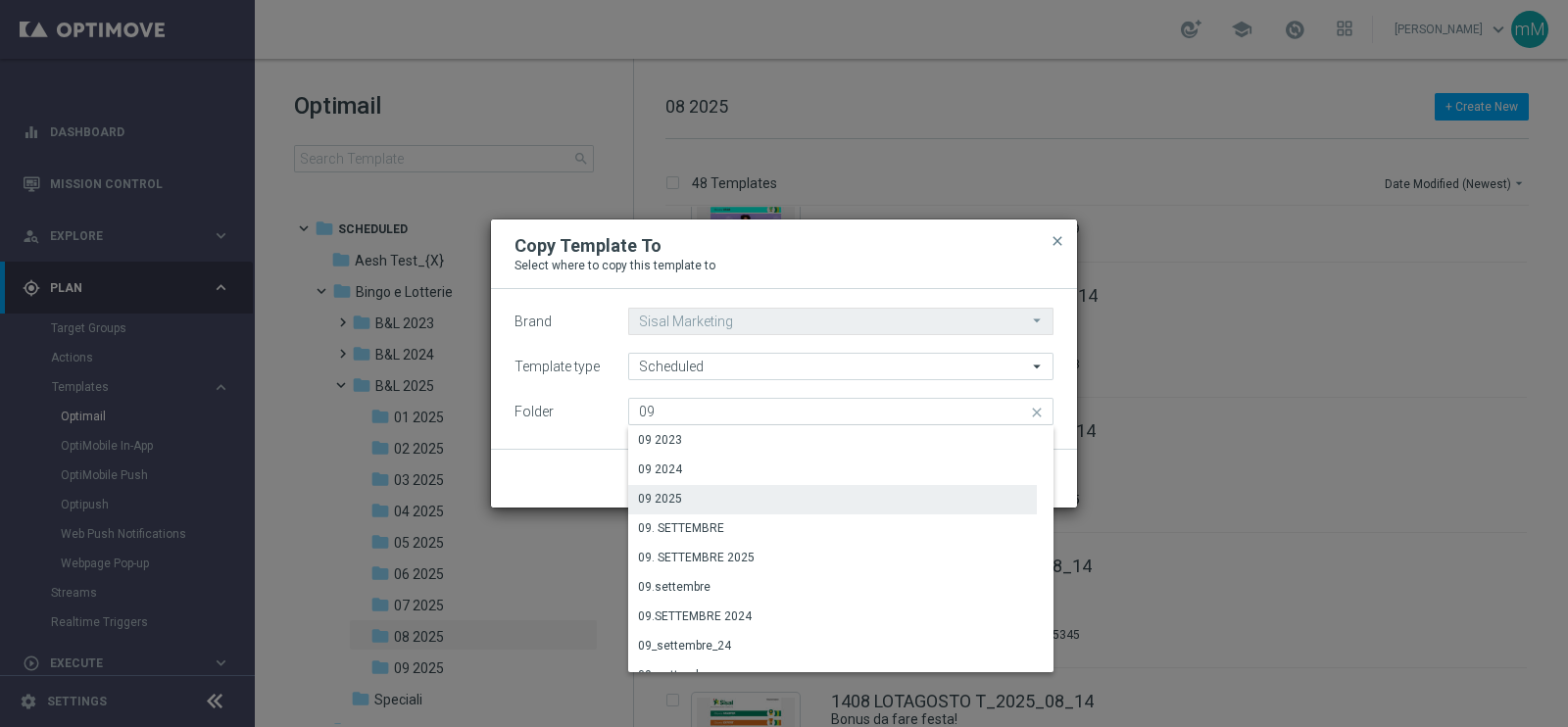
click at [717, 495] on div "09 2025" at bounding box center [833, 499] width 409 height 28
type input "09 2025"
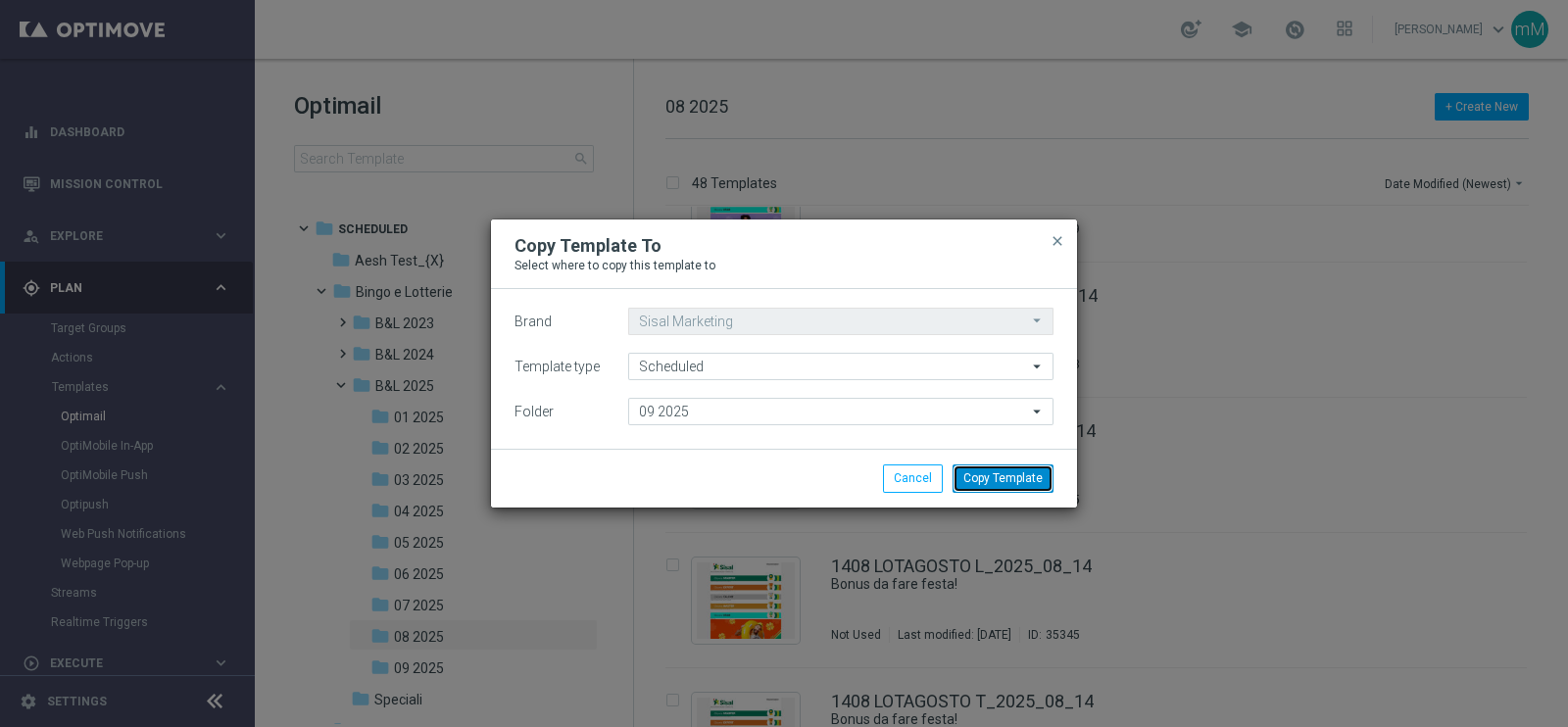
click at [976, 477] on button "Copy Template" at bounding box center [1003, 478] width 101 height 28
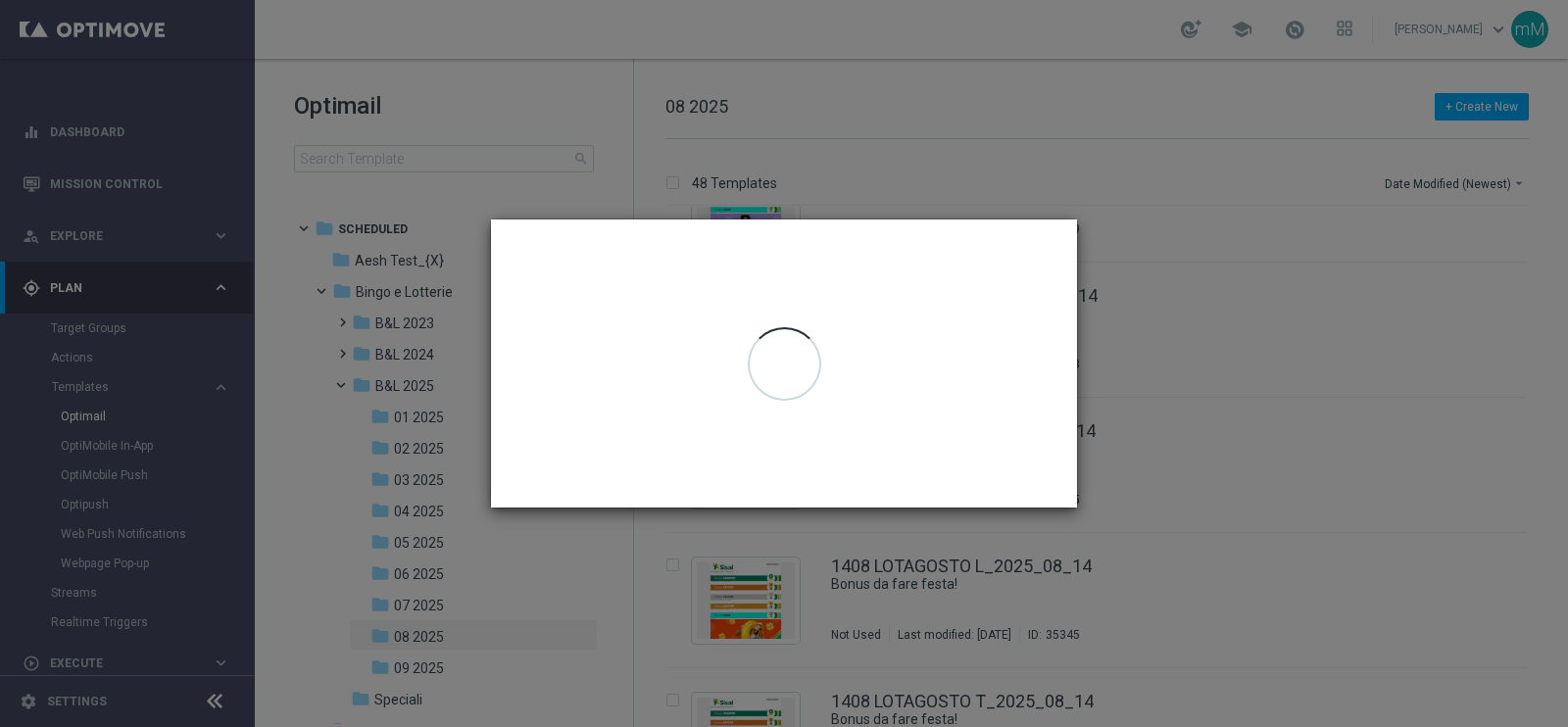
scroll to position [0, 0]
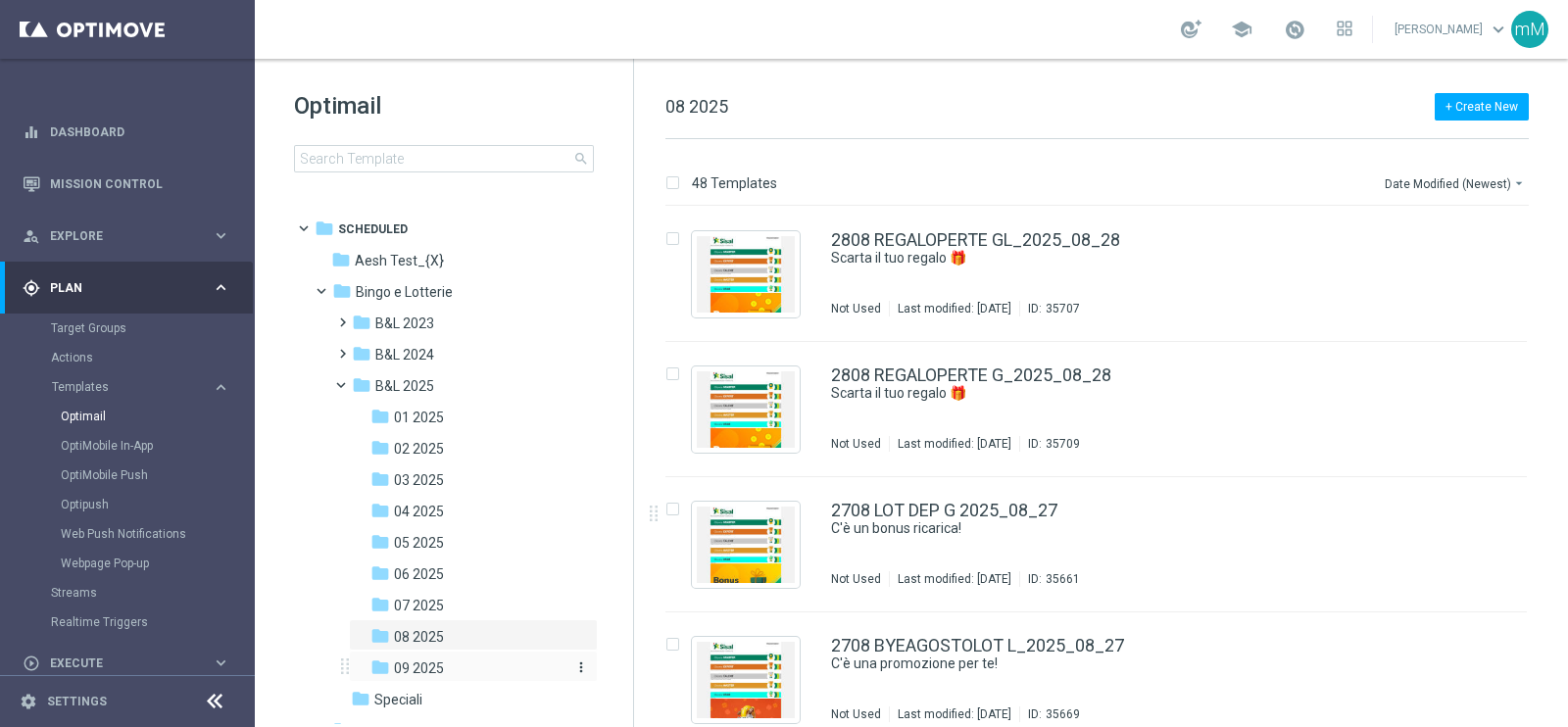
click at [431, 667] on span "09 2025" at bounding box center [419, 667] width 50 height 18
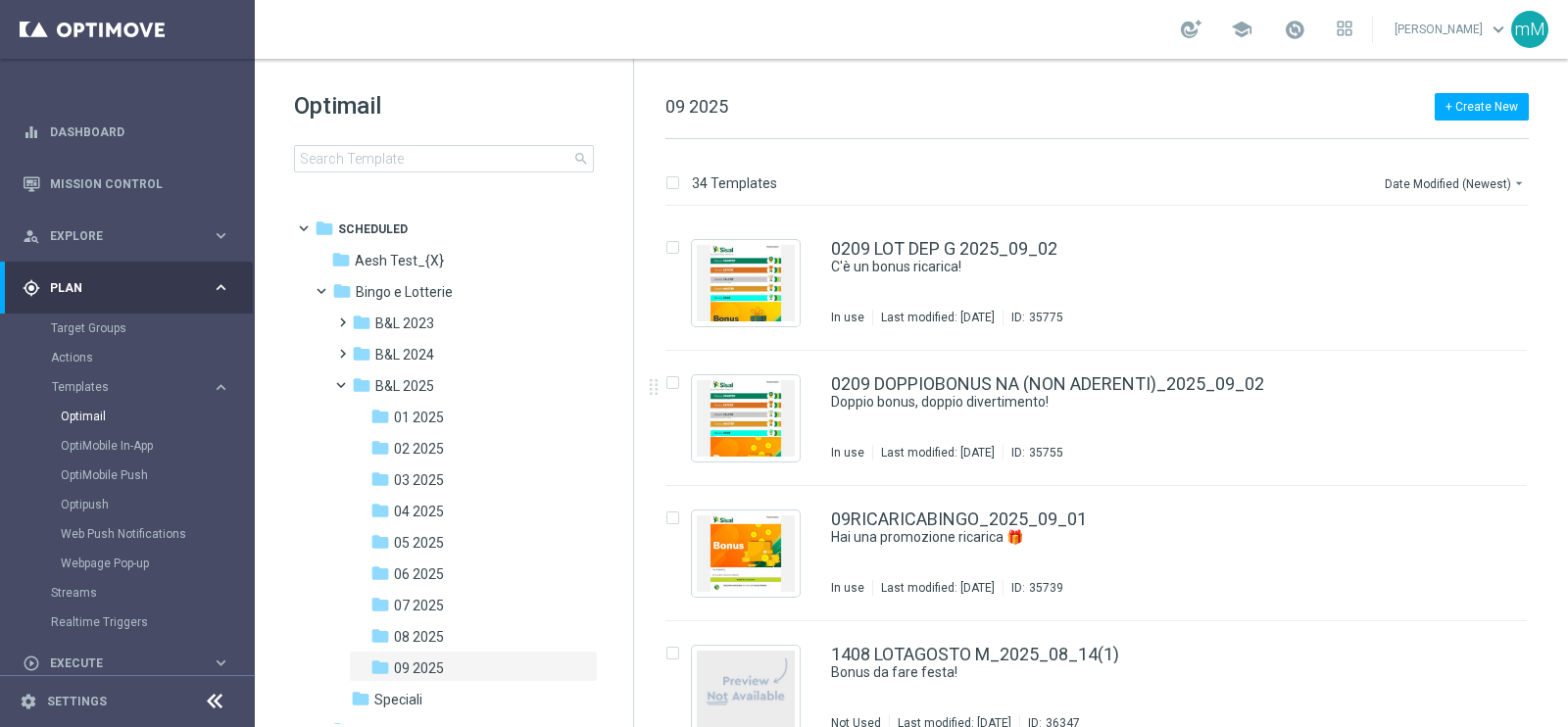
scroll to position [4073, 0]
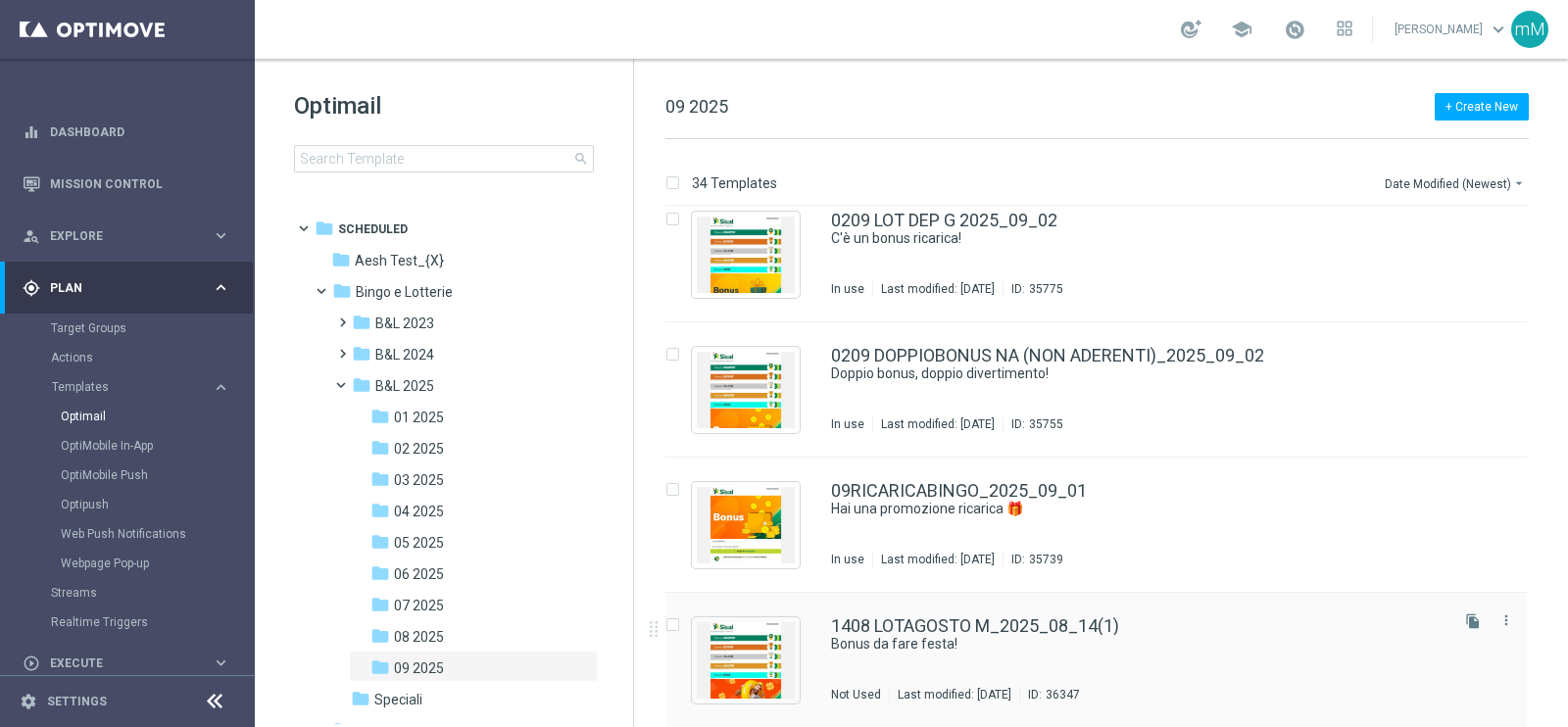
click at [1021, 656] on div "1408 LOTAGOSTO M_2025_08_14(1) Bonus da fare festa! Not Used Last modified: [DA…" at bounding box center [1137, 660] width 613 height 85
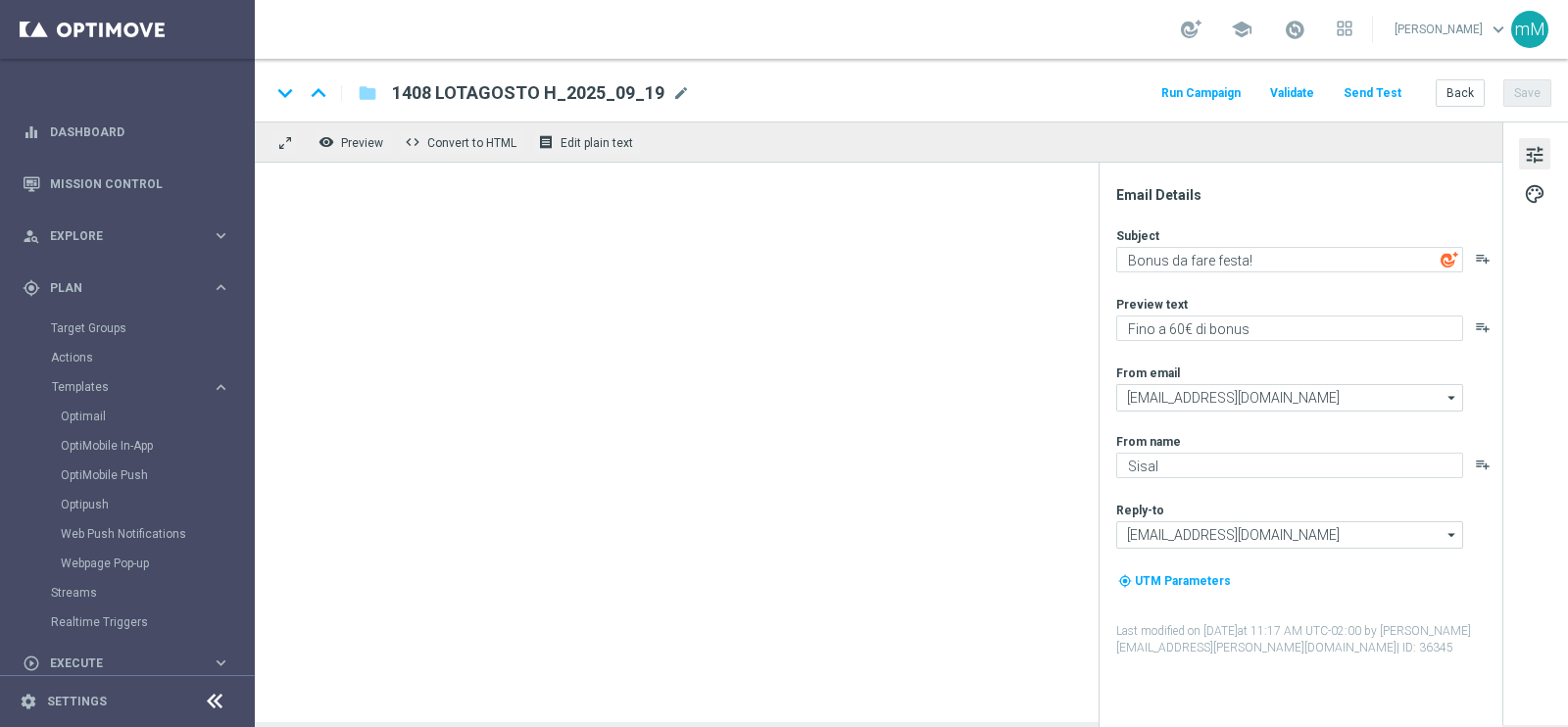
type textarea "Fino a 20.000 Sisal point per te!"
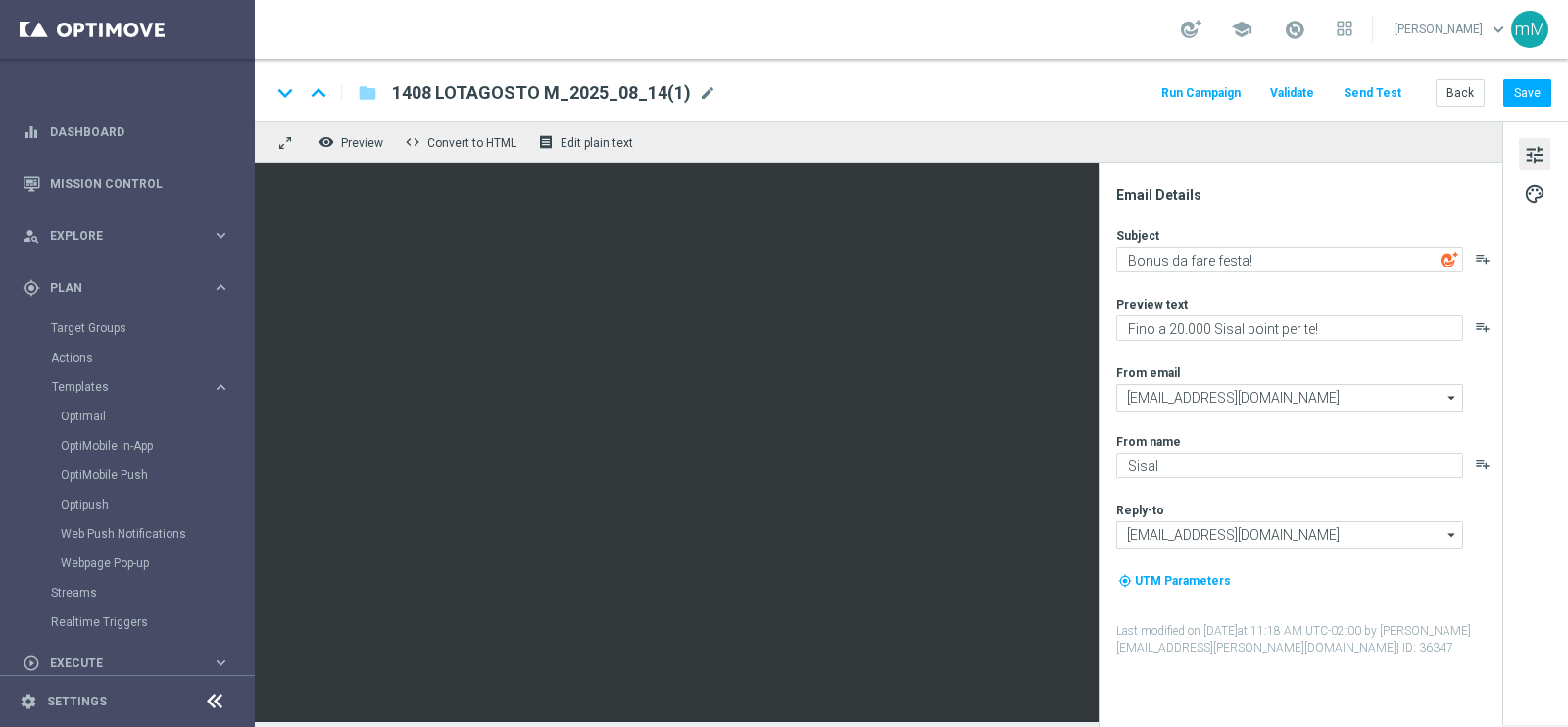
click at [532, 90] on span "1408 LOTAGOSTO M_2025_08_14(1)" at bounding box center [541, 93] width 299 height 24
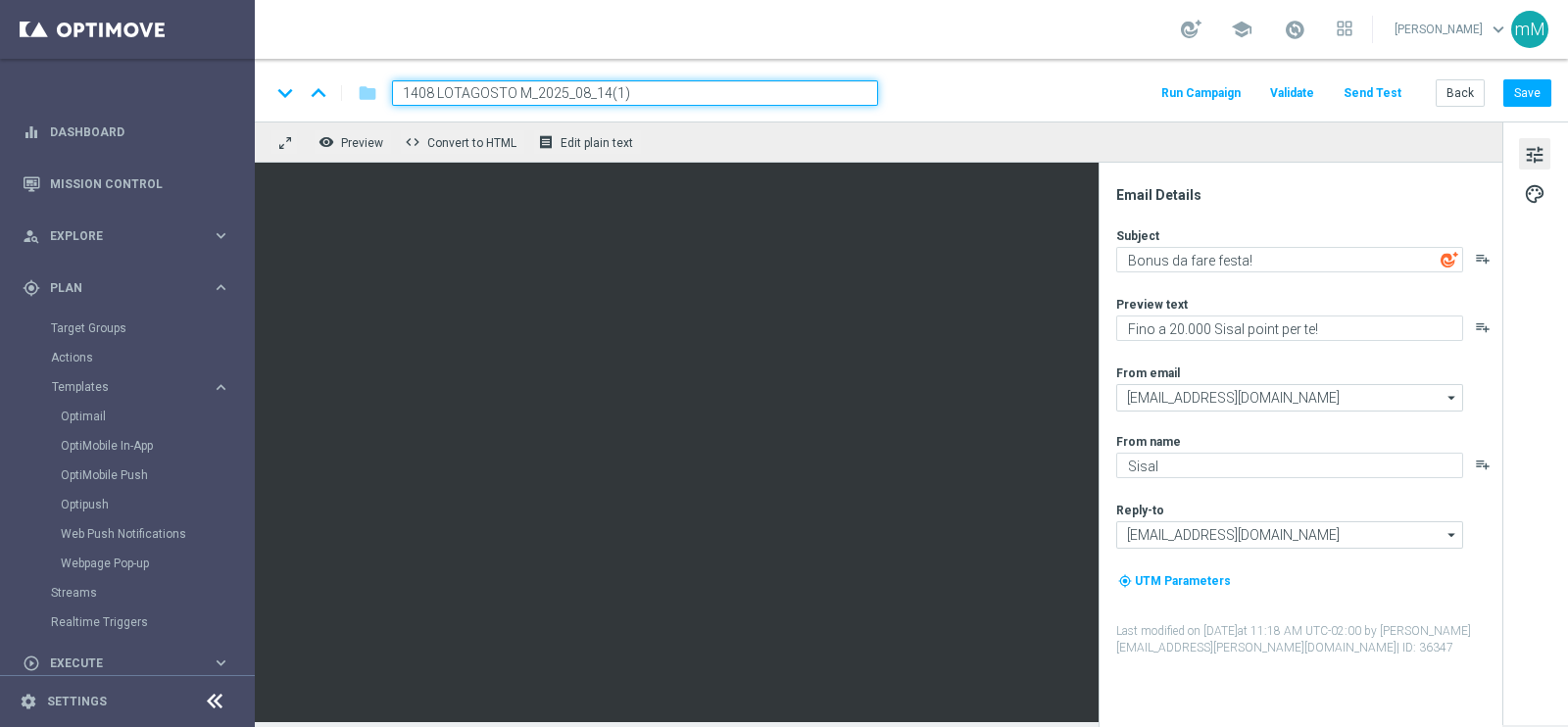
drag, startPoint x: 529, startPoint y: 91, endPoint x: 236, endPoint y: 92, distance: 293.0
click at [236, 92] on main "equalizer Dashboard Mission Control" at bounding box center [784, 363] width 1568 height 727
paste input "909 LOTSUPER"
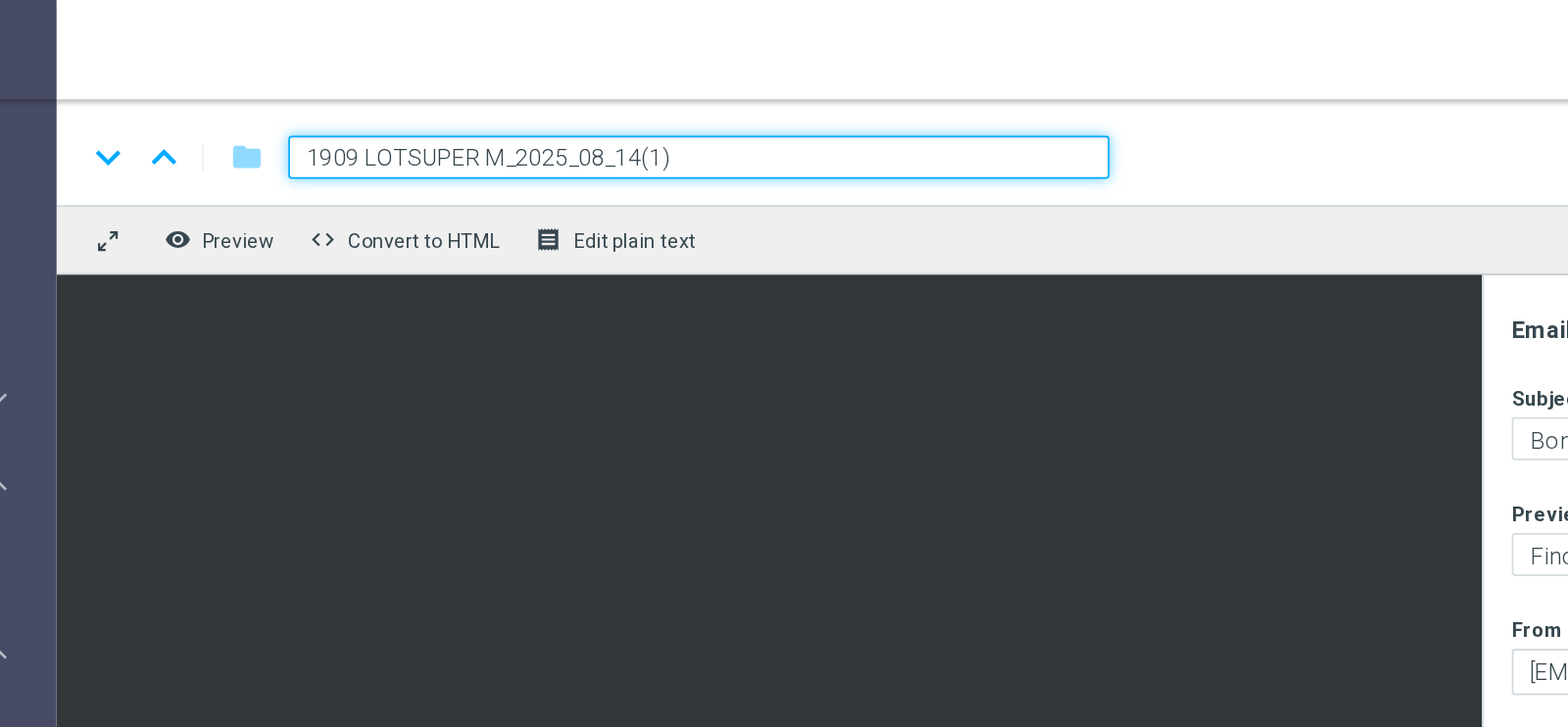
click at [574, 95] on input "1909 LOTSUPER M_2025_08_14(1)" at bounding box center [635, 93] width 486 height 26
type input "1909 LOTSUPER M_2025_09_19"
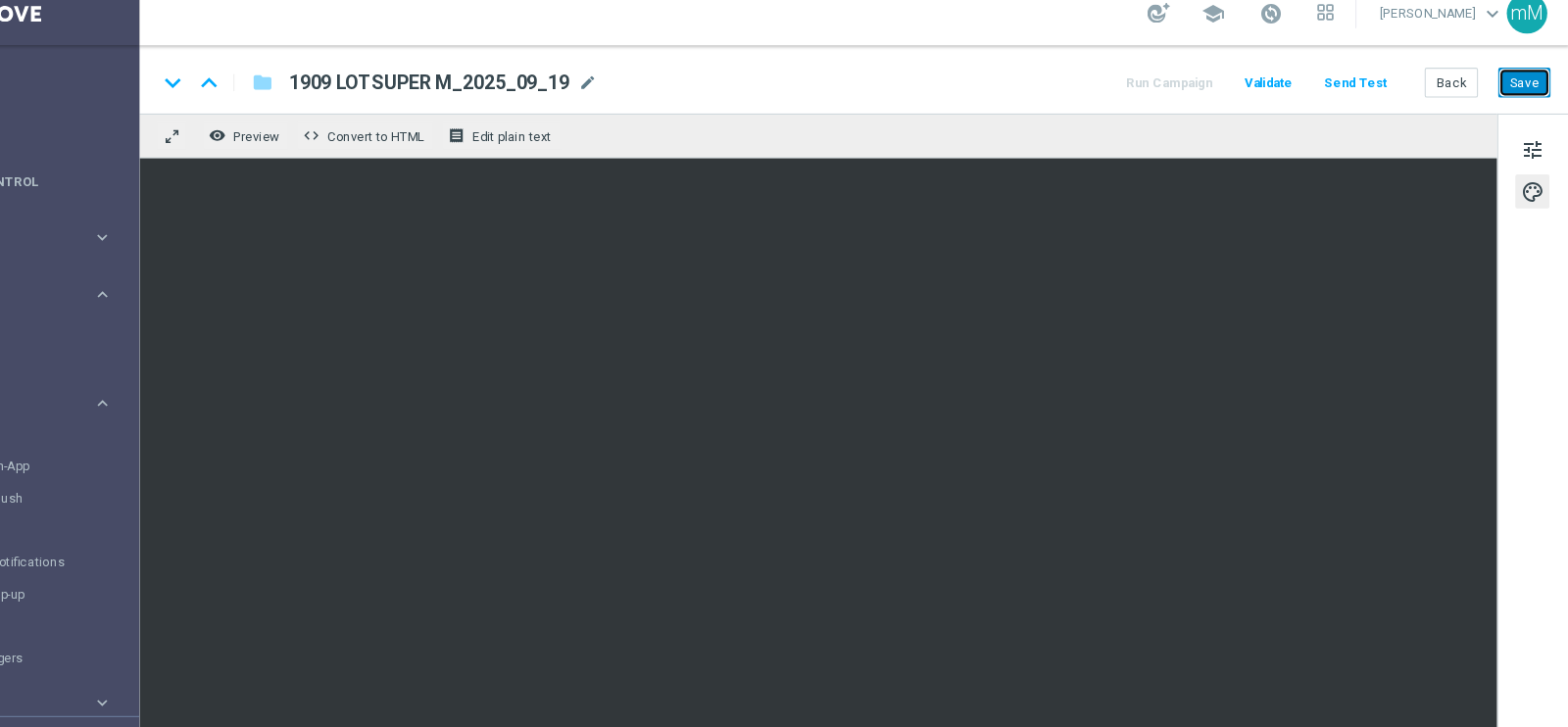
click at [1513, 91] on button "Save" at bounding box center [1527, 93] width 48 height 28
click at [1454, 91] on button "Back" at bounding box center [1459, 93] width 49 height 28
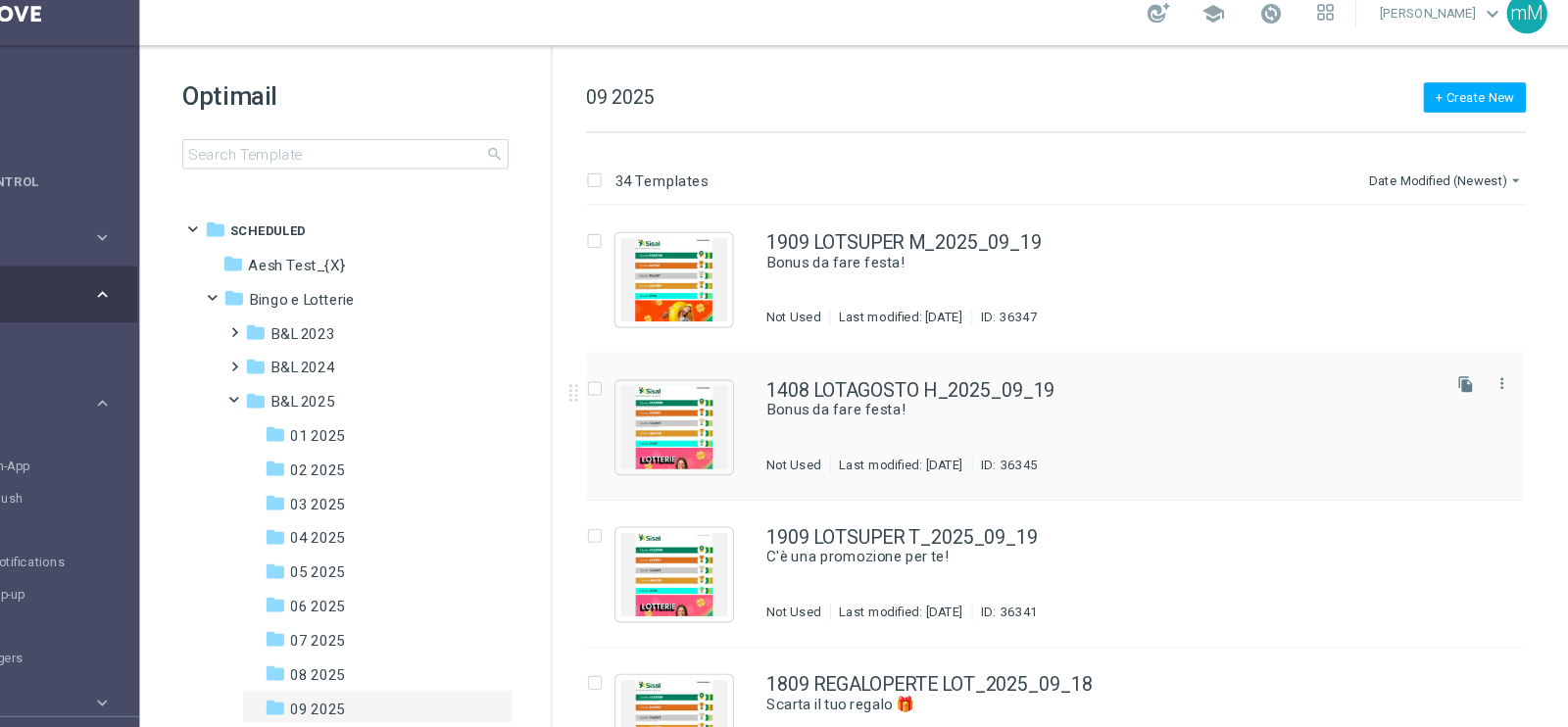
click at [828, 416] on div "1408 LOTAGOSTO H_2025_09_19 Bonus da fare festa! Not Used Last modified: [DATE]…" at bounding box center [1096, 410] width 861 height 135
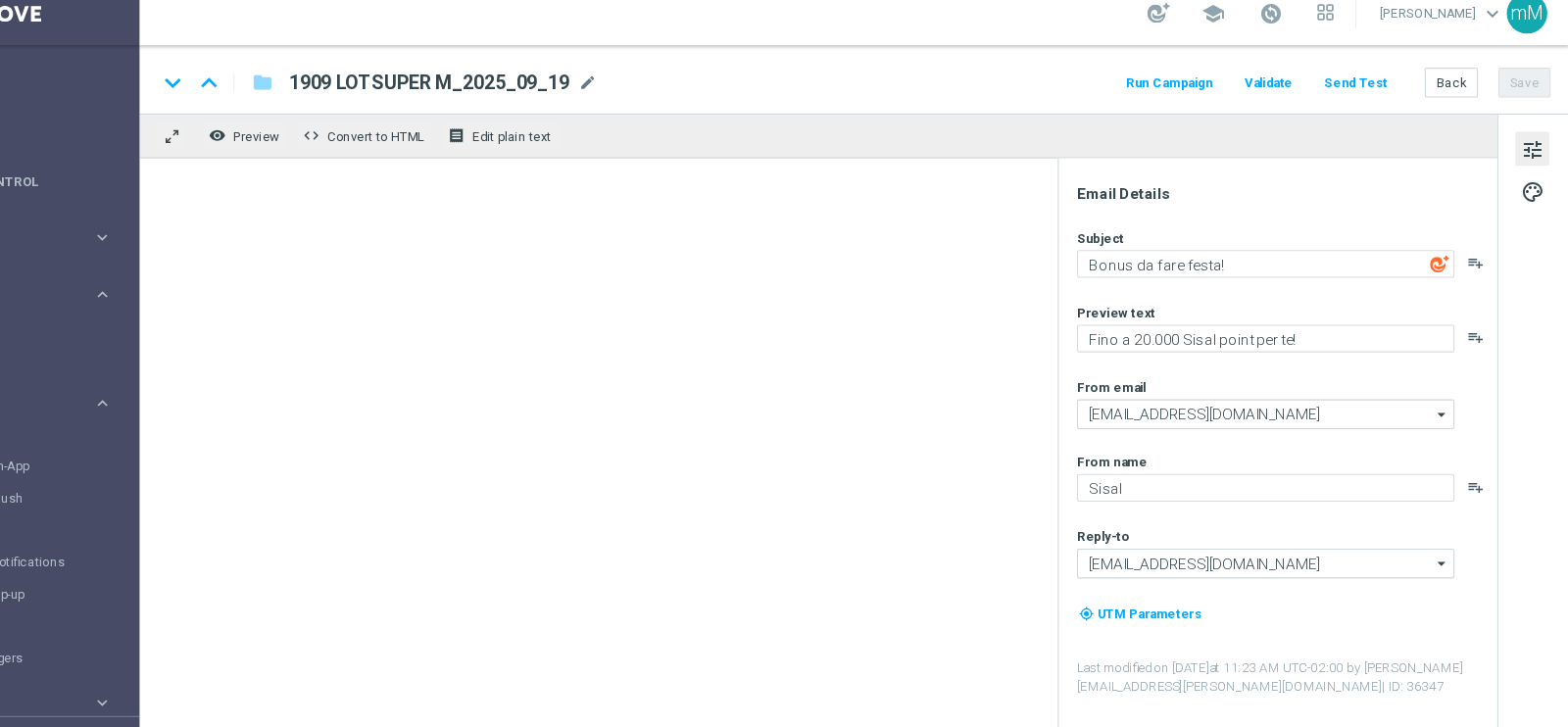
type textarea "Fino a 60€ di bonus"
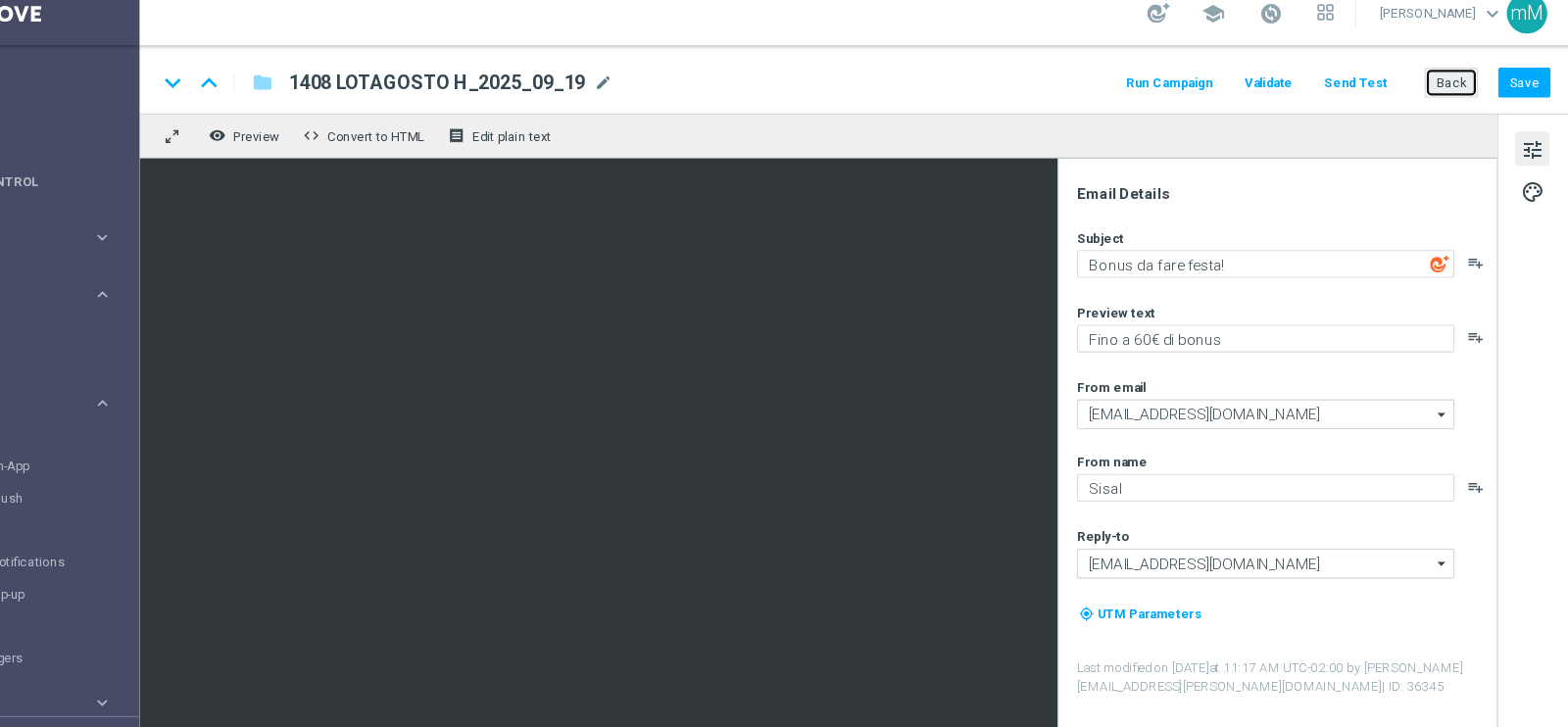
click at [1443, 79] on button "Back" at bounding box center [1459, 93] width 49 height 28
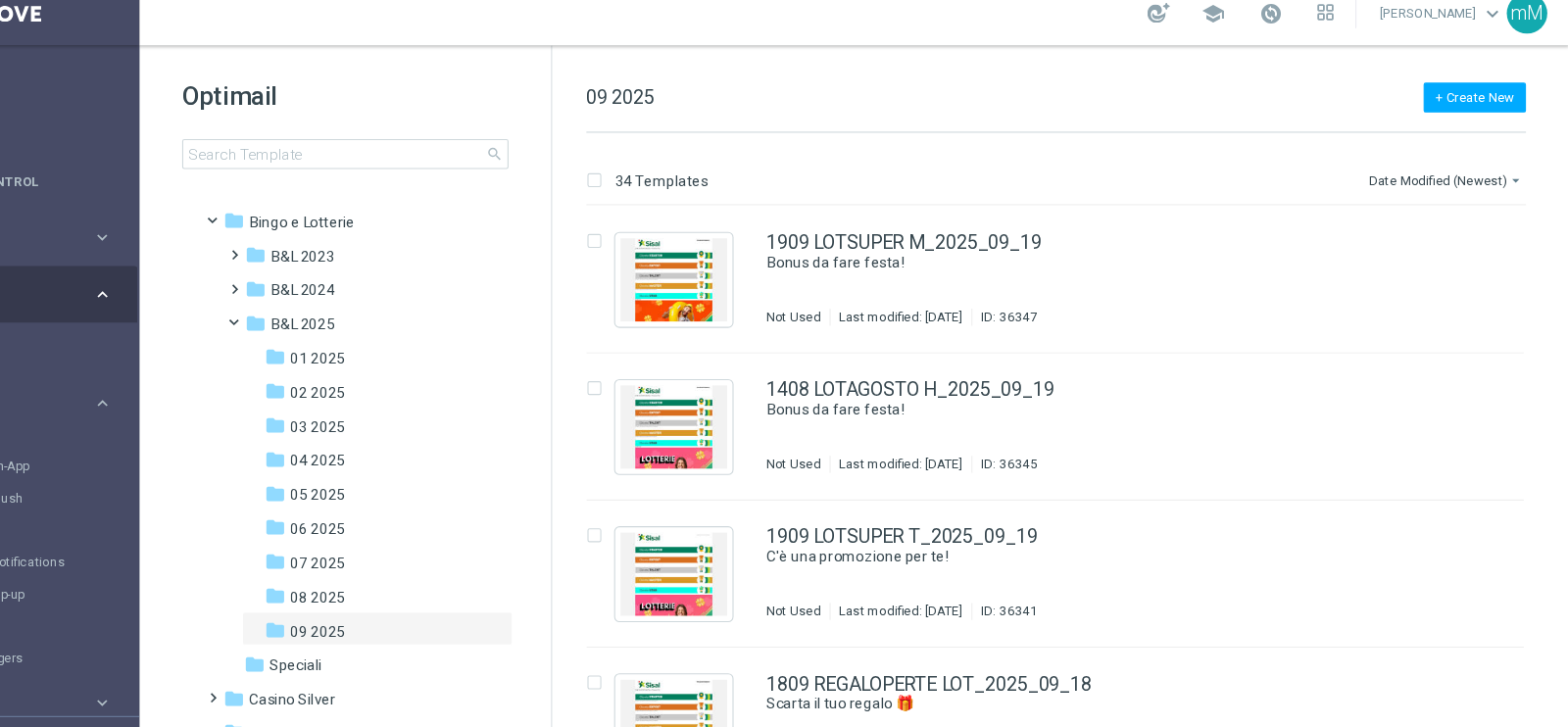
scroll to position [338, 0]
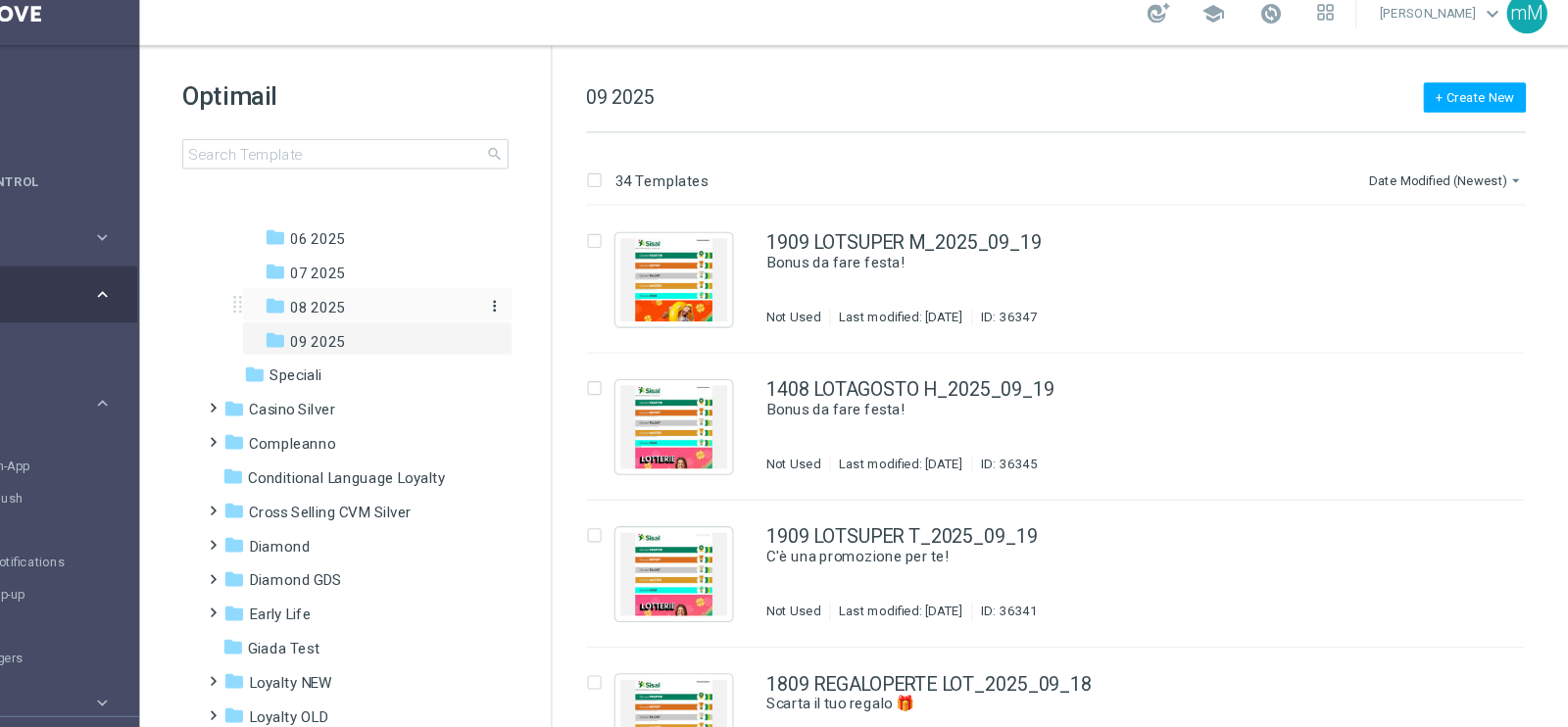
click at [447, 290] on div "folder 08 2025" at bounding box center [466, 299] width 193 height 23
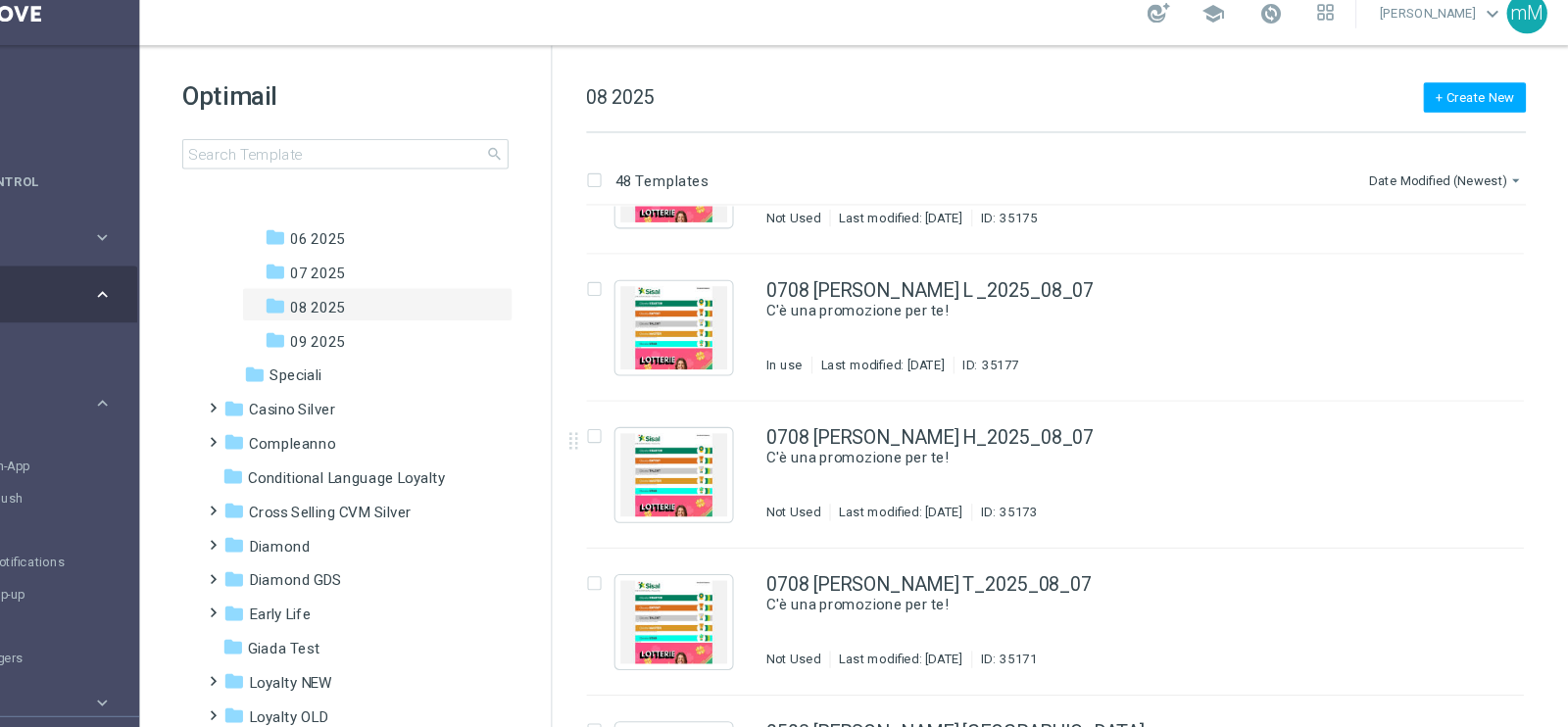
scroll to position [4907, 0]
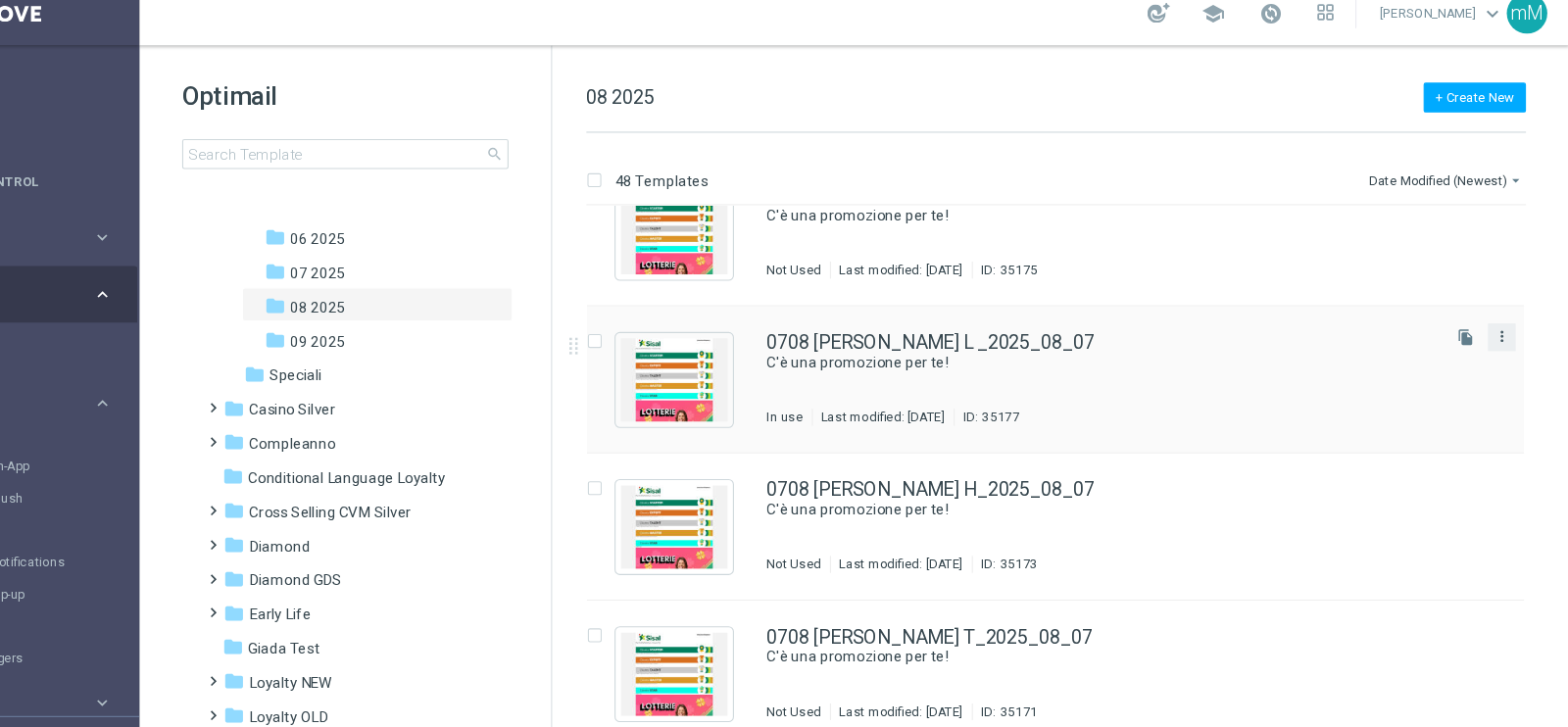
click at [1505, 323] on icon "more_vert" at bounding box center [1506, 326] width 16 height 16
click at [1363, 368] on div "drive_file_move" at bounding box center [1352, 374] width 30 height 14
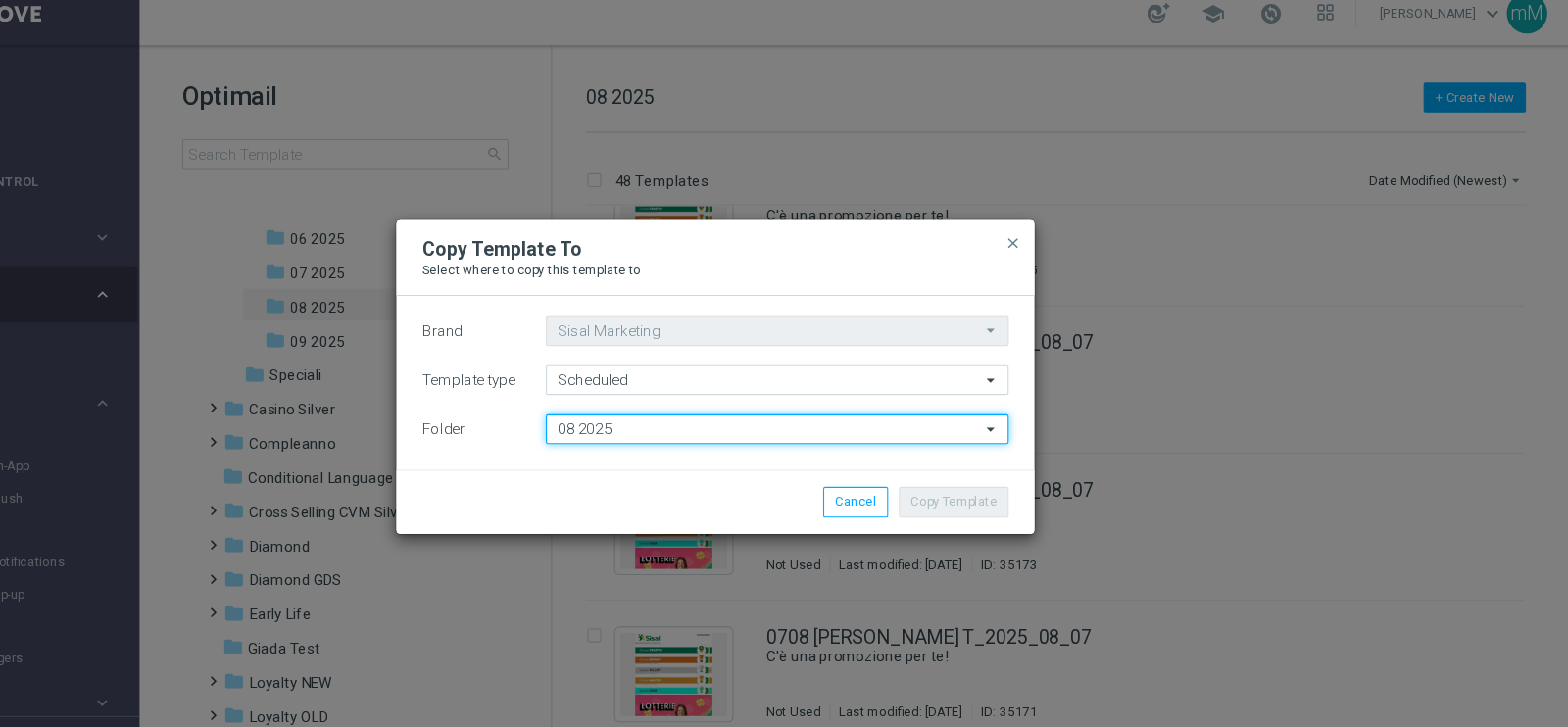
click at [744, 414] on input "08 2025" at bounding box center [841, 412] width 425 height 28
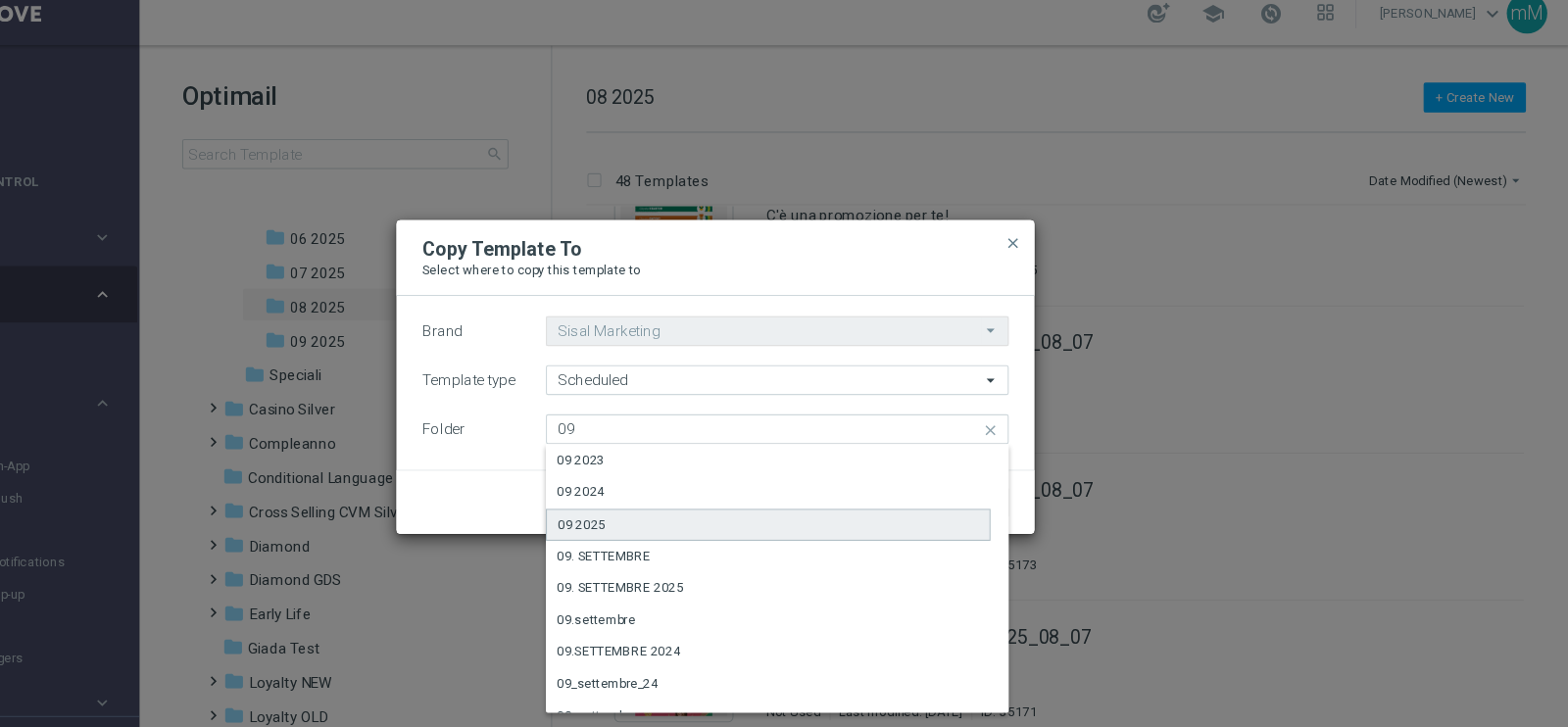
click at [705, 497] on div "09 2025" at bounding box center [833, 500] width 409 height 30
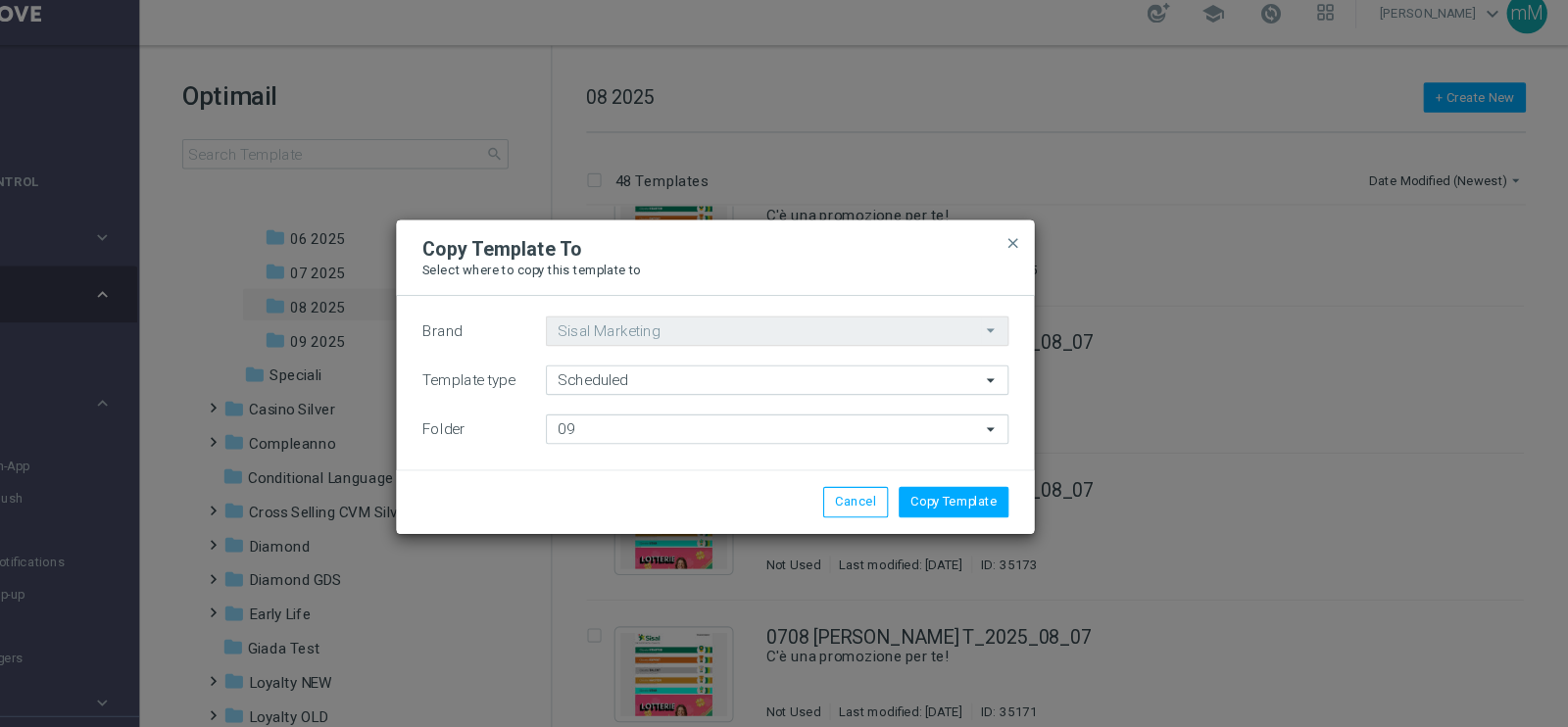
type input "09 2025"
click at [975, 468] on button "Copy Template" at bounding box center [1003, 478] width 101 height 28
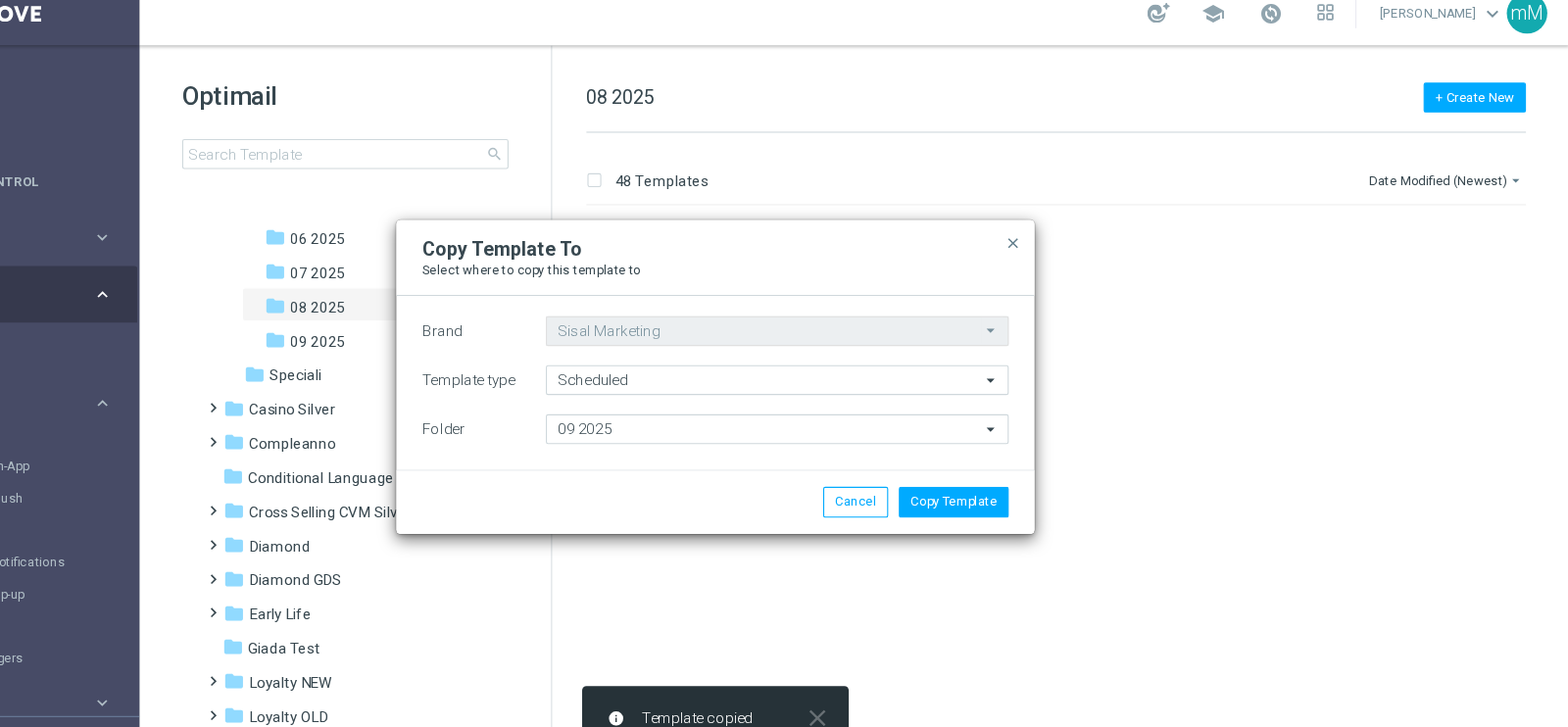
scroll to position [0, 0]
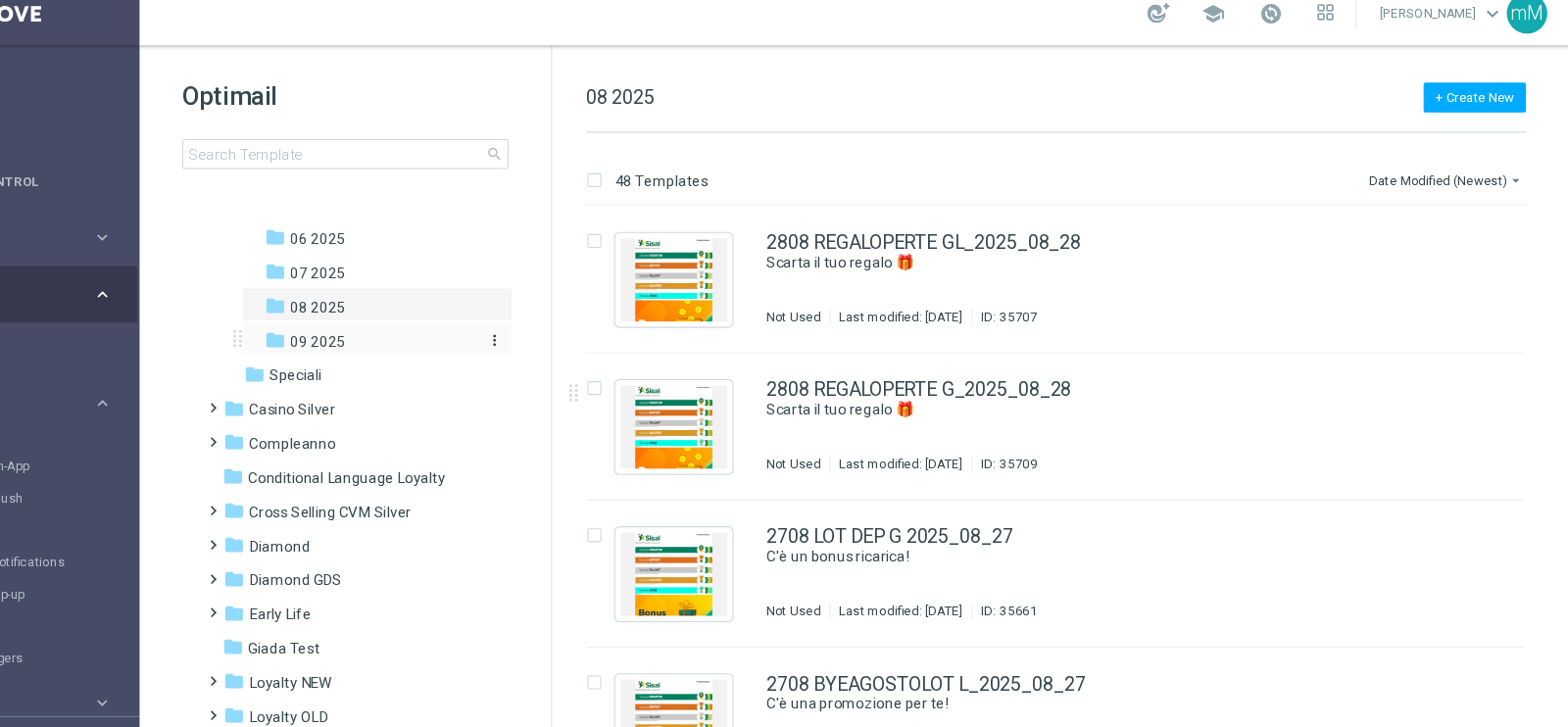
click at [454, 327] on div "folder 09 2025" at bounding box center [466, 330] width 193 height 23
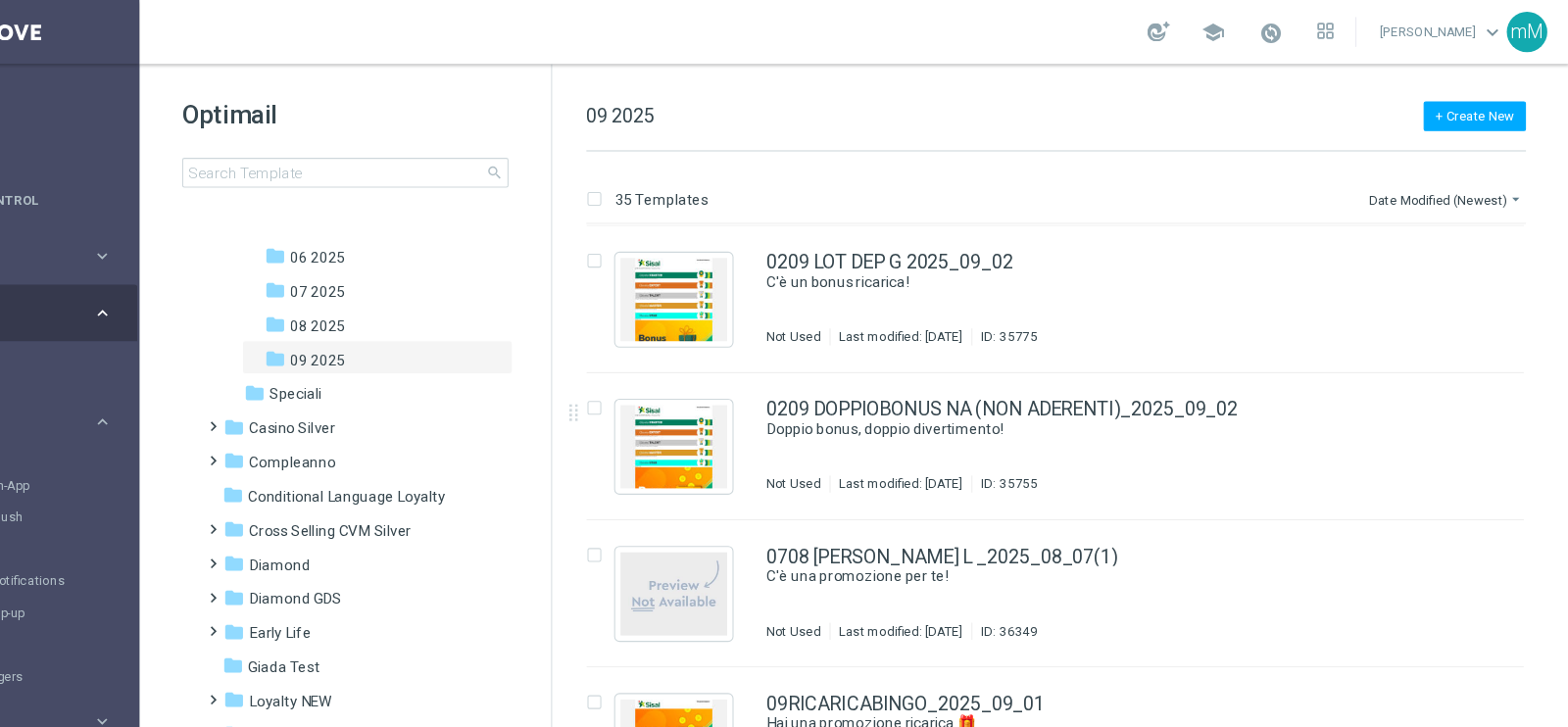
scroll to position [4209, 0]
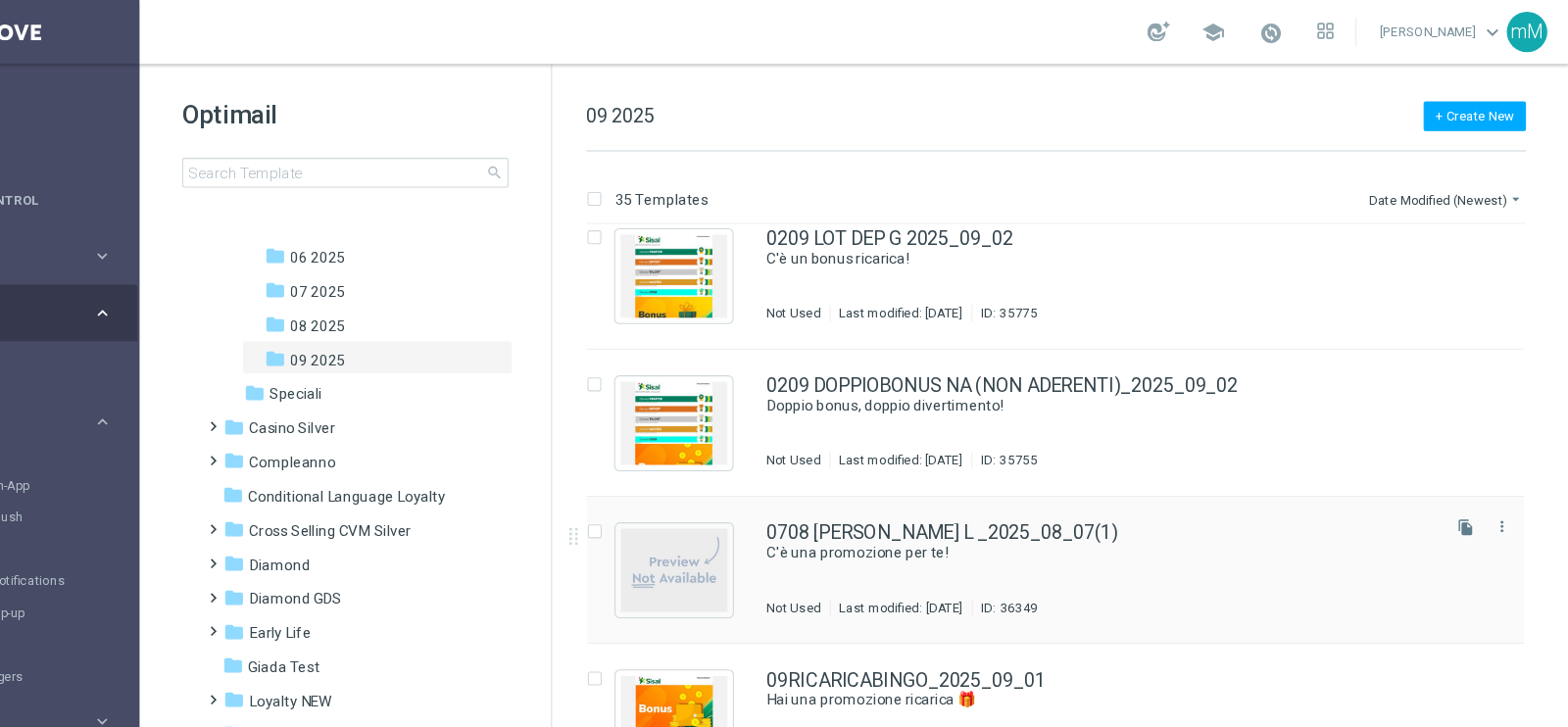
click at [1078, 546] on div "0708 [PERSON_NAME] L _2025_08_07(1) C'è una promozione per te! Not Used Last mo…" at bounding box center [1137, 524] width 613 height 85
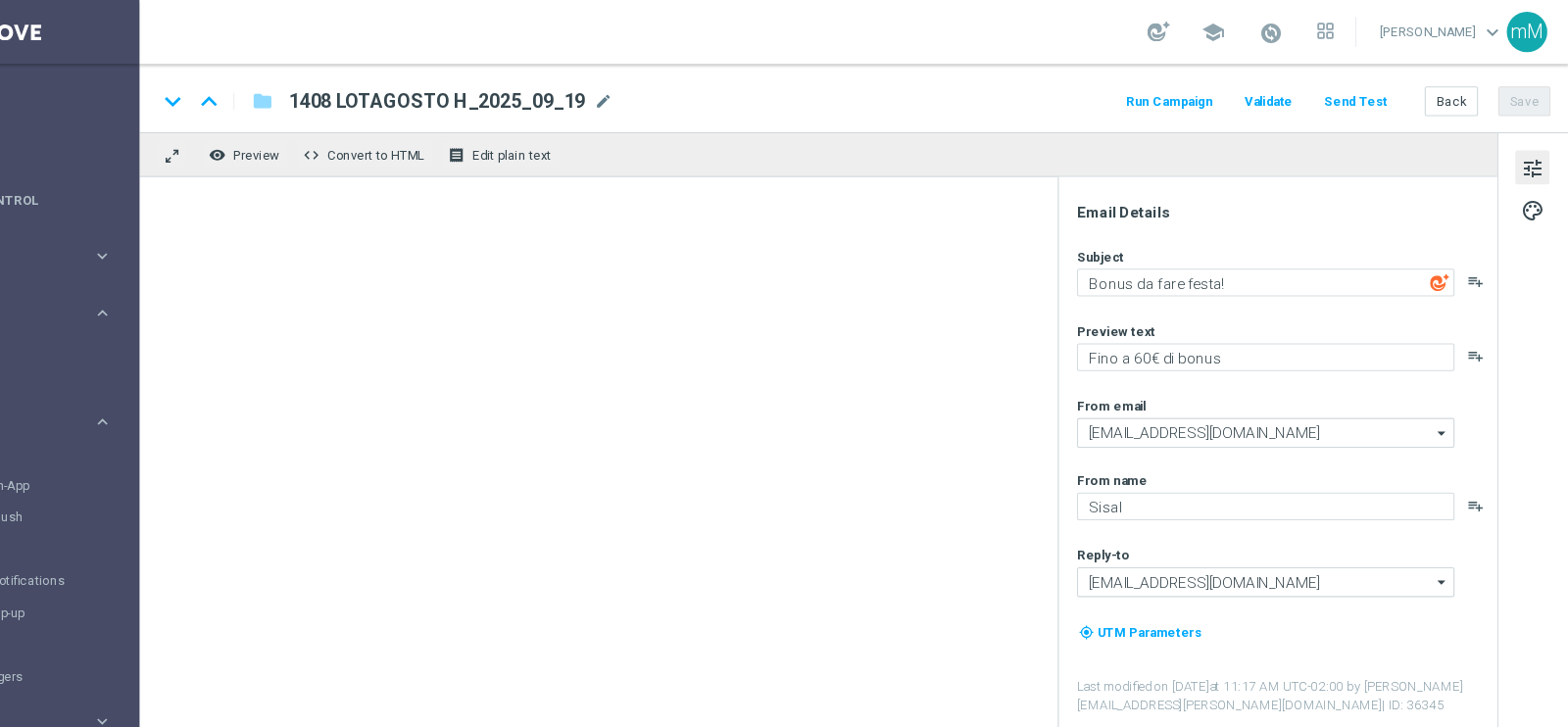
type textarea "C'è una promozione per te!"
type textarea "Fino a 15.000 Sisal point per te!"
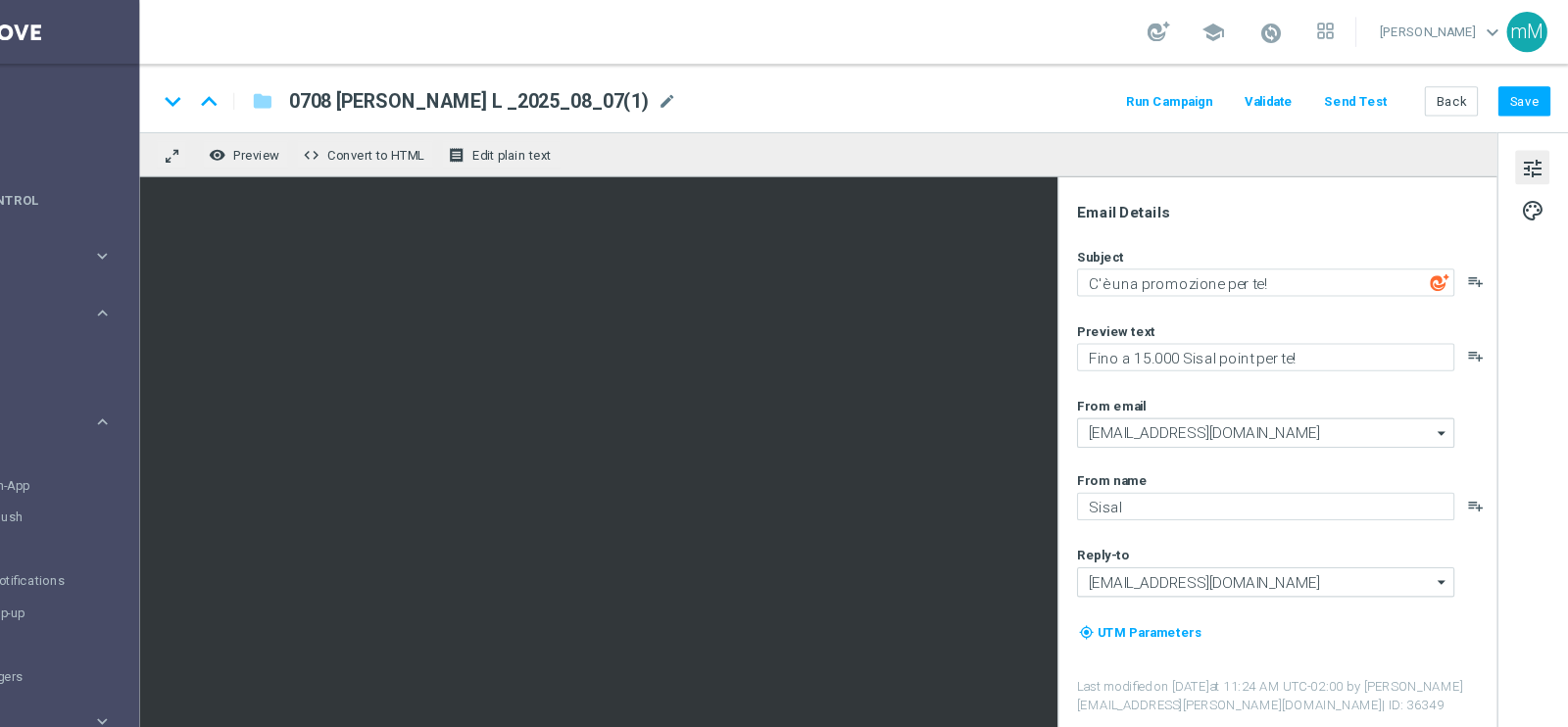
click at [584, 97] on span "0708 [PERSON_NAME] L _2025_08_07(1)" at bounding box center [558, 93] width 331 height 24
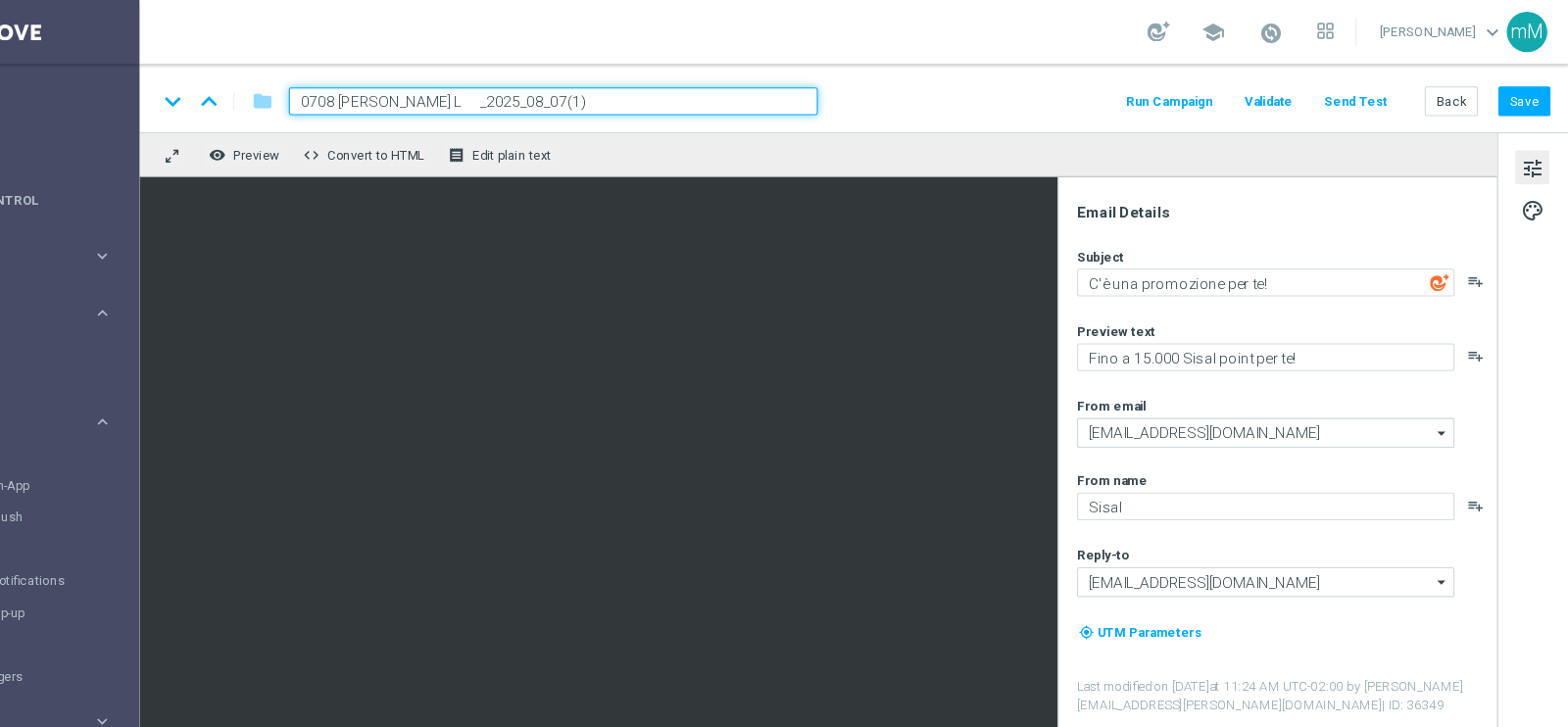
drag, startPoint x: 523, startPoint y: 97, endPoint x: 393, endPoint y: 113, distance: 131.0
click at [393, 113] on div "keyboard_arrow_down keyboard_arrow_up folder 0708 [PERSON_NAME] L _2025_08_07(1…" at bounding box center [911, 89] width 1313 height 62
paste input "1909 LOTSUPER L"
click at [565, 94] on input "1909 LOTSUPER L_2025_08_07(1)" at bounding box center [635, 93] width 486 height 26
type input "1909 LOTSUPER L_2025_09_19"
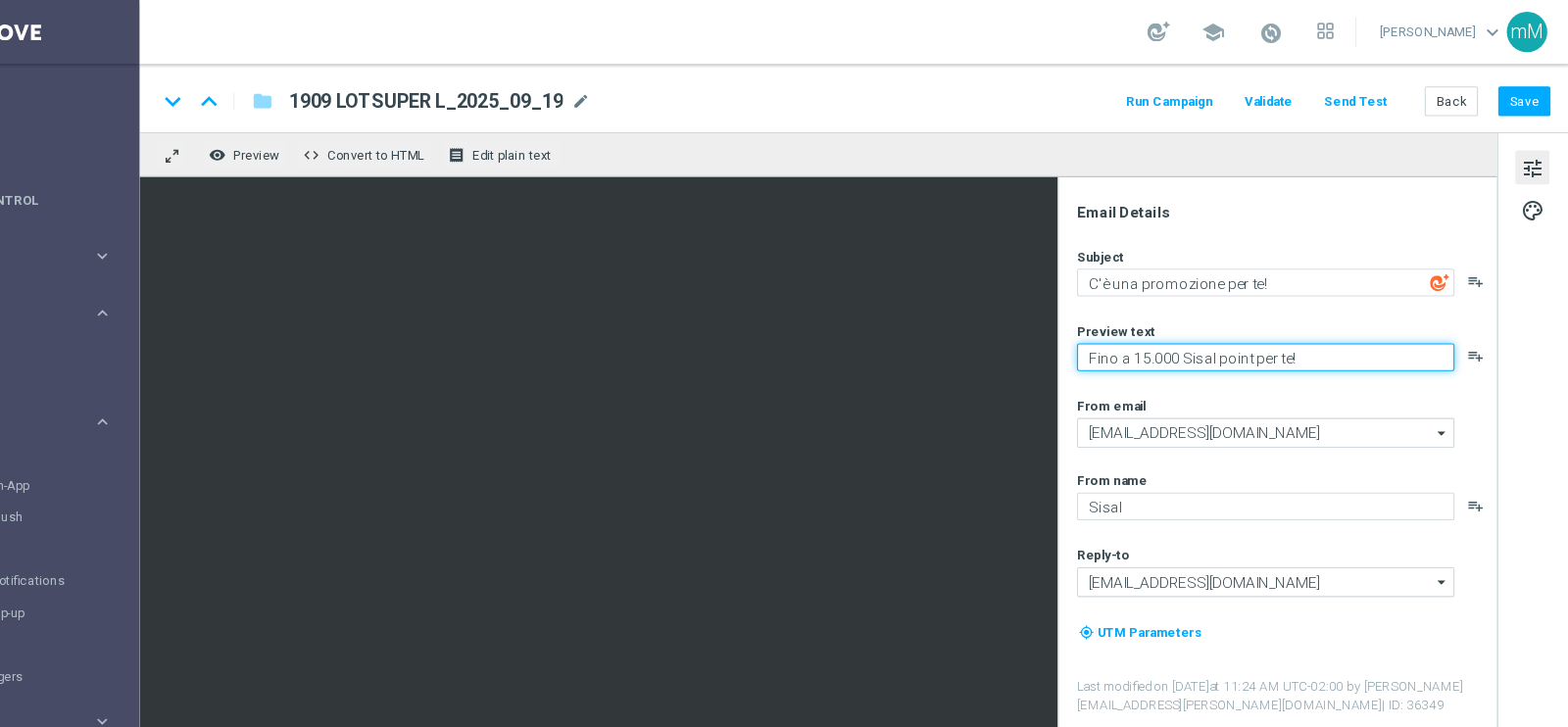
click at [1179, 328] on textarea "Fino a 15.000 Sisal point per te!" at bounding box center [1290, 328] width 347 height 26
type textarea "Fino a 16.000 Sisal point per te!"
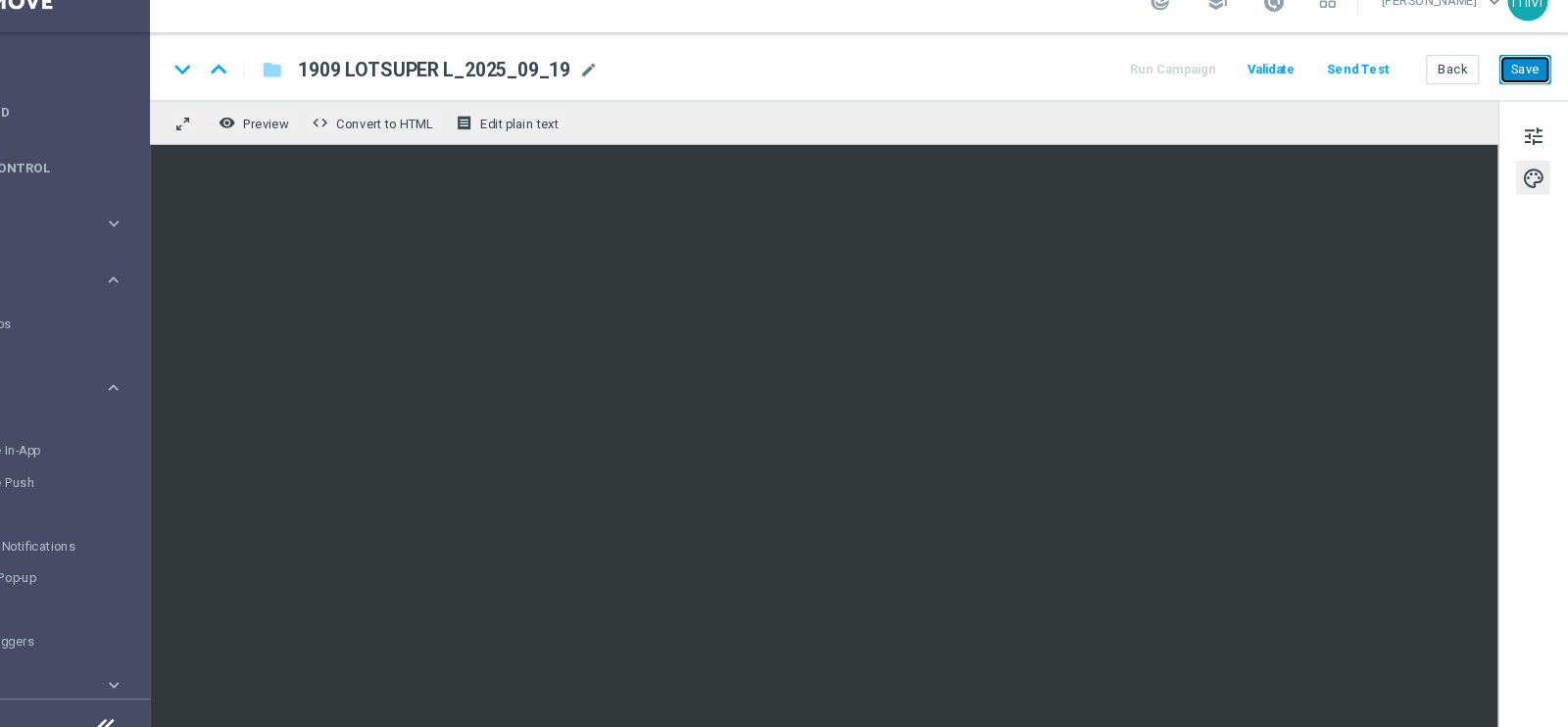
click at [1539, 83] on button "Save" at bounding box center [1527, 93] width 48 height 28
click at [1529, 96] on button "Save" at bounding box center [1527, 93] width 48 height 28
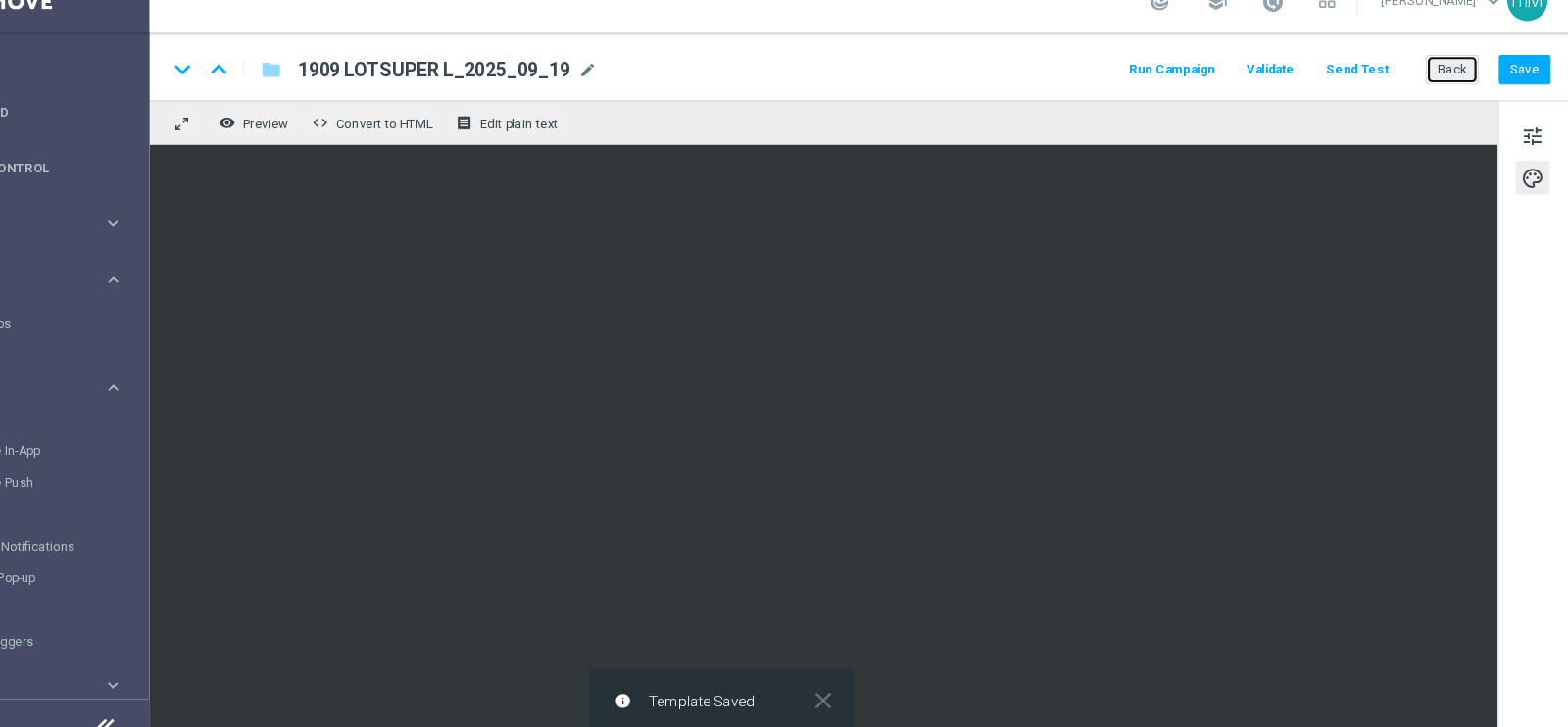
click at [1447, 90] on button "Back" at bounding box center [1459, 93] width 49 height 28
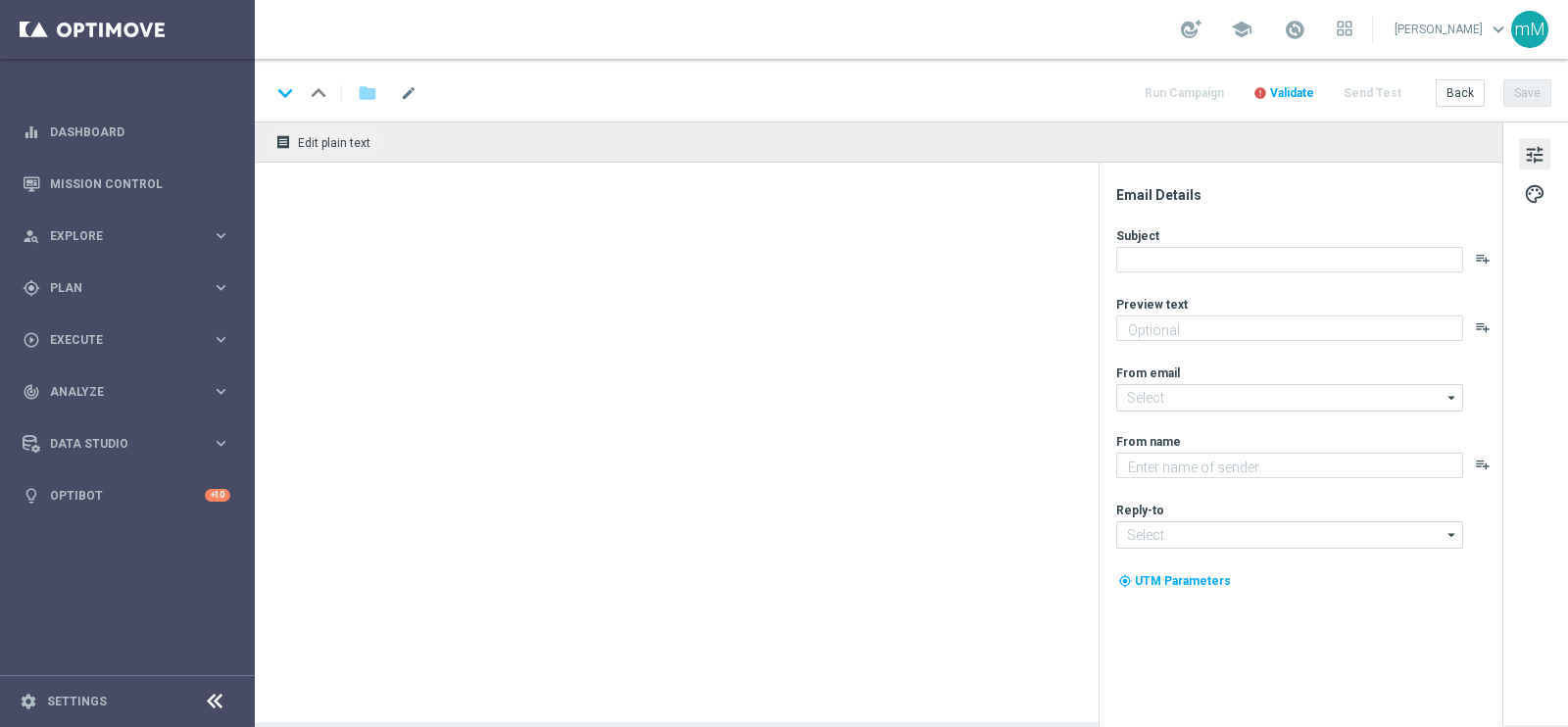
type textarea "Bonus fino a 20.000 Sisal point"
type textarea "Sisal"
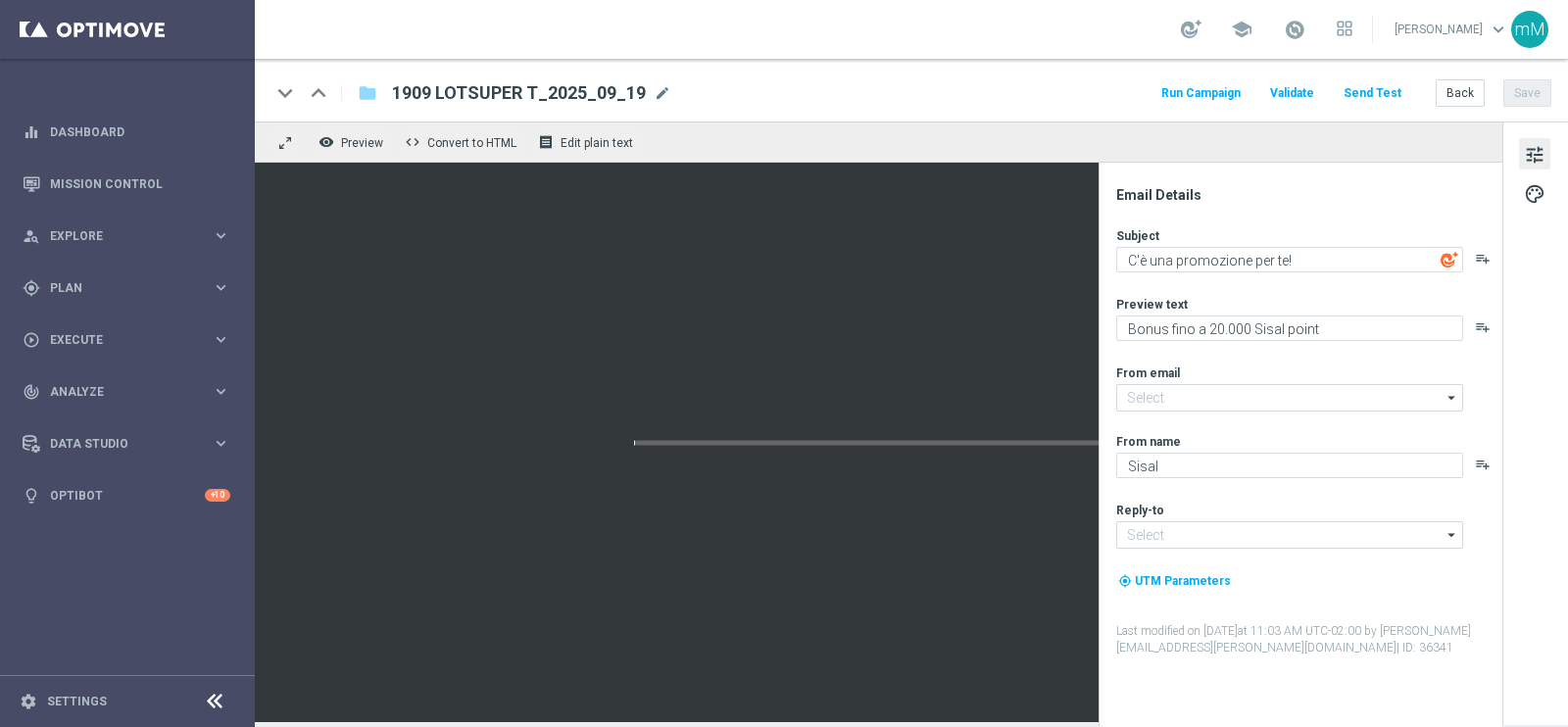
type input "[EMAIL_ADDRESS][DOMAIN_NAME]"
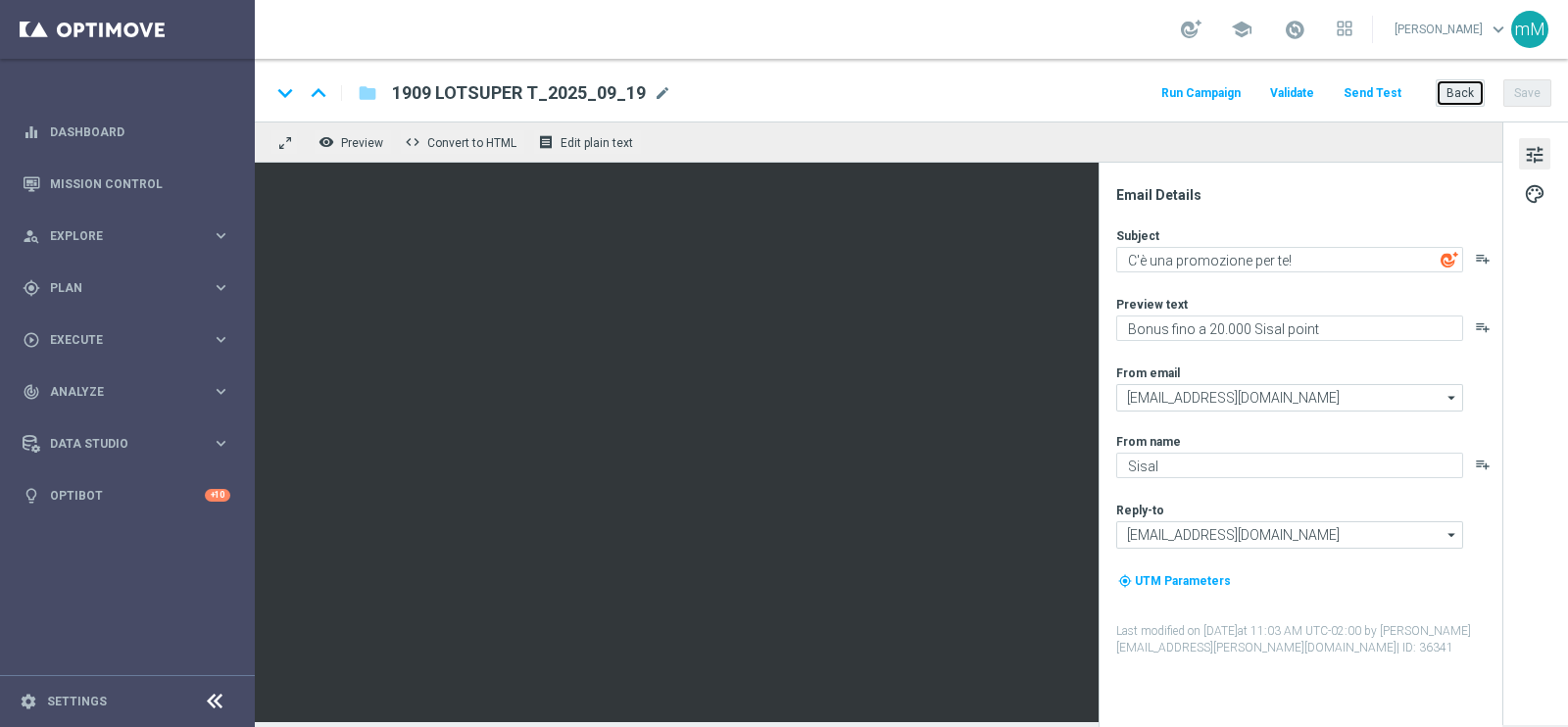
click at [1454, 90] on button "Back" at bounding box center [1459, 93] width 49 height 28
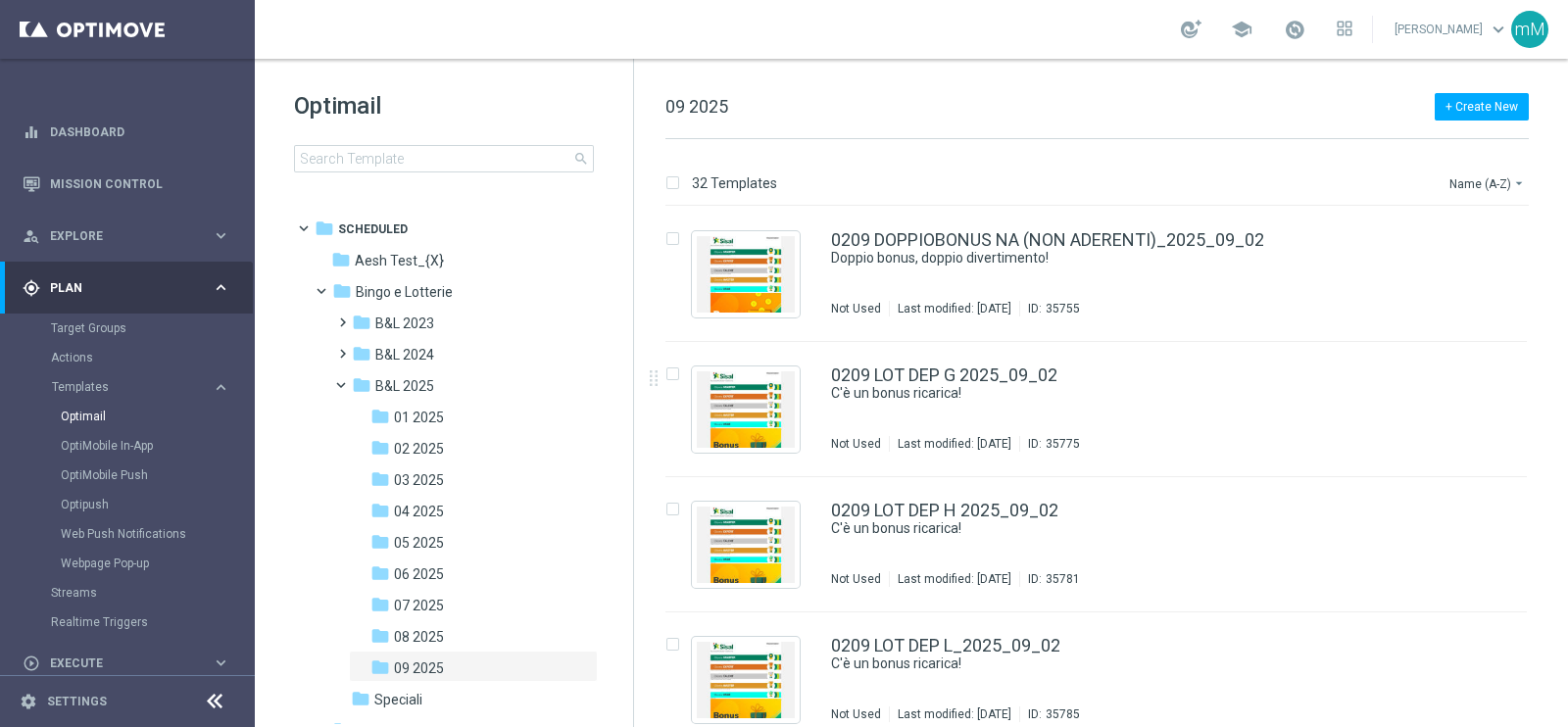
drag, startPoint x: 869, startPoint y: 423, endPoint x: 1005, endPoint y: 118, distance: 333.9
click at [1005, 118] on div "+ Create New 09 2025" at bounding box center [1097, 117] width 863 height 44
click at [1463, 180] on button "Name (A-Z) arrow_drop_down" at bounding box center [1488, 183] width 81 height 24
click at [1472, 267] on span "Date Modified (Newest)" at bounding box center [1453, 271] width 131 height 14
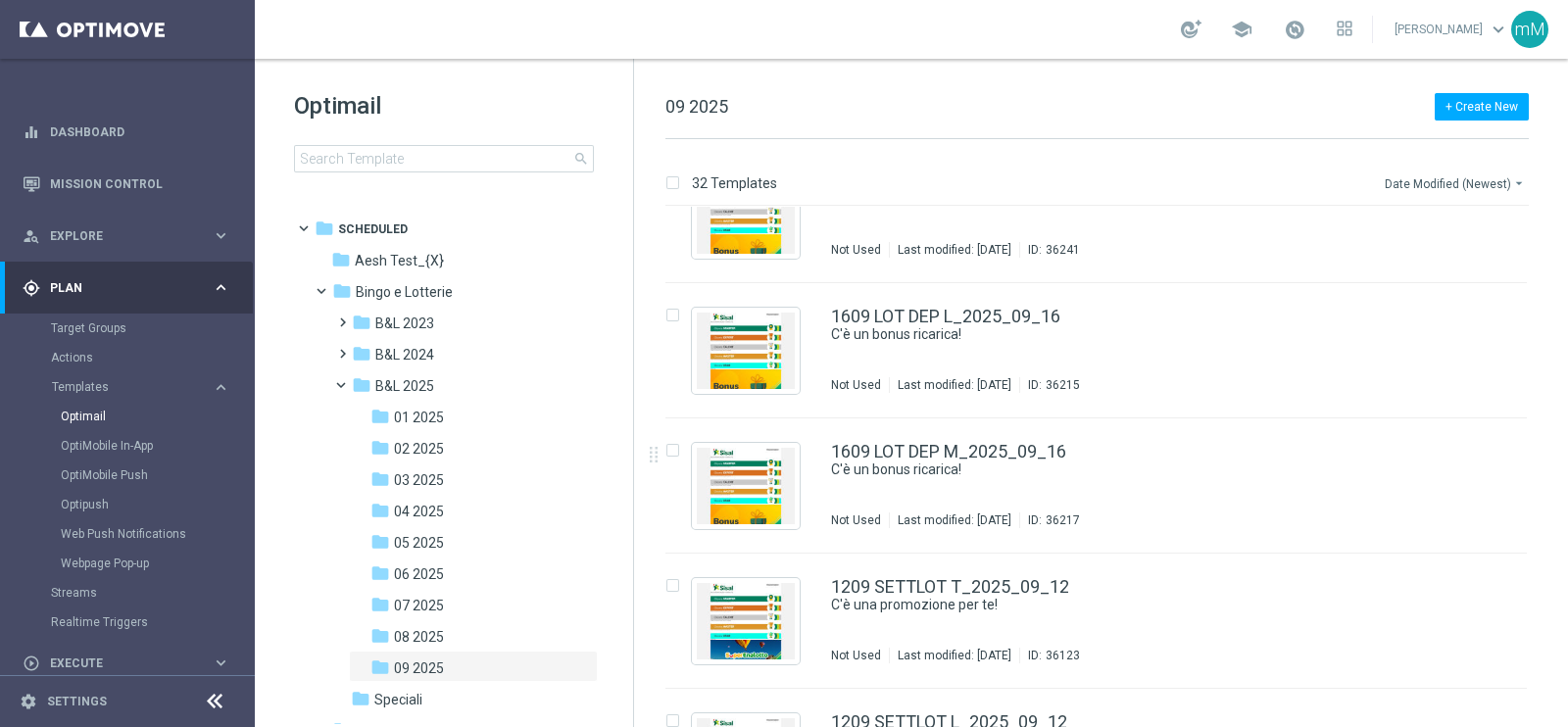
scroll to position [856, 0]
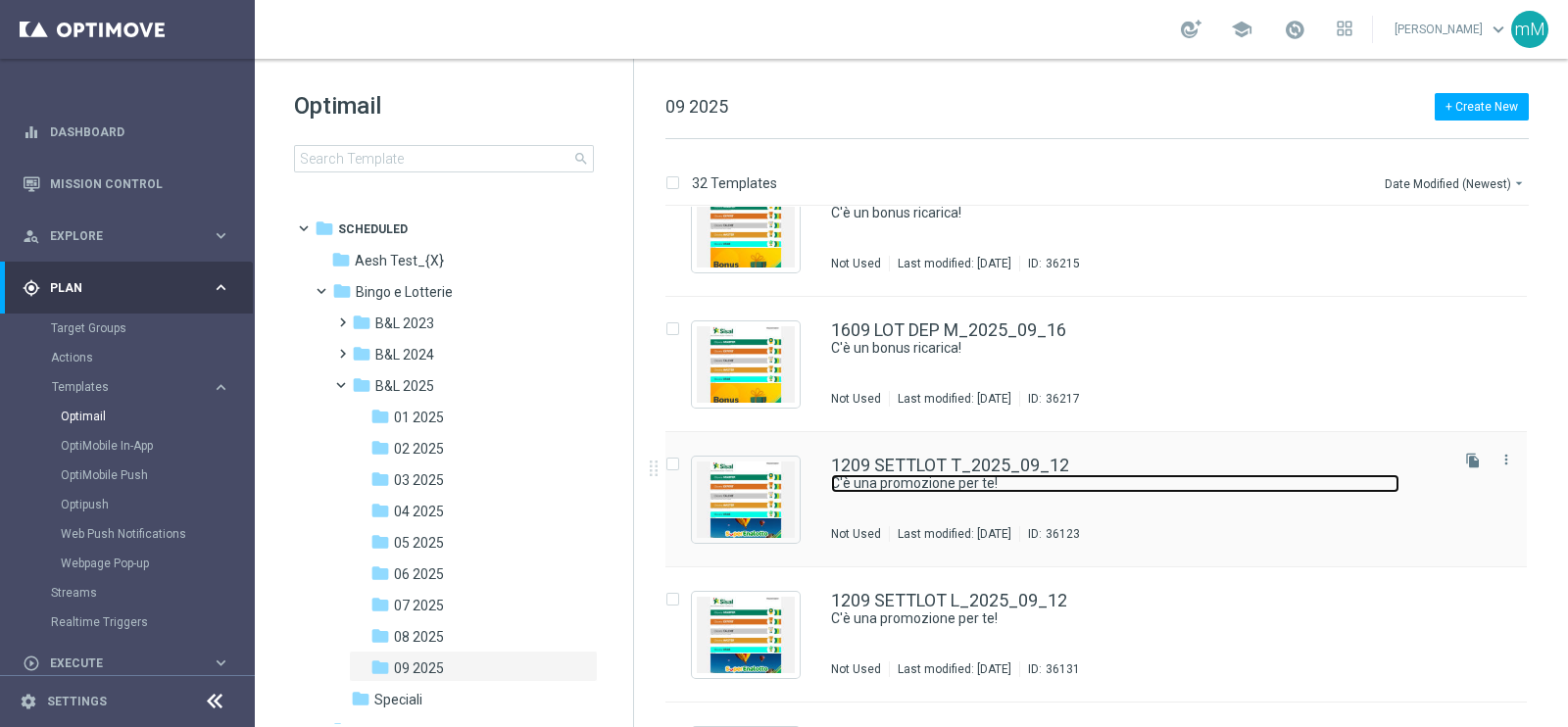
click at [972, 477] on link "C'è una promozione per te!" at bounding box center [1114, 483] width 569 height 19
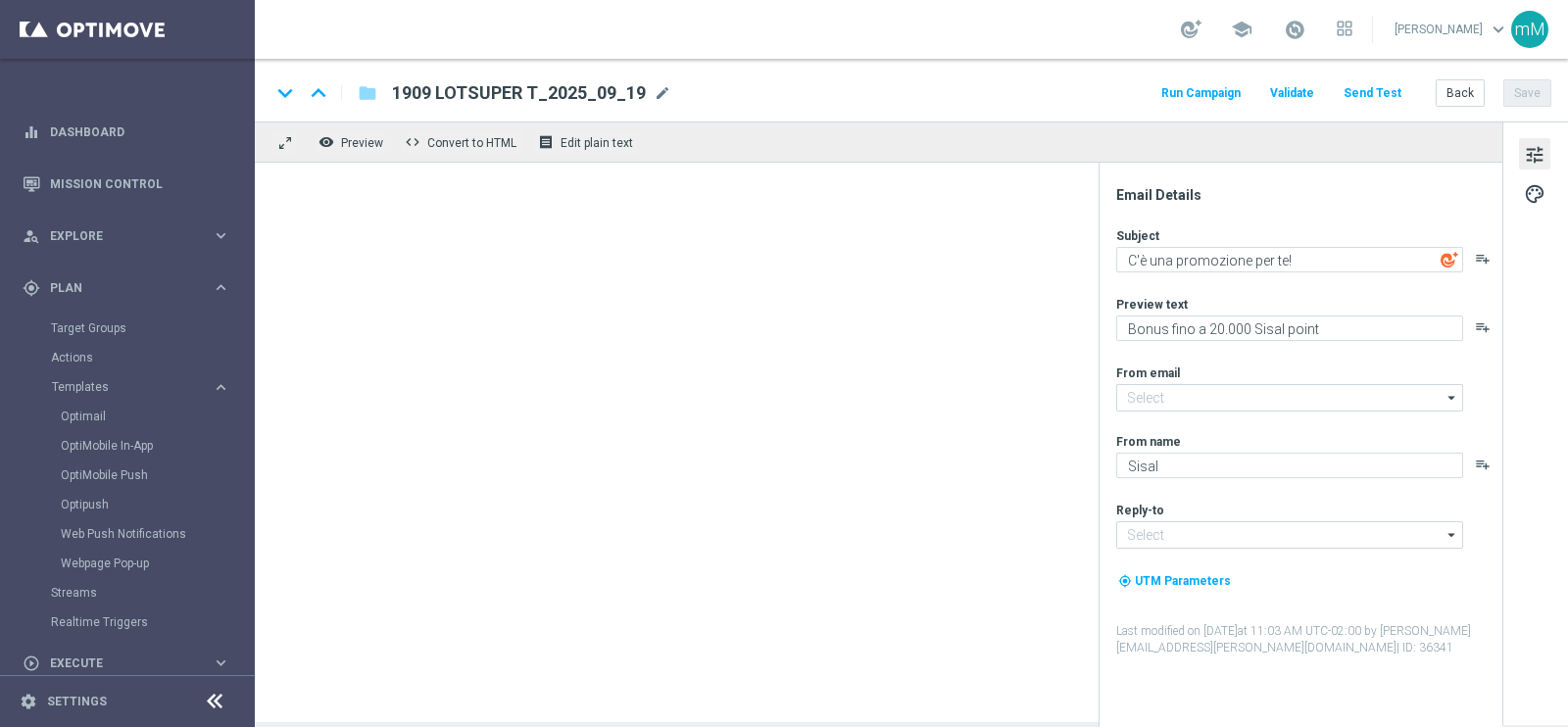
type input "[EMAIL_ADDRESS][DOMAIN_NAME]"
type textarea "Fino a 60€ di bonus"
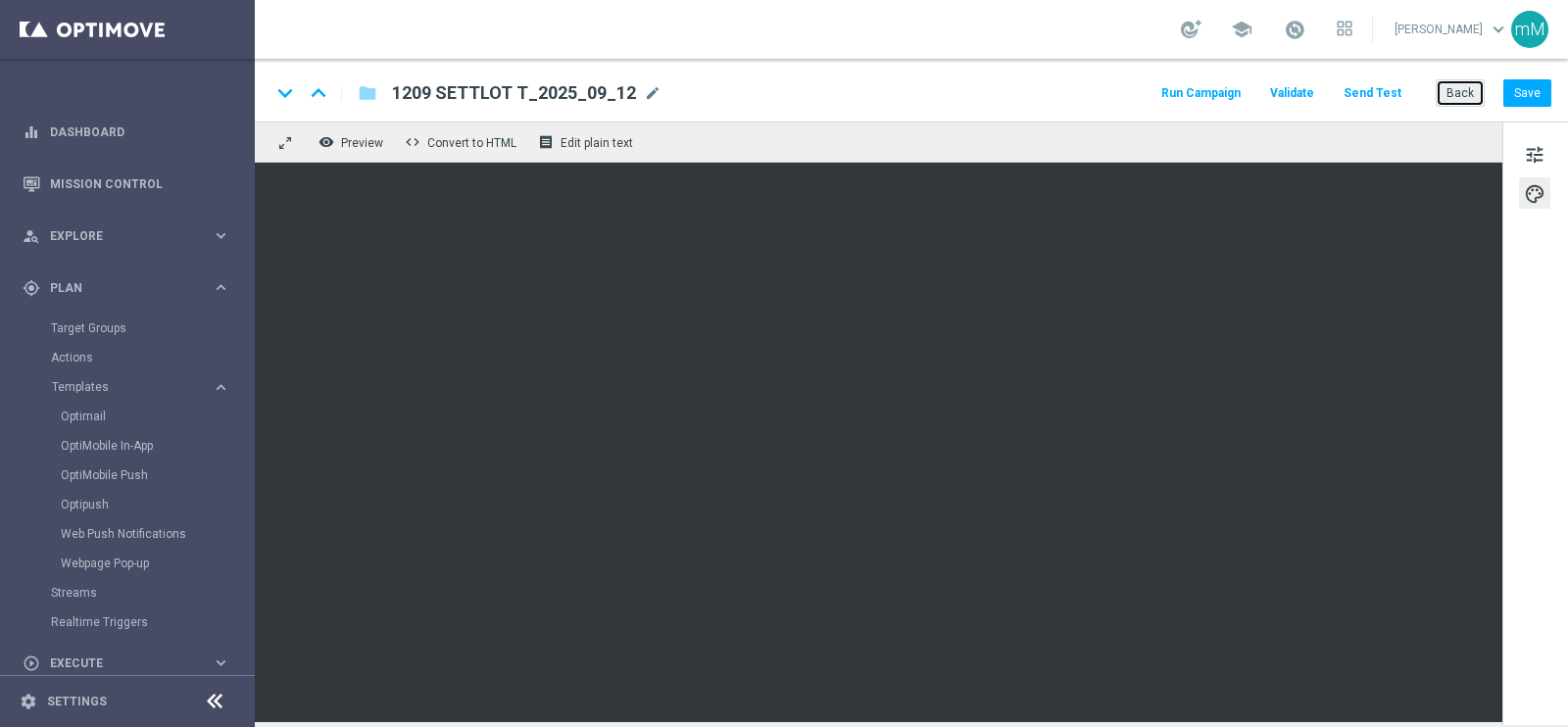
click at [1450, 85] on button "Back" at bounding box center [1459, 93] width 49 height 28
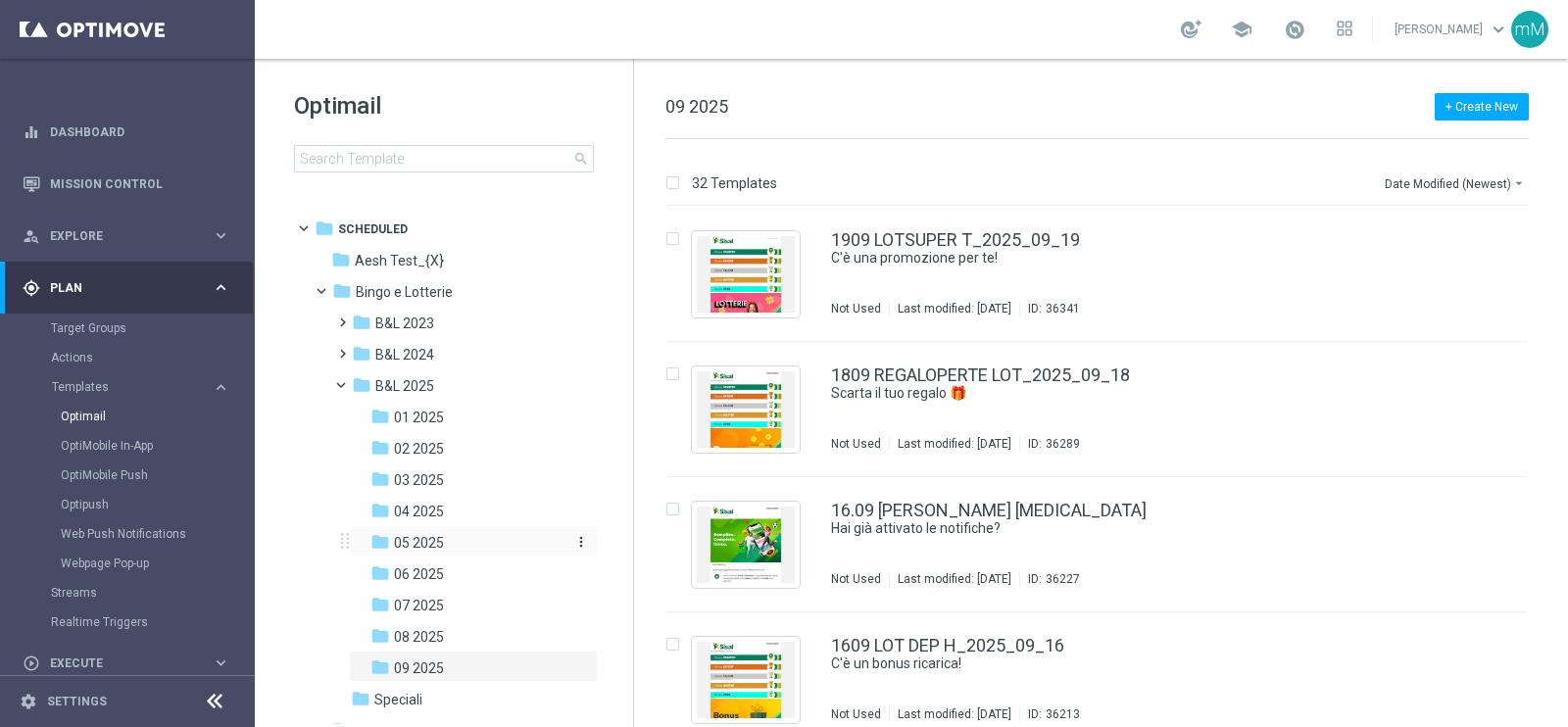
click at [460, 538] on div "folder 05 2025" at bounding box center [466, 543] width 193 height 23
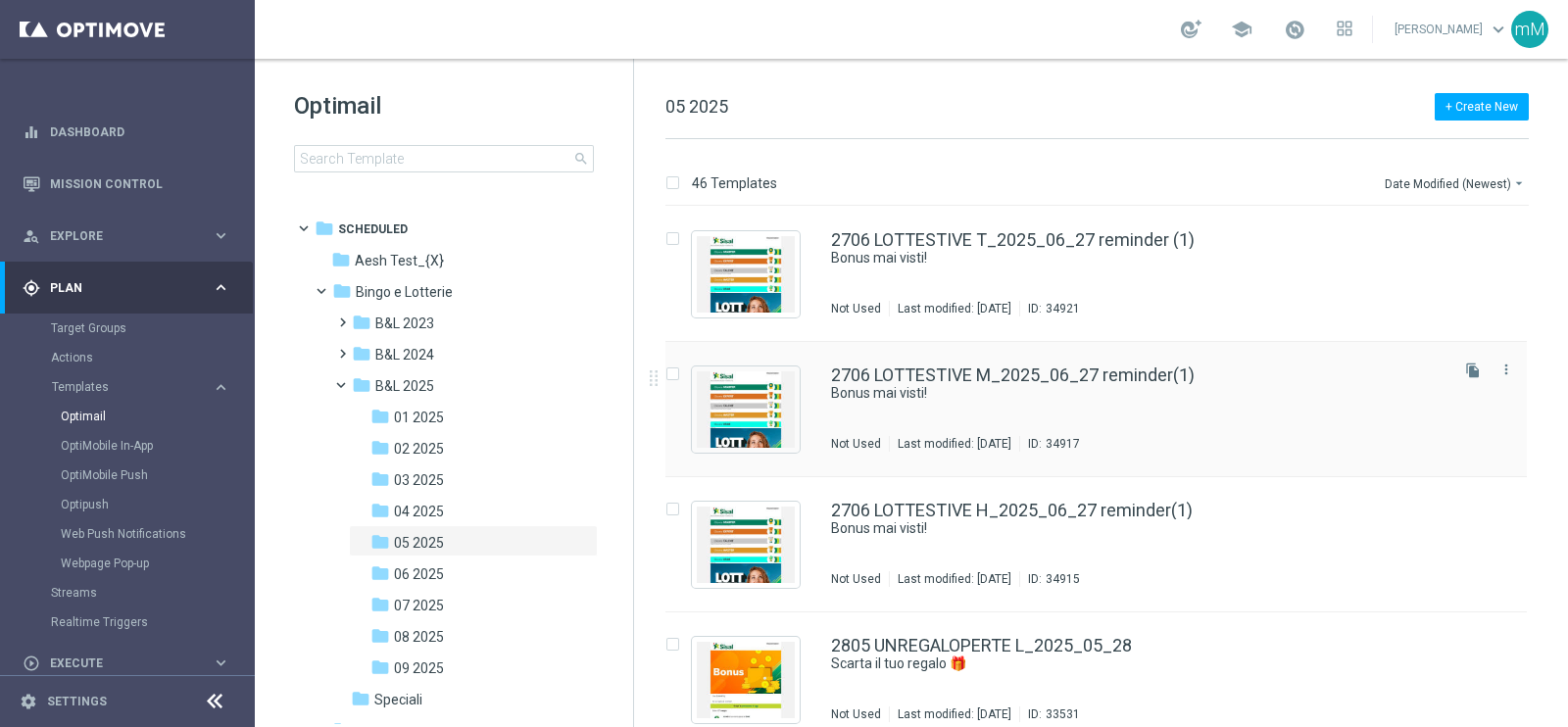
click at [945, 404] on div "2706 LOTTESTIVE M_2025_06_27 reminder(1) Bonus mai visti! Not Used Last modifie…" at bounding box center [1137, 409] width 613 height 85
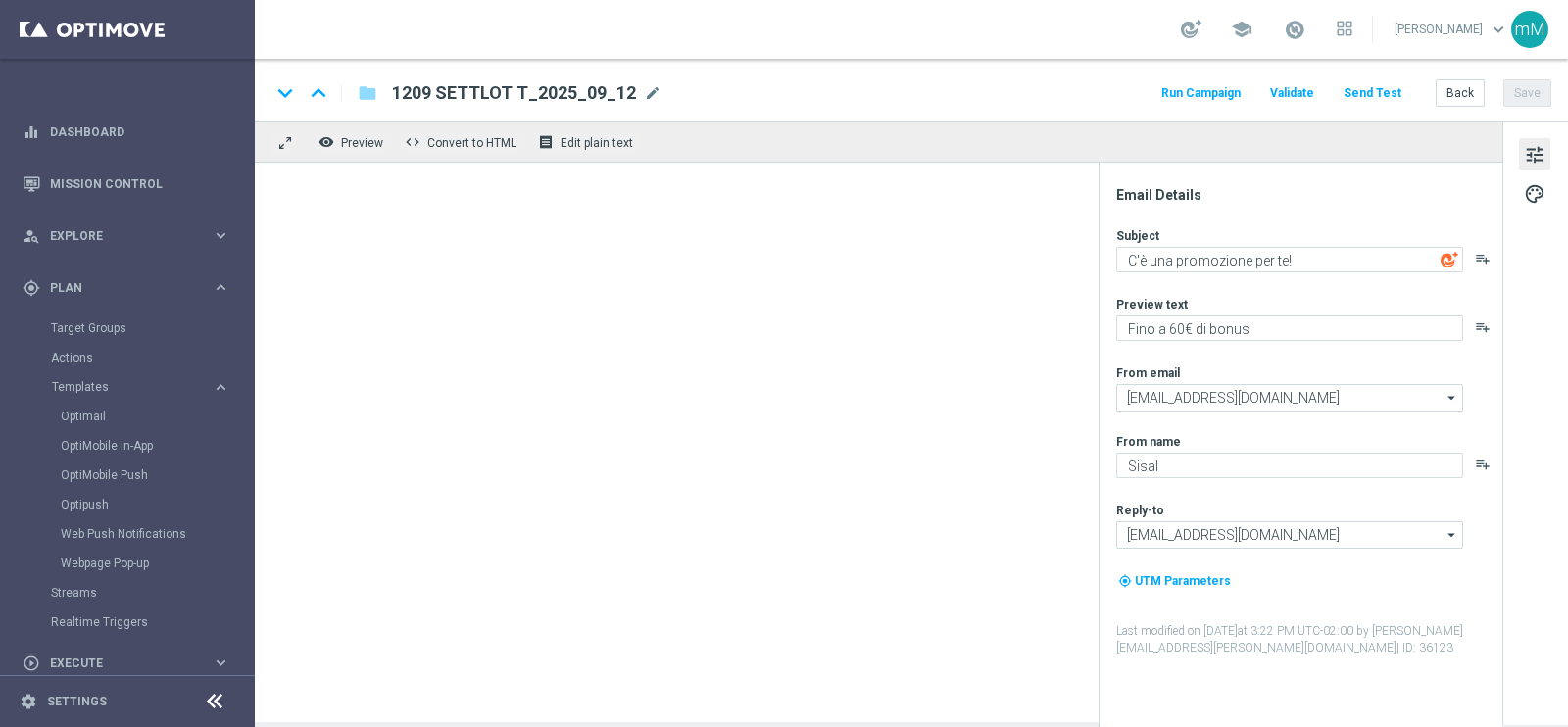
type textarea "Bonus mai visti!"
type textarea "Fino a 40€ di bonus"
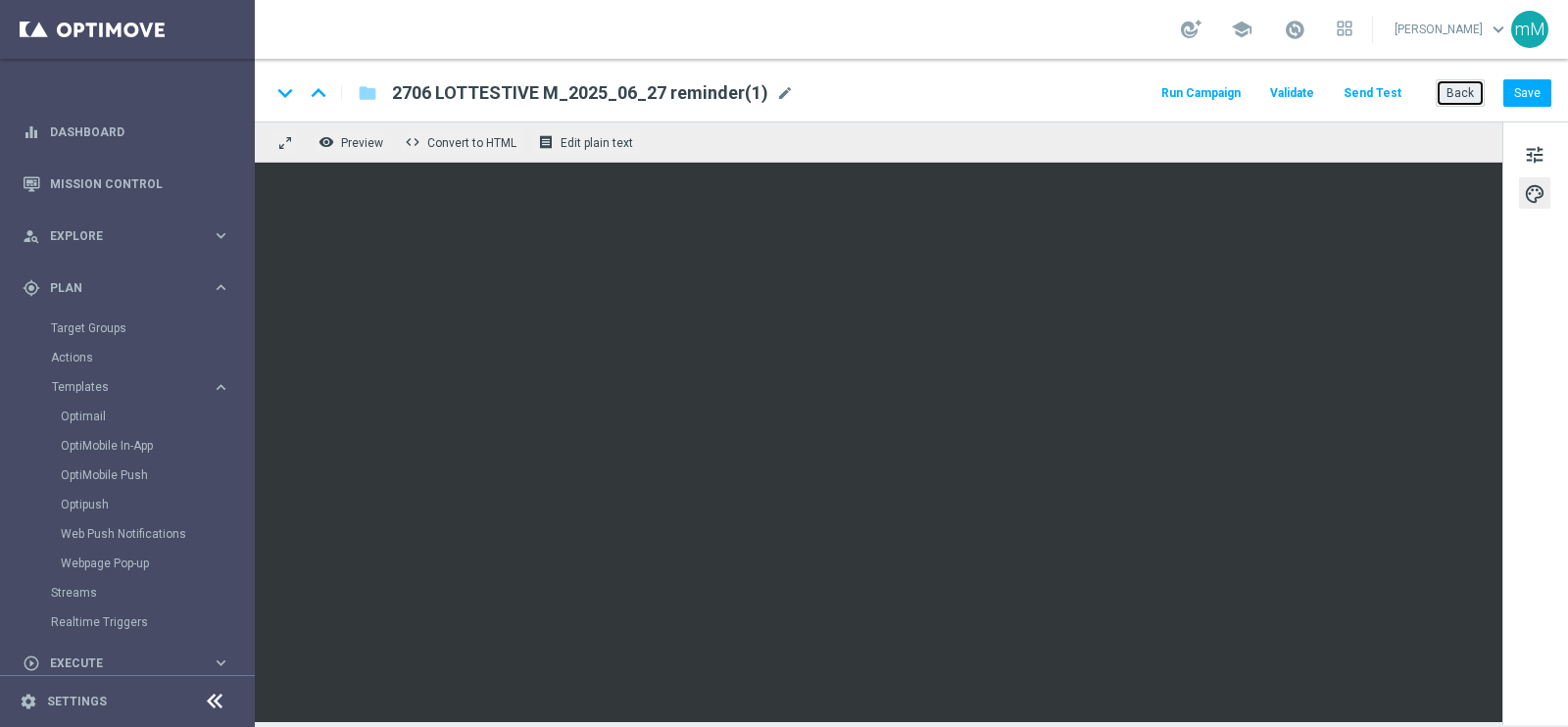
click at [1458, 87] on button "Back" at bounding box center [1459, 93] width 49 height 28
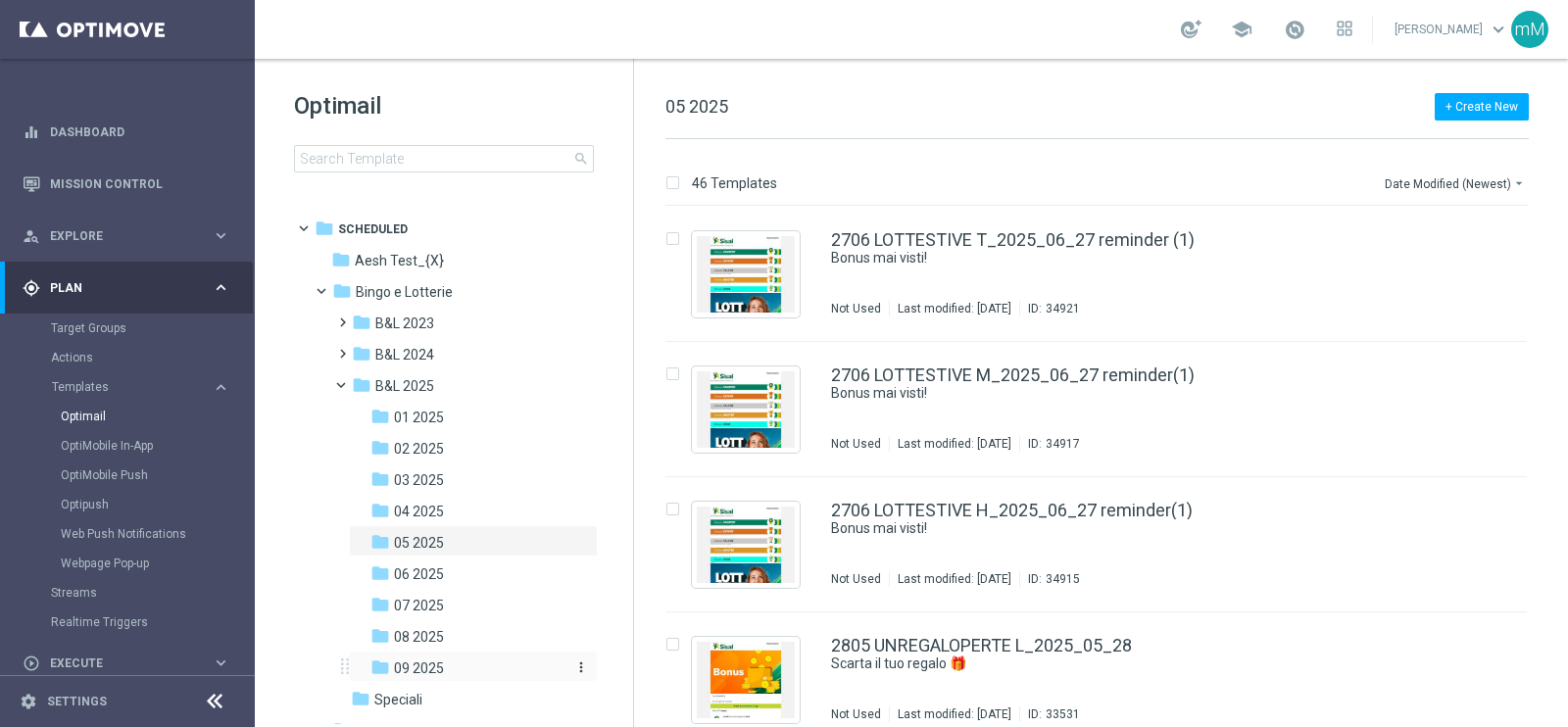
click at [423, 664] on span "09 2025" at bounding box center [419, 667] width 50 height 18
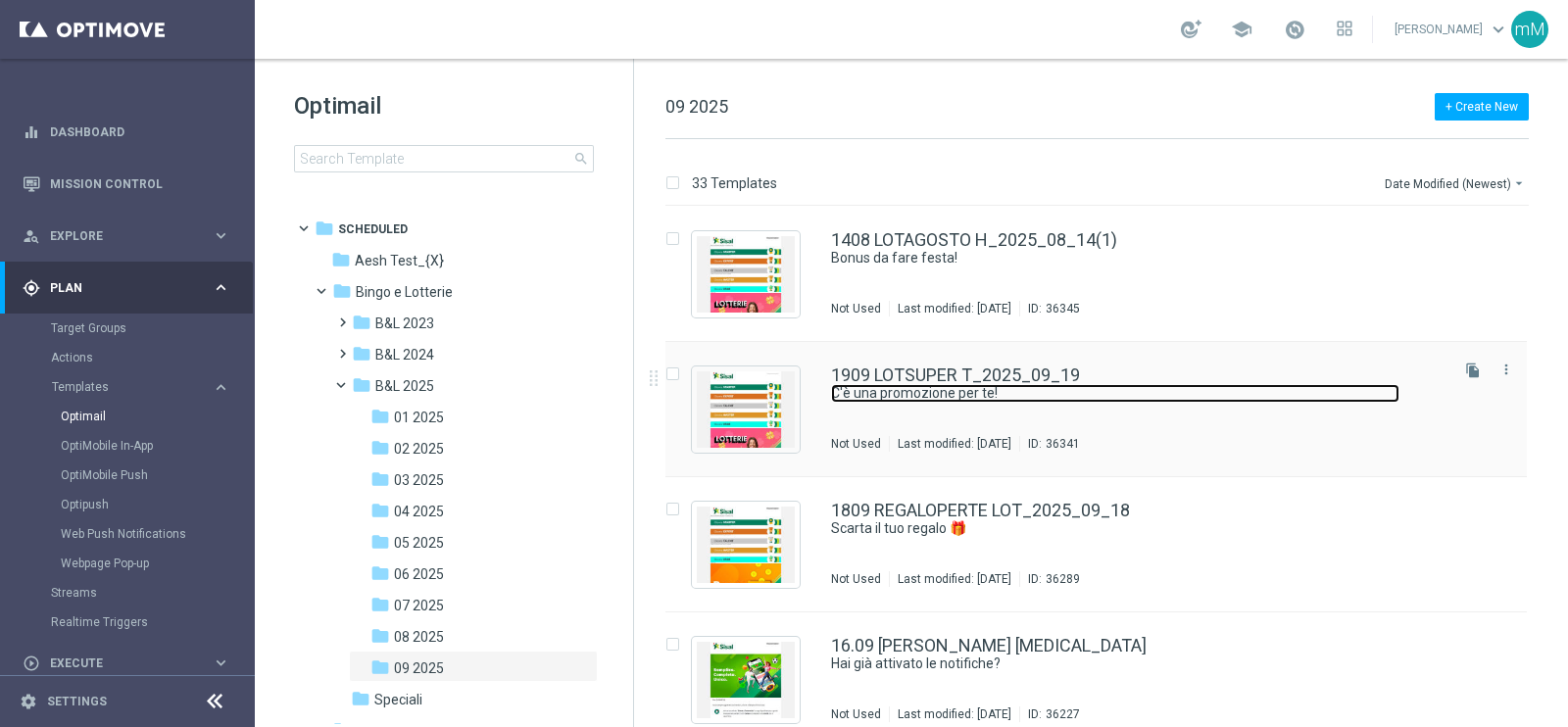
click at [1022, 393] on link "C'è una promozione per te!" at bounding box center [1114, 393] width 569 height 19
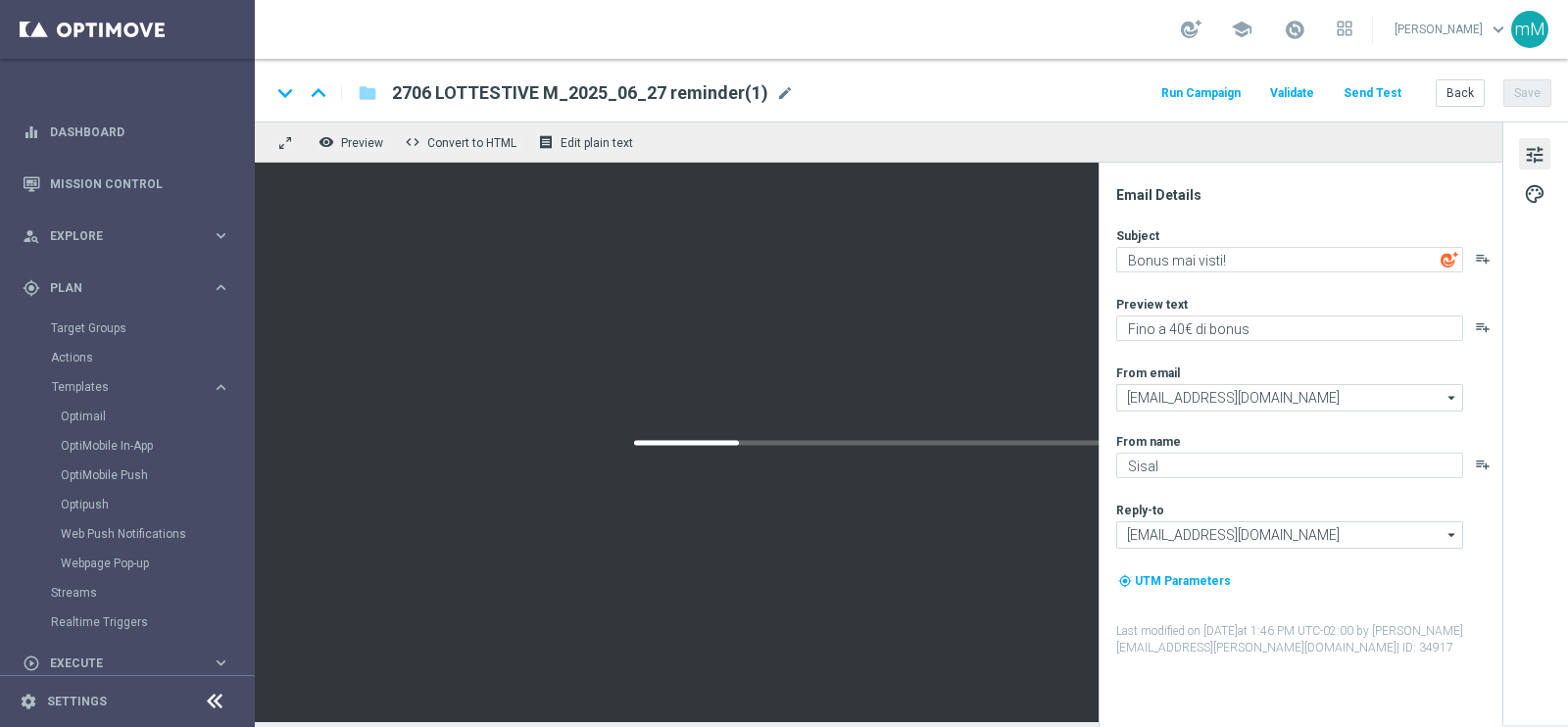
type textarea "C'è una promozione per te!"
type textarea "Bonus fino a 20.000 Sisal point"
